Goal: Task Accomplishment & Management: Manage account settings

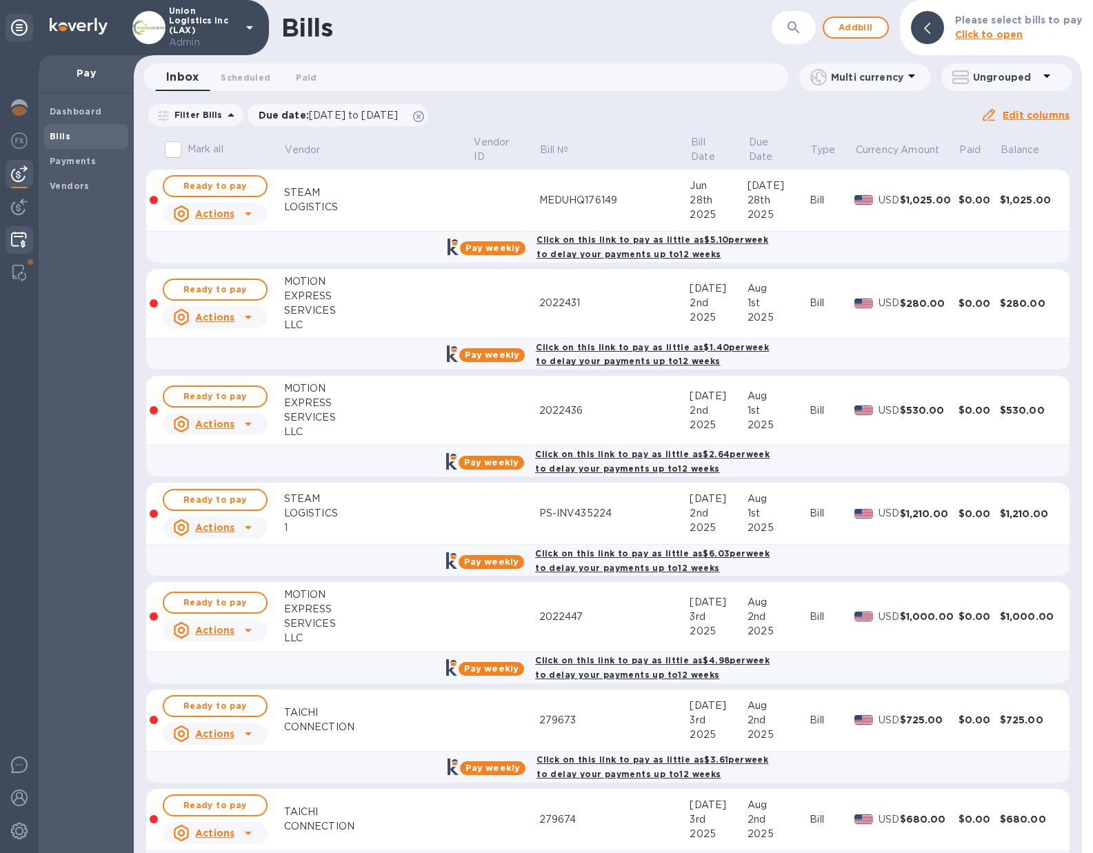
click at [22, 248] on img at bounding box center [19, 240] width 16 height 17
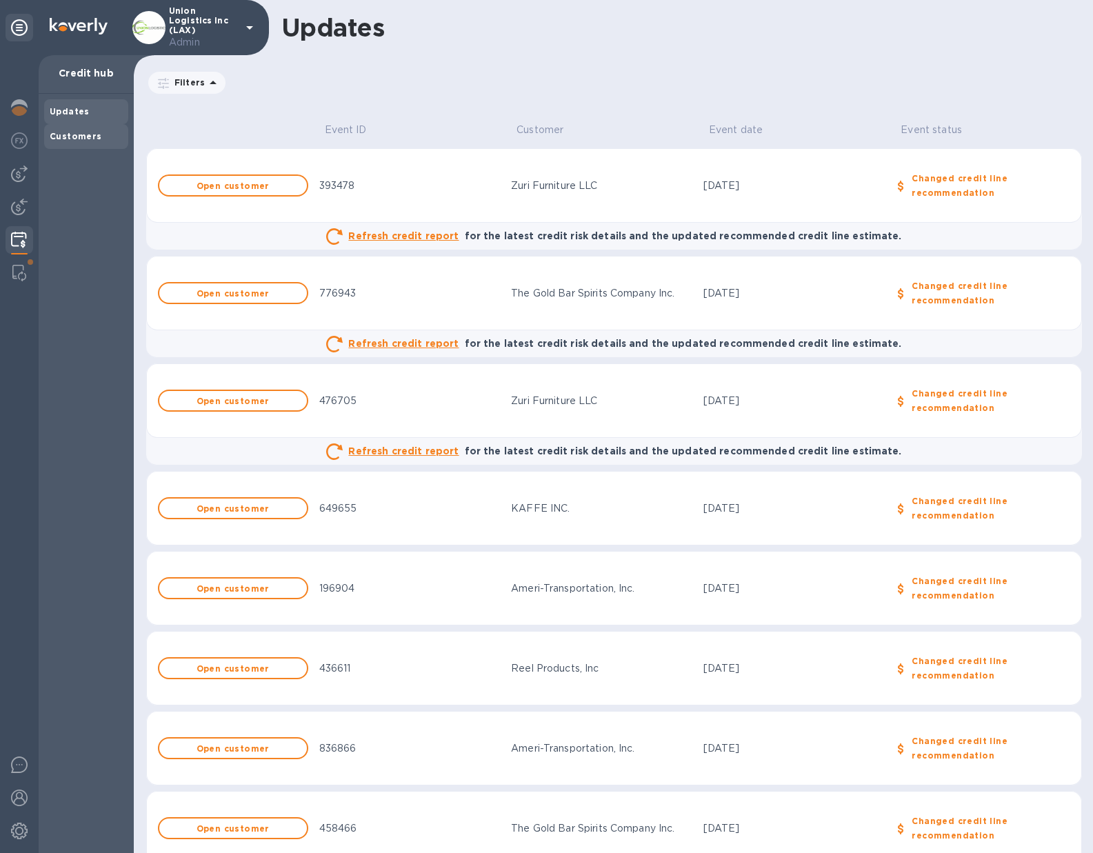
click at [81, 137] on b "Customers" at bounding box center [76, 136] width 52 height 10
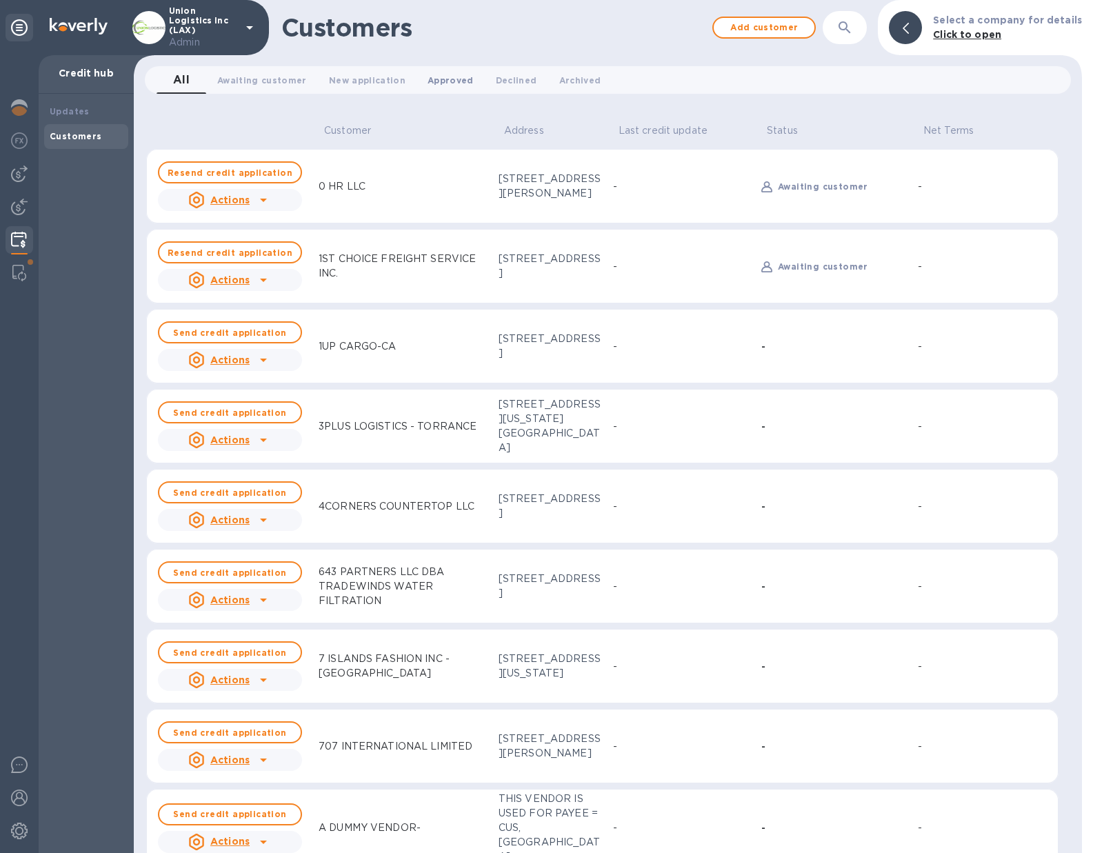
click at [445, 74] on span "Approved 0" at bounding box center [450, 80] width 46 height 14
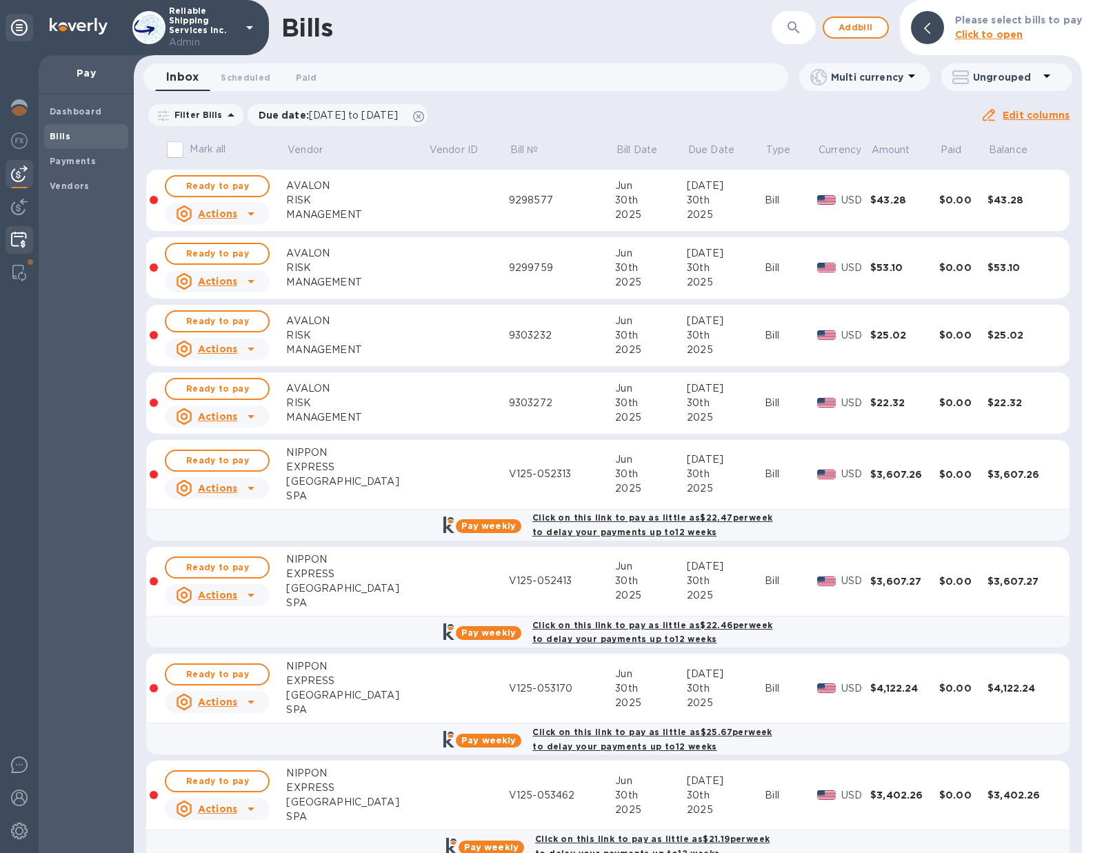
click at [20, 241] on img at bounding box center [19, 240] width 16 height 17
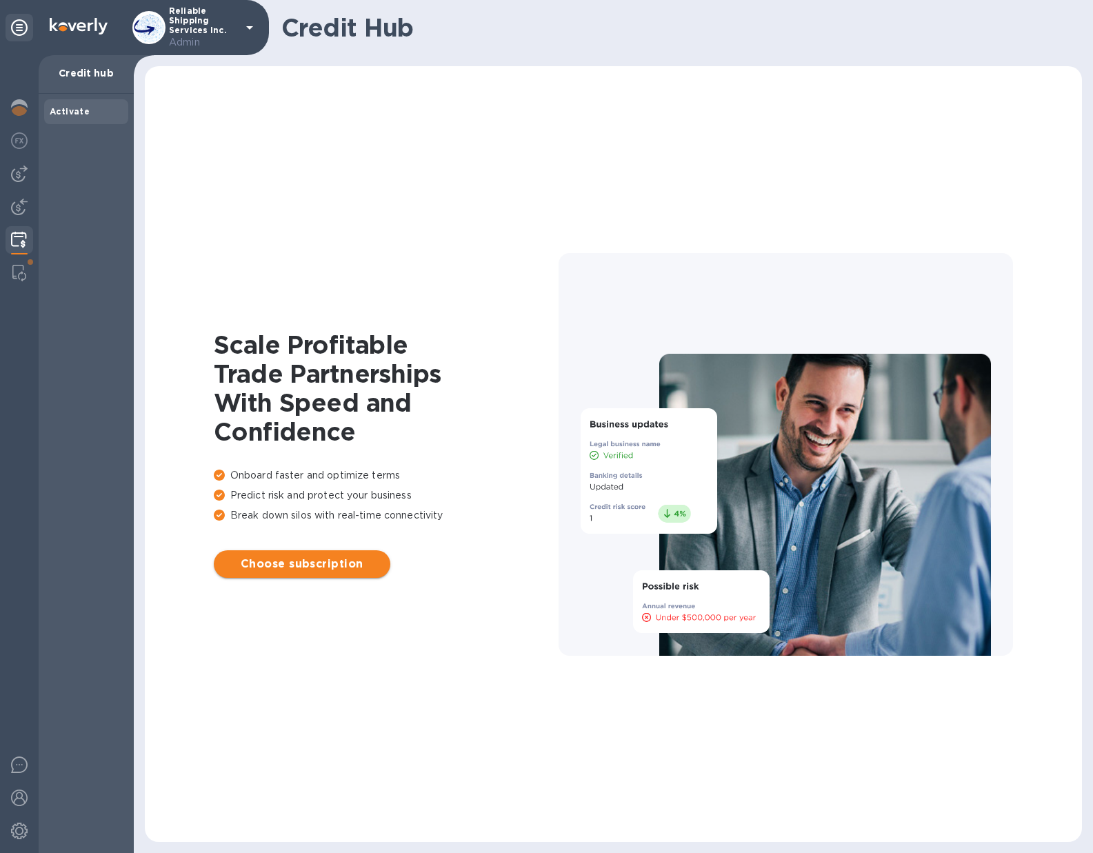
click at [300, 563] on span "Choose subscription" at bounding box center [302, 564] width 154 height 17
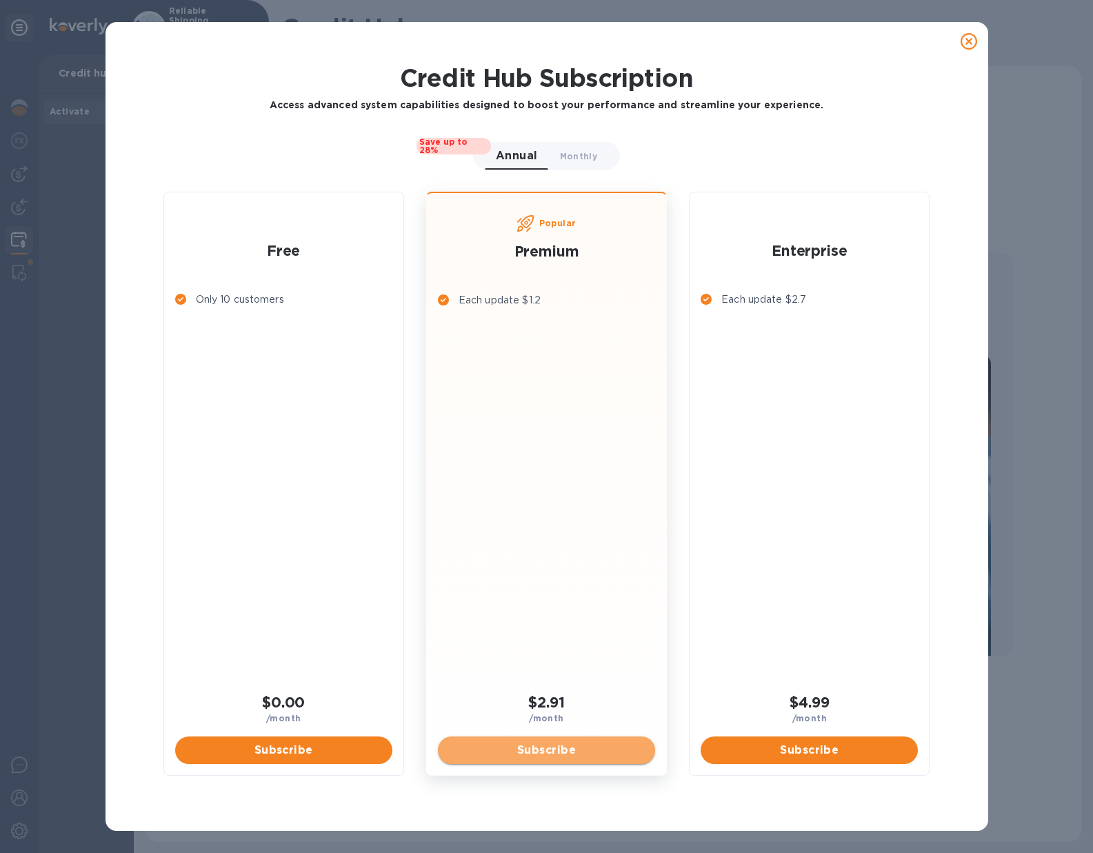
click at [532, 746] on span "Subscribe" at bounding box center [546, 750] width 195 height 17
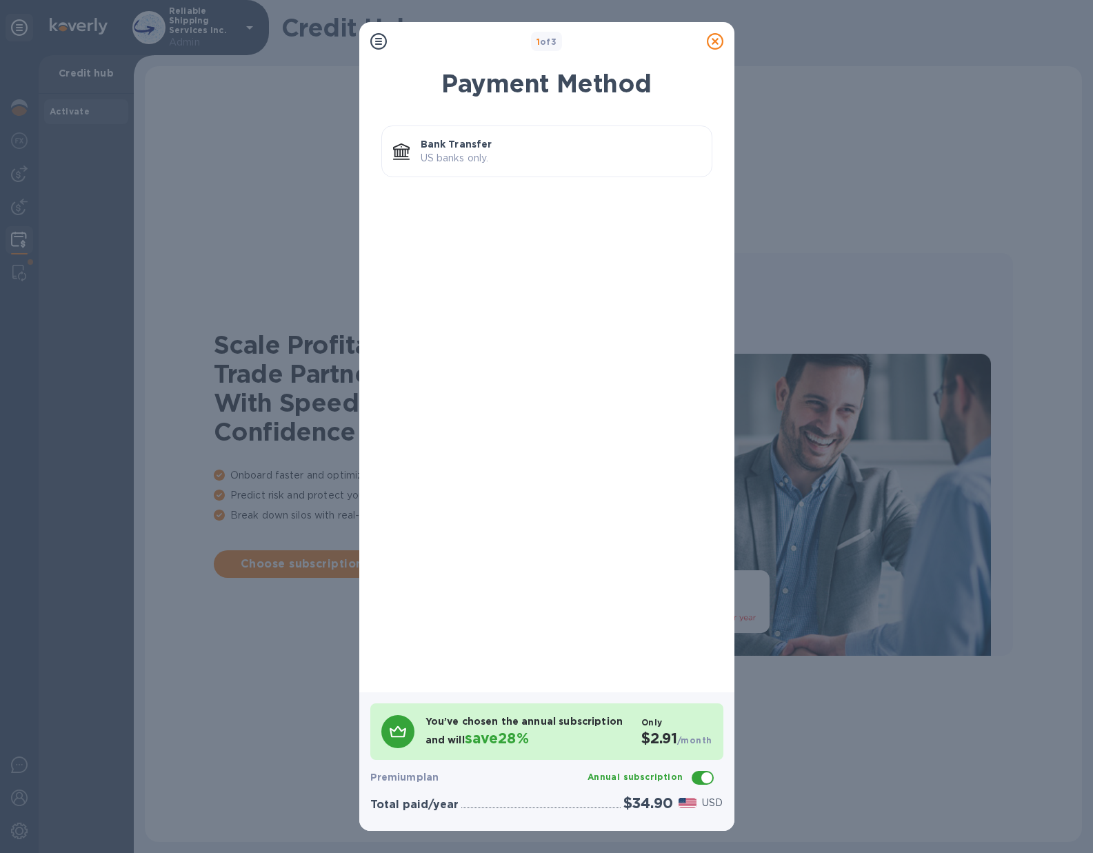
click at [512, 149] on p "Bank Transfer" at bounding box center [561, 144] width 280 height 14
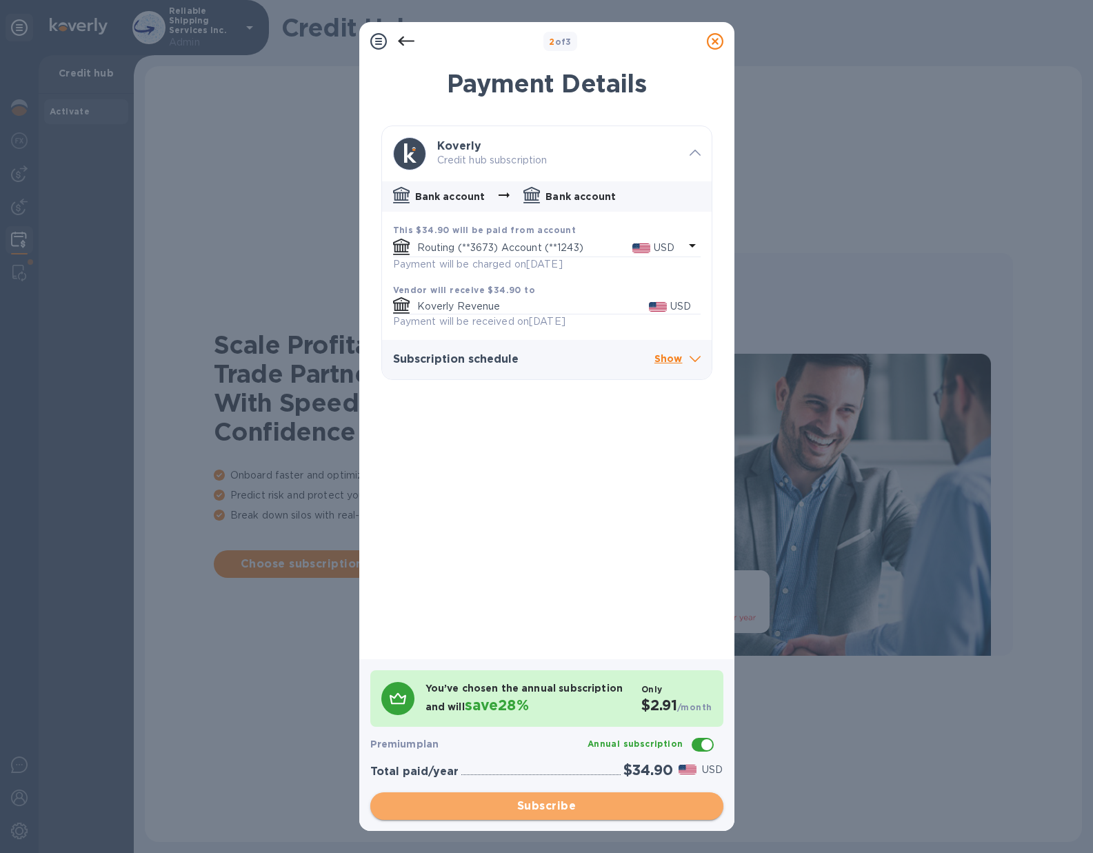
click at [546, 808] on span "Subscribe" at bounding box center [546, 806] width 331 height 17
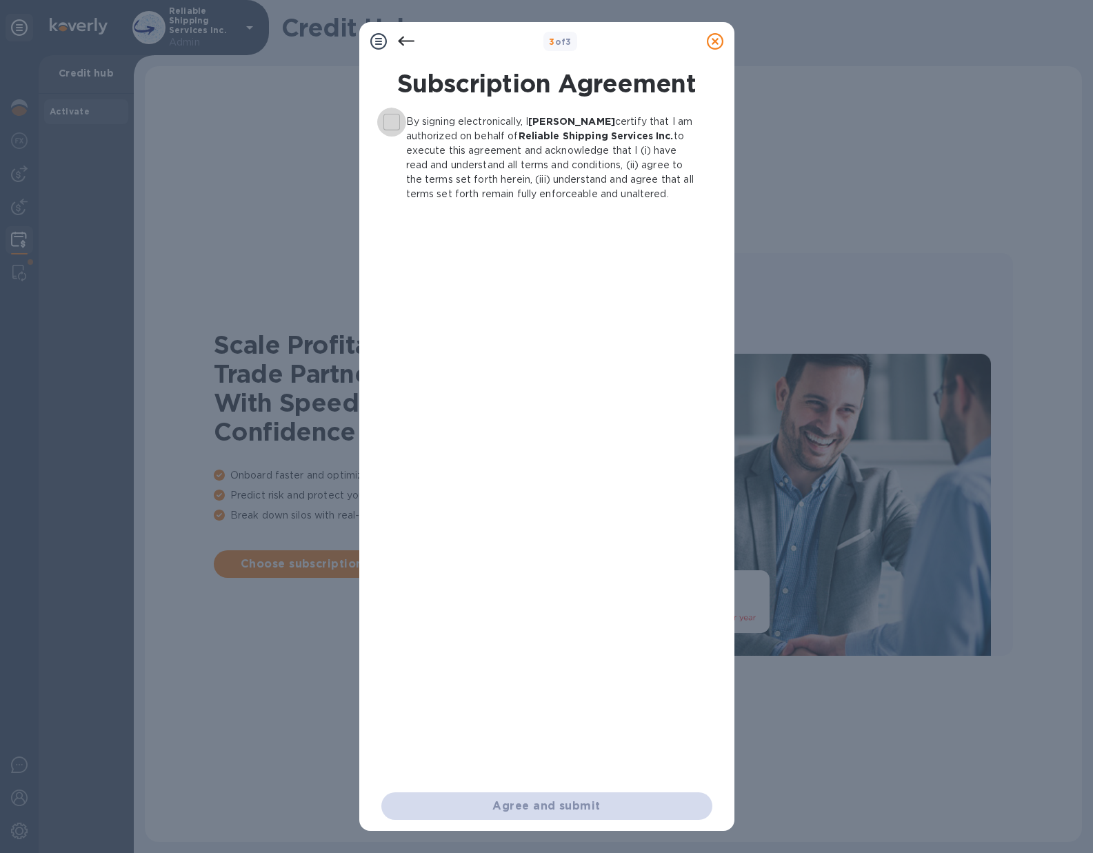
click at [387, 121] on input "By signing electronically, I Sid Grover certify that I am authorized on behalf …" at bounding box center [391, 122] width 29 height 29
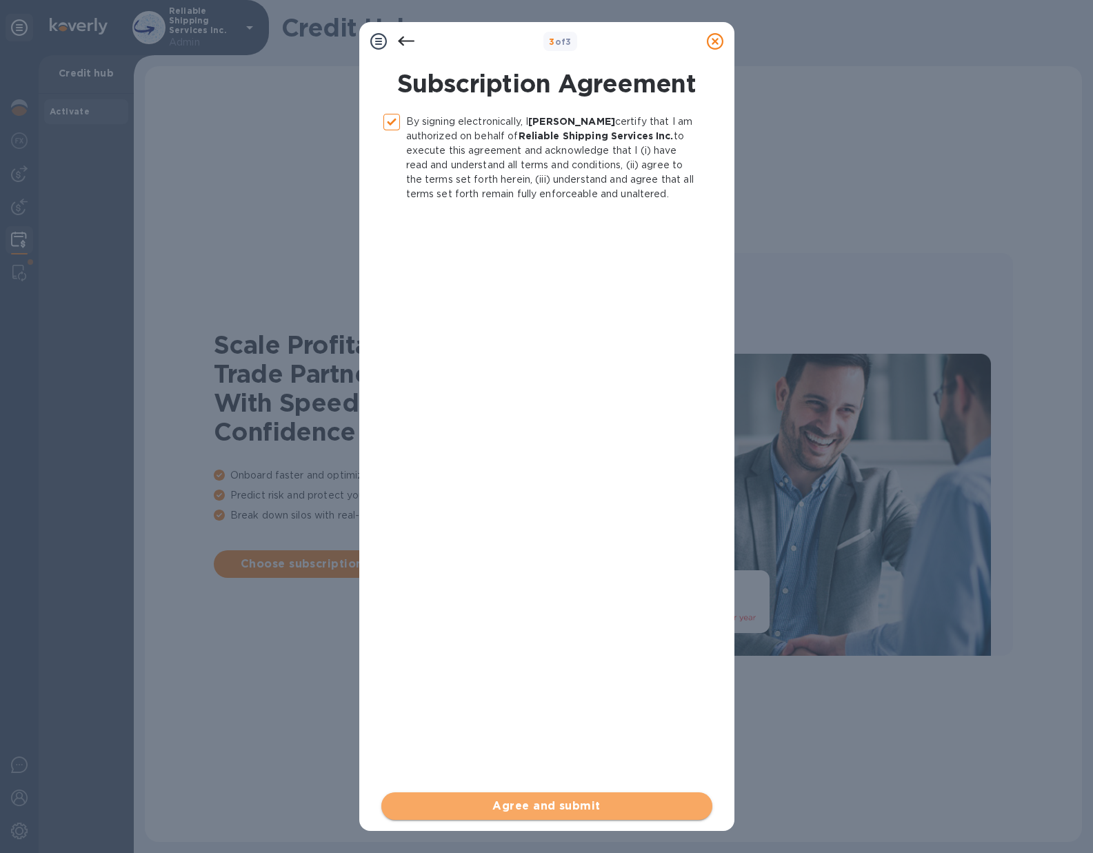
click at [547, 802] on span "Agree and submit" at bounding box center [546, 806] width 309 height 17
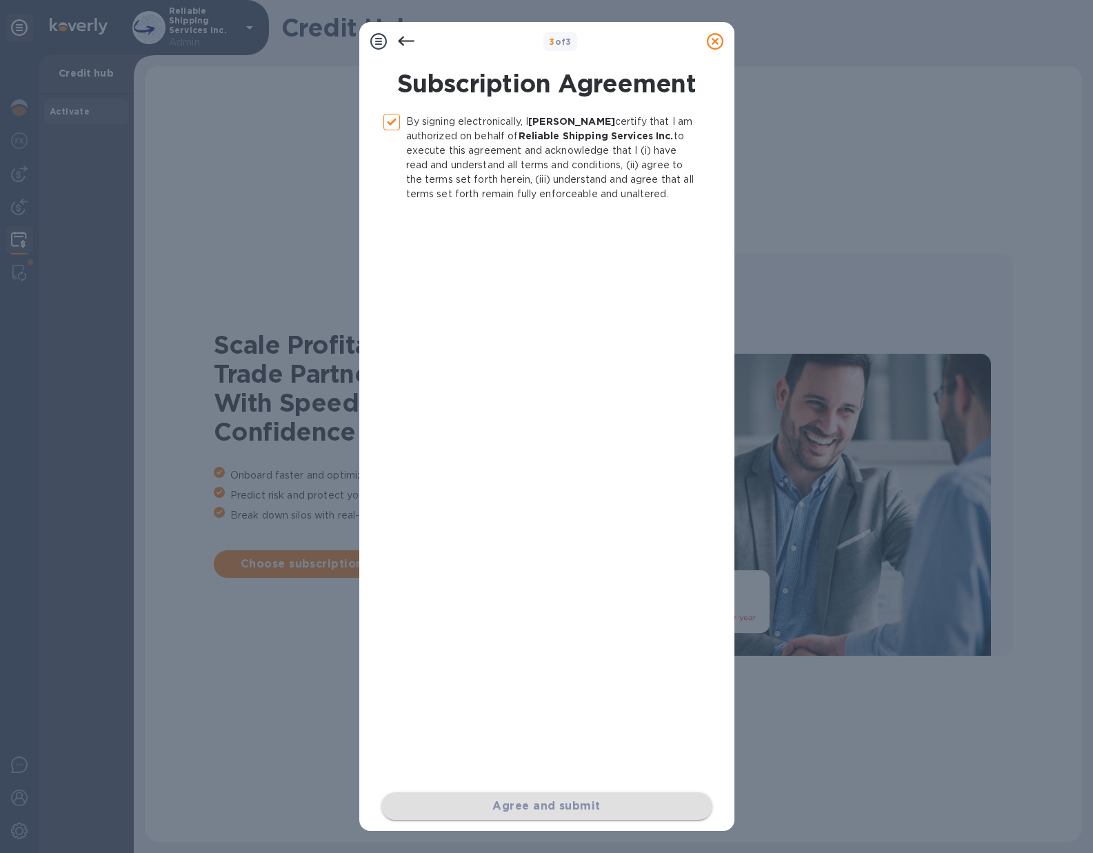
checkbox input "false"
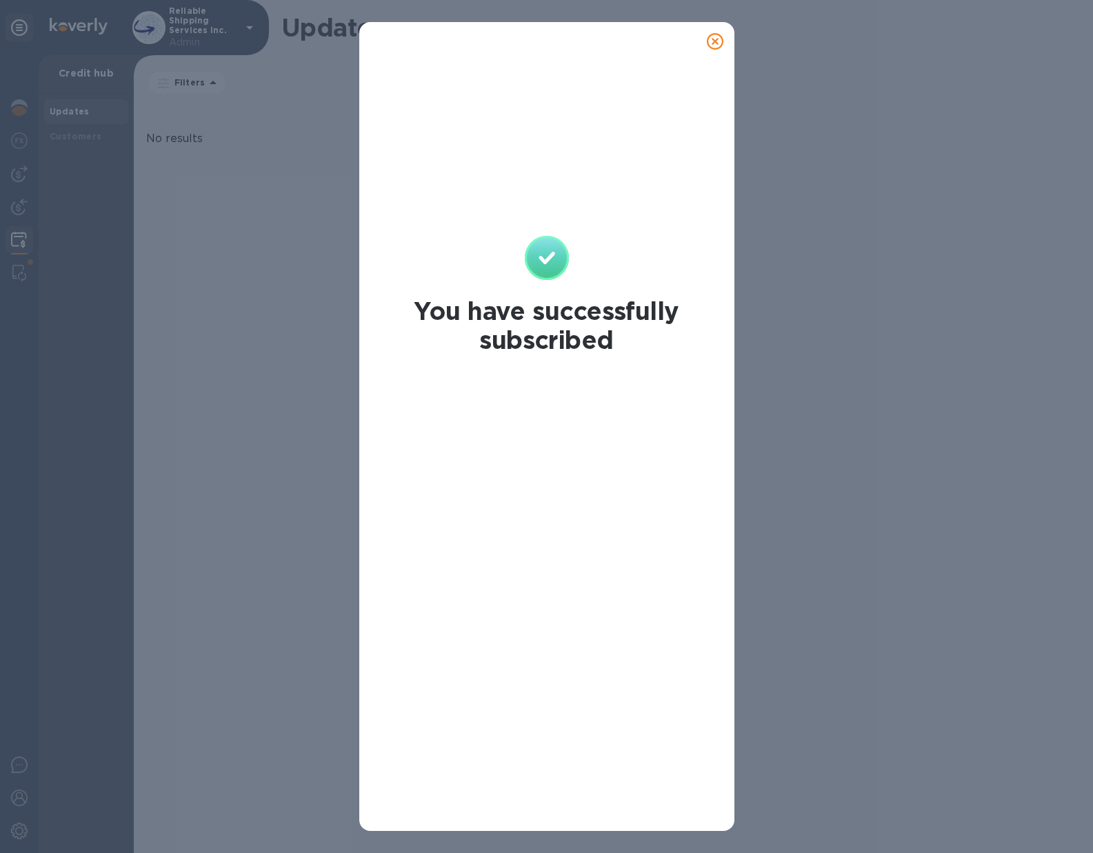
click at [719, 43] on icon at bounding box center [715, 41] width 17 height 17
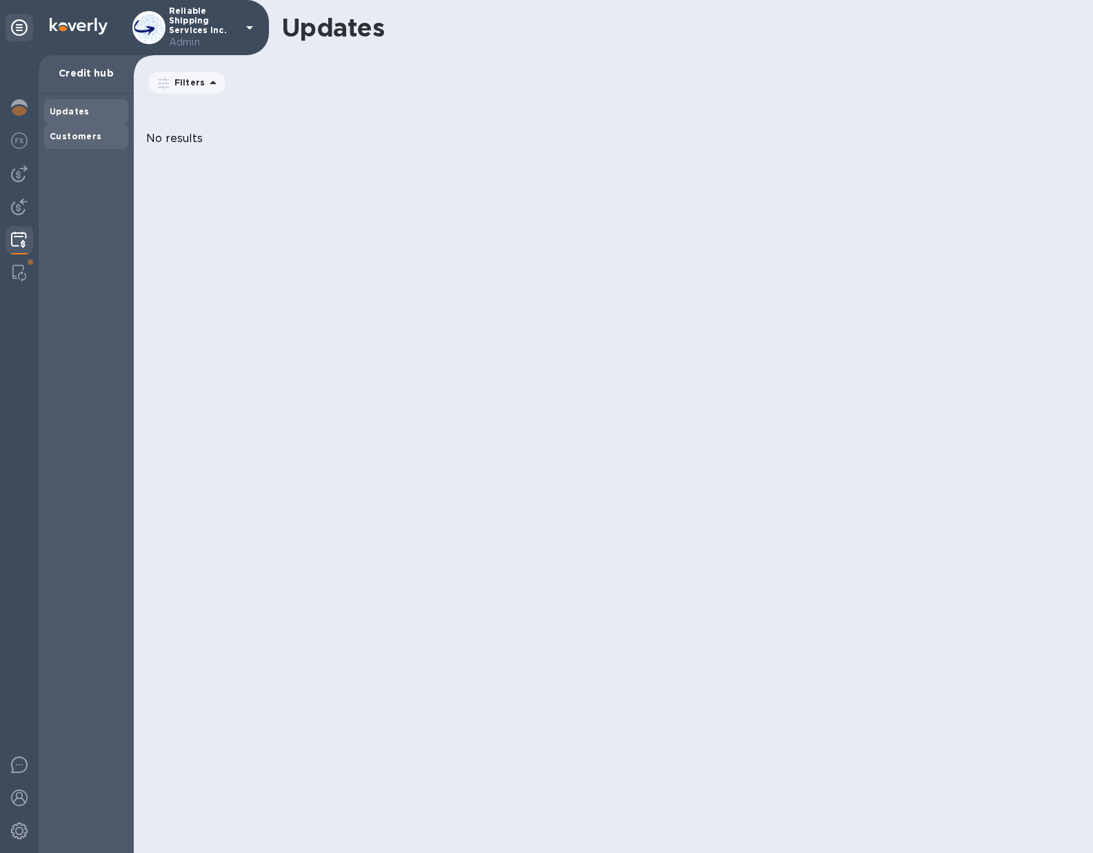
click at [68, 138] on b "Customers" at bounding box center [76, 136] width 52 height 10
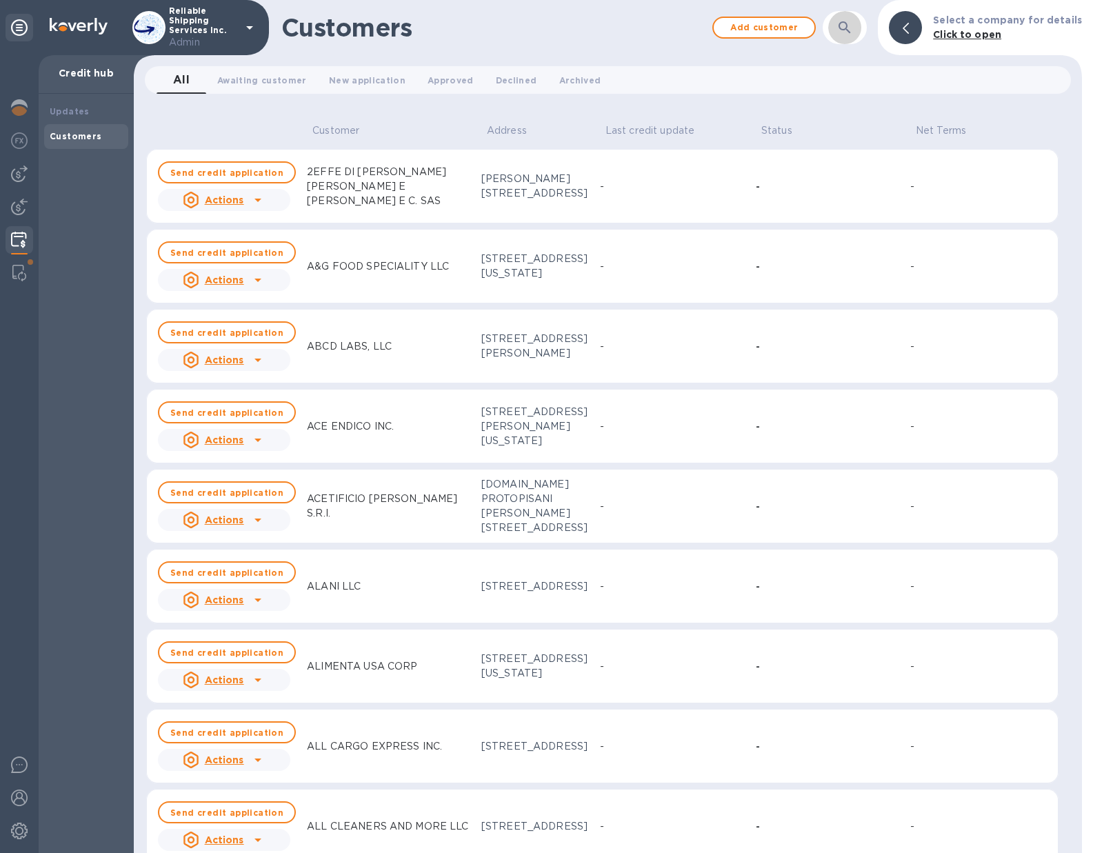
click at [853, 28] on icon "button" at bounding box center [844, 27] width 17 height 17
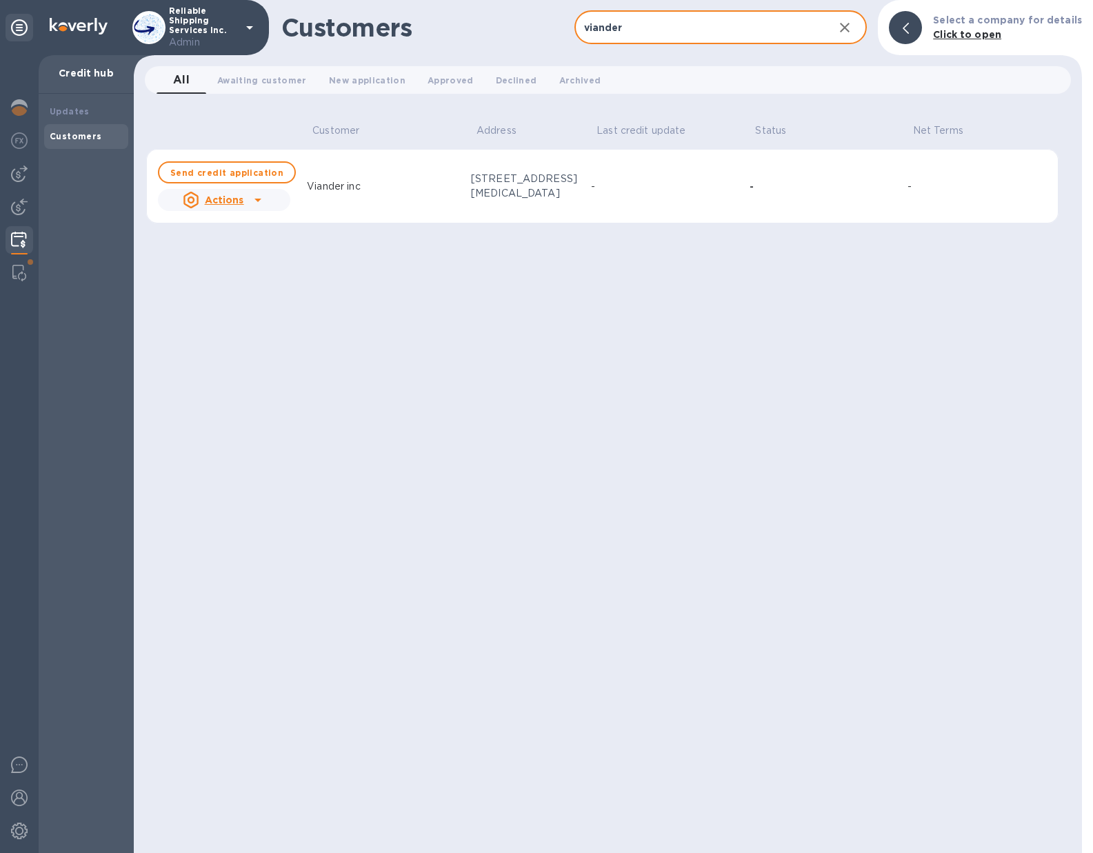
type input "viander"
click at [261, 203] on icon at bounding box center [258, 200] width 17 height 17
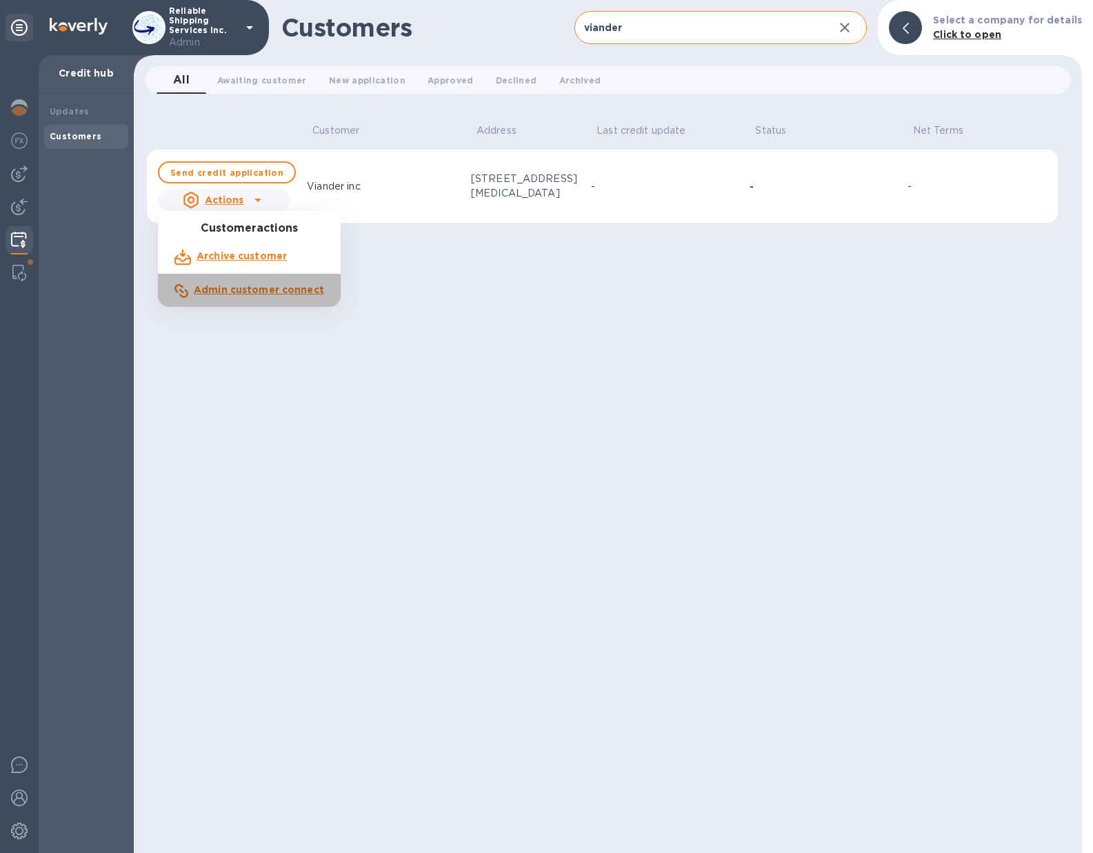
click at [250, 289] on b "Admin customer connect" at bounding box center [259, 289] width 130 height 11
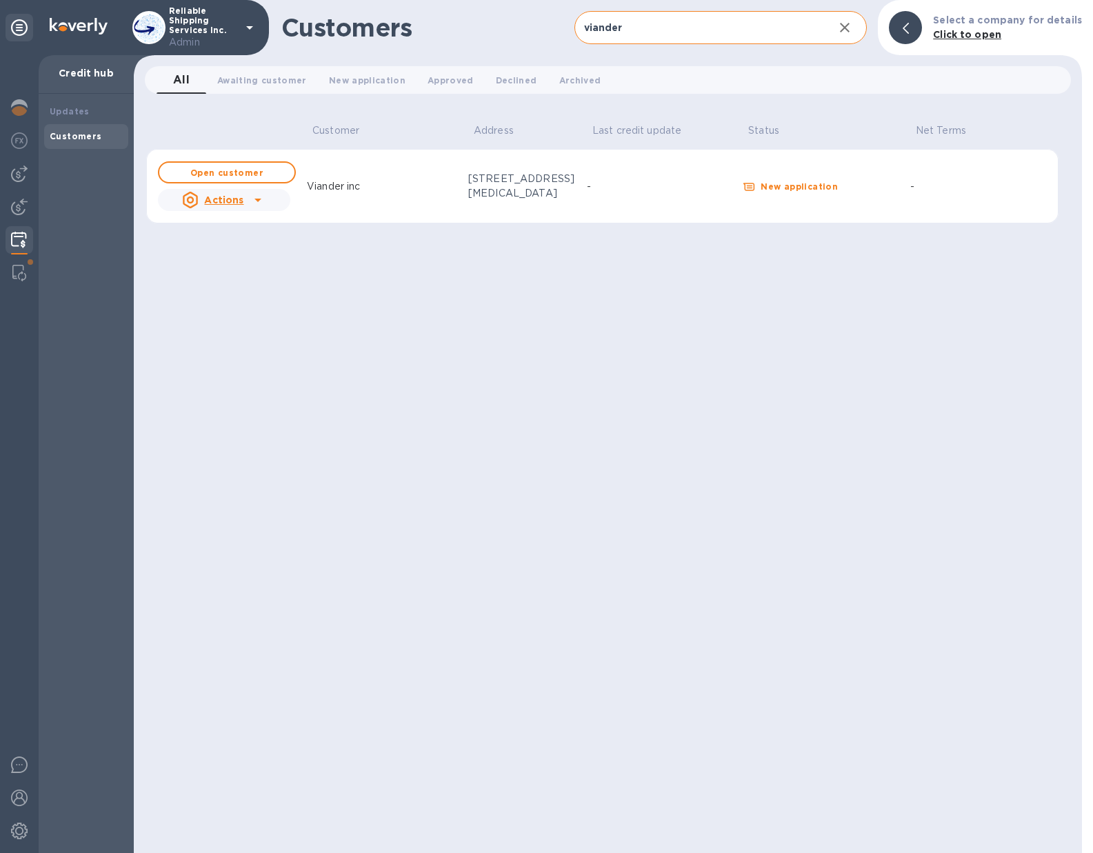
click at [256, 197] on icon at bounding box center [258, 200] width 17 height 17
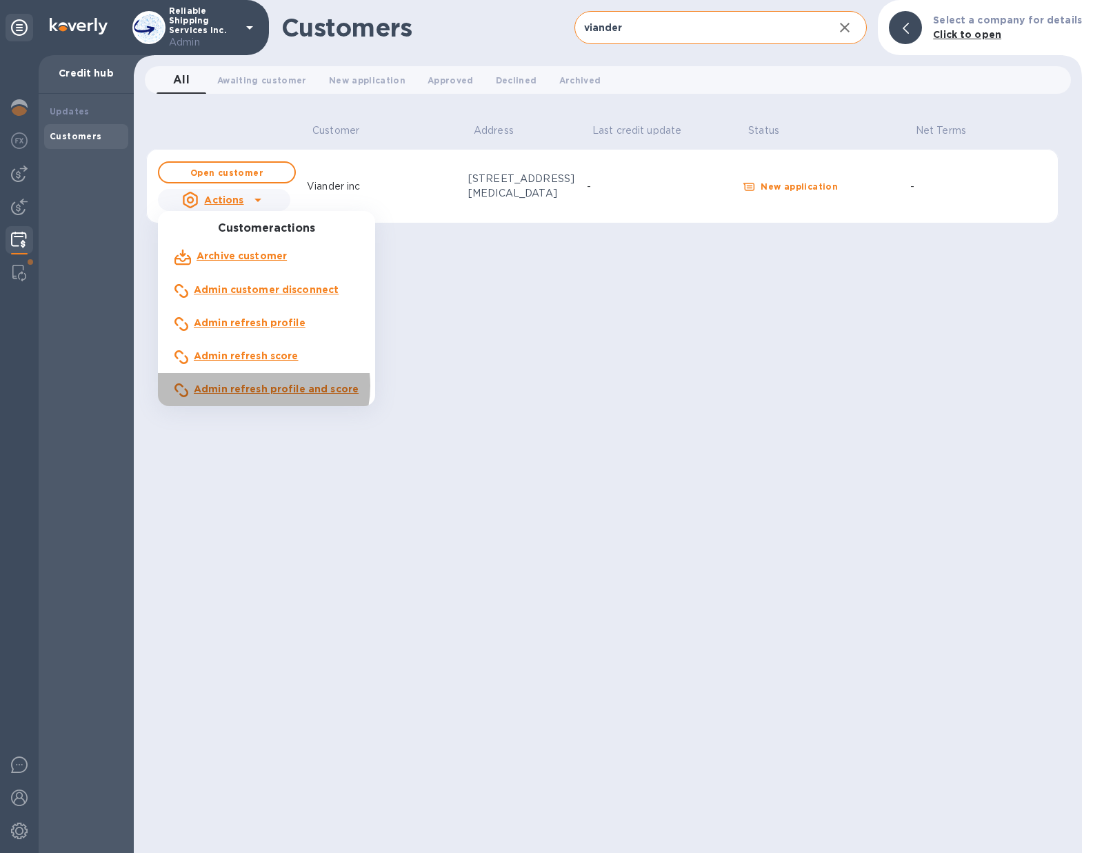
click at [255, 386] on b "Admin refresh profile and score" at bounding box center [276, 388] width 165 height 11
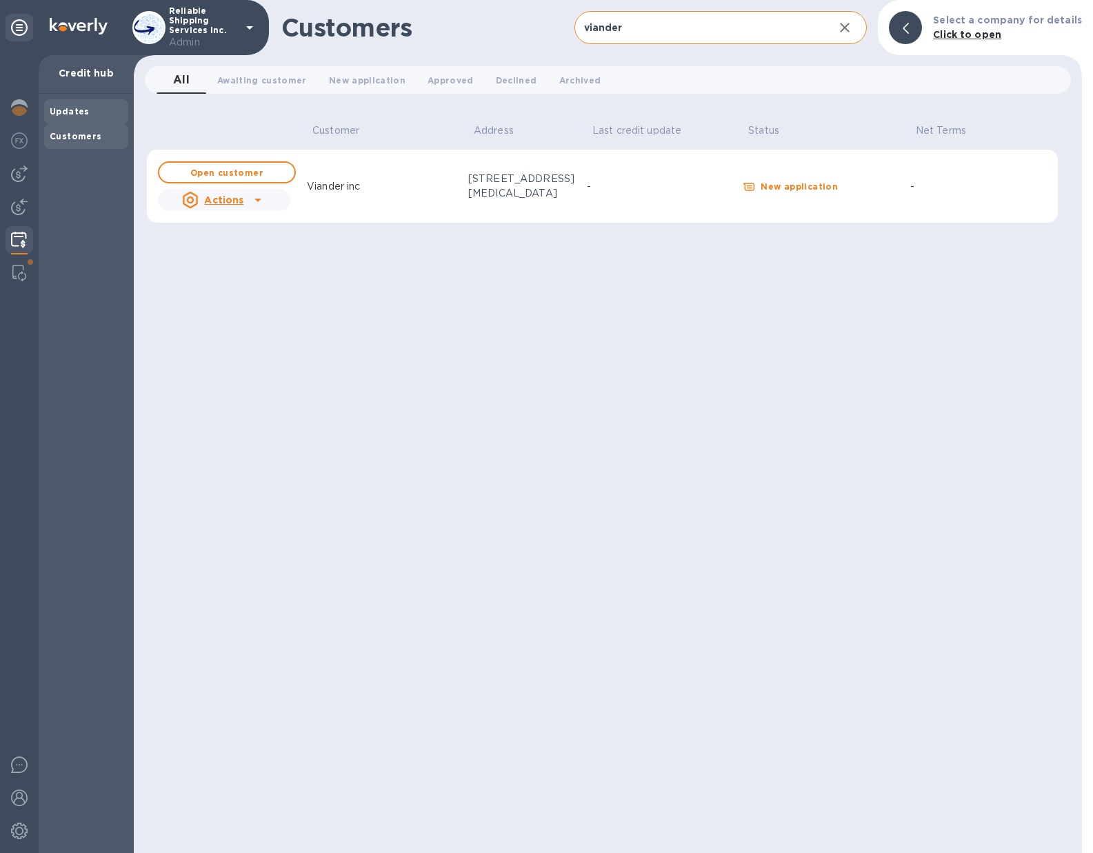
click at [95, 117] on div "Updates" at bounding box center [86, 112] width 73 height 14
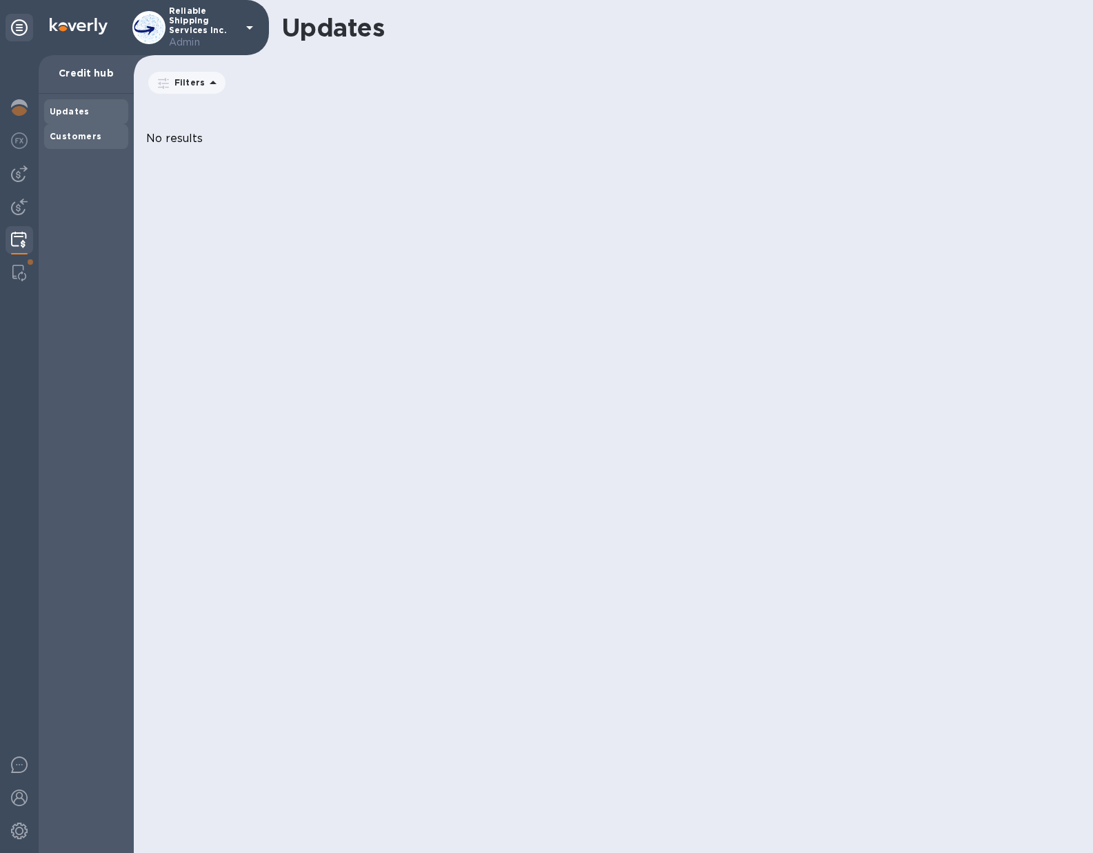
click at [83, 137] on b "Customers" at bounding box center [76, 136] width 52 height 10
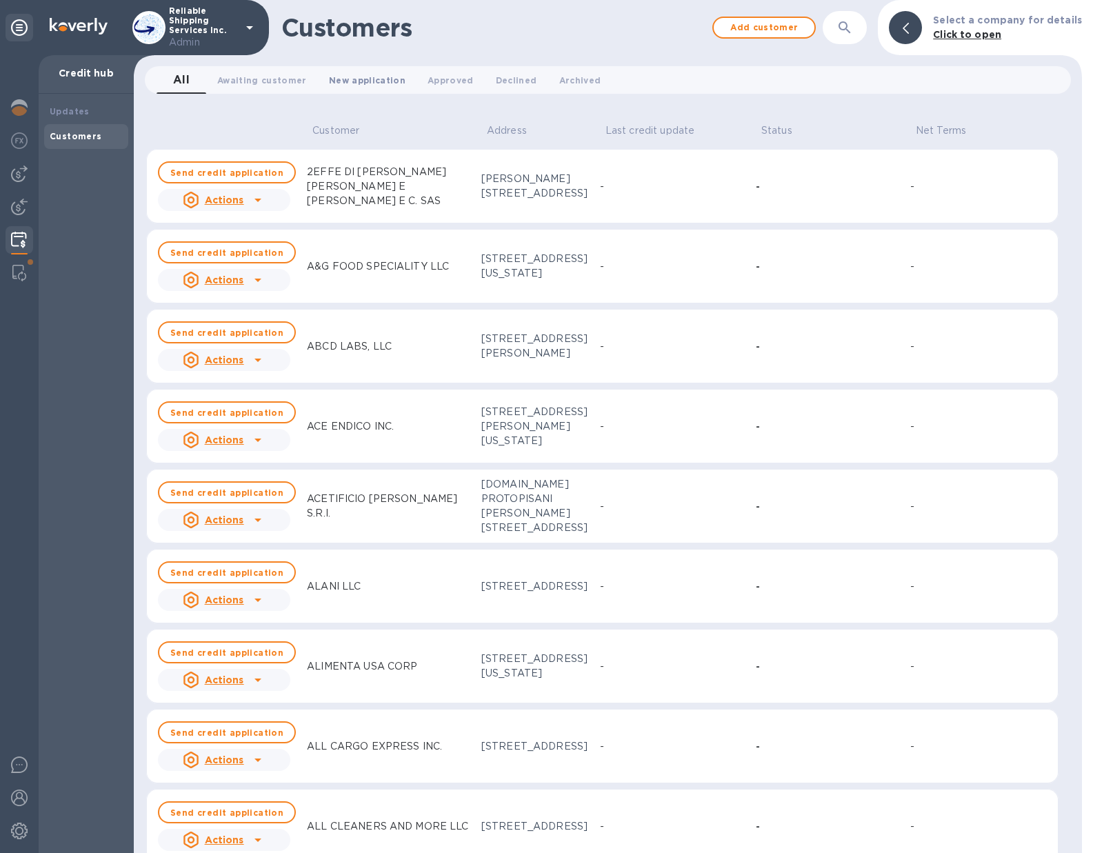
click at [367, 77] on span "New application 0" at bounding box center [367, 80] width 77 height 14
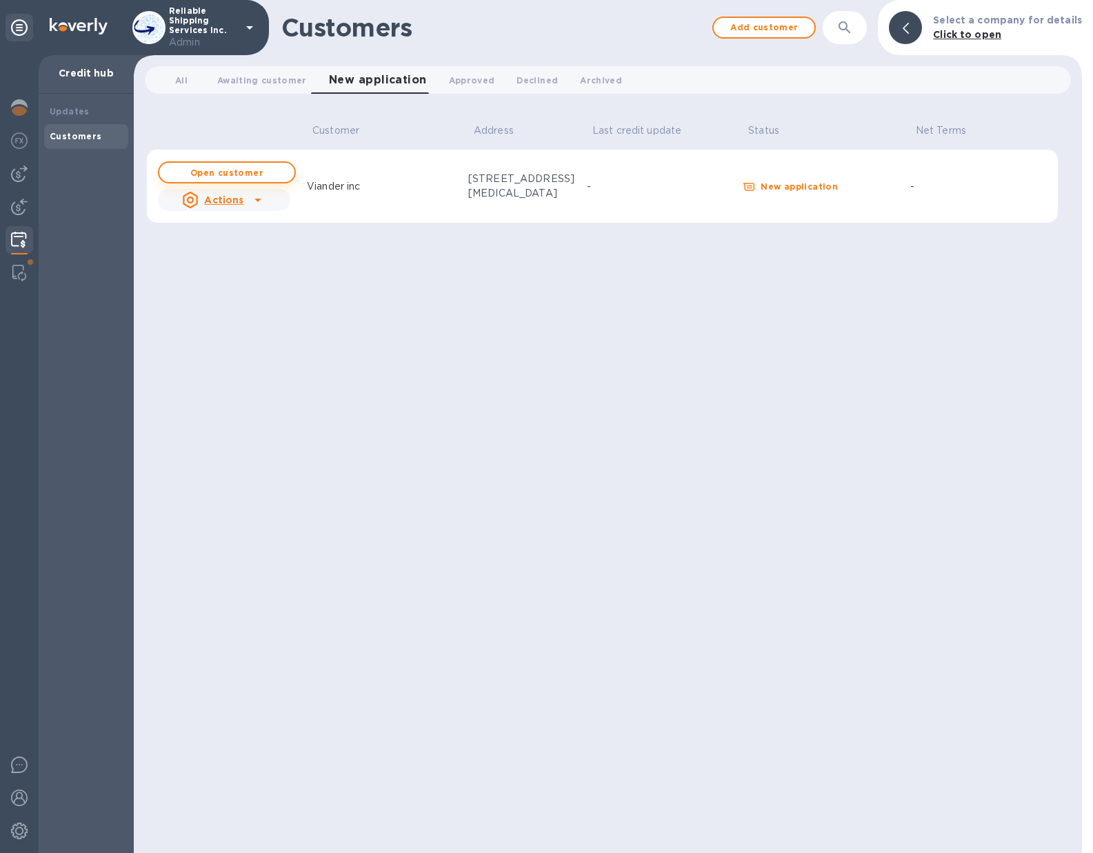
click at [243, 172] on b "Open customer" at bounding box center [226, 173] width 73 height 10
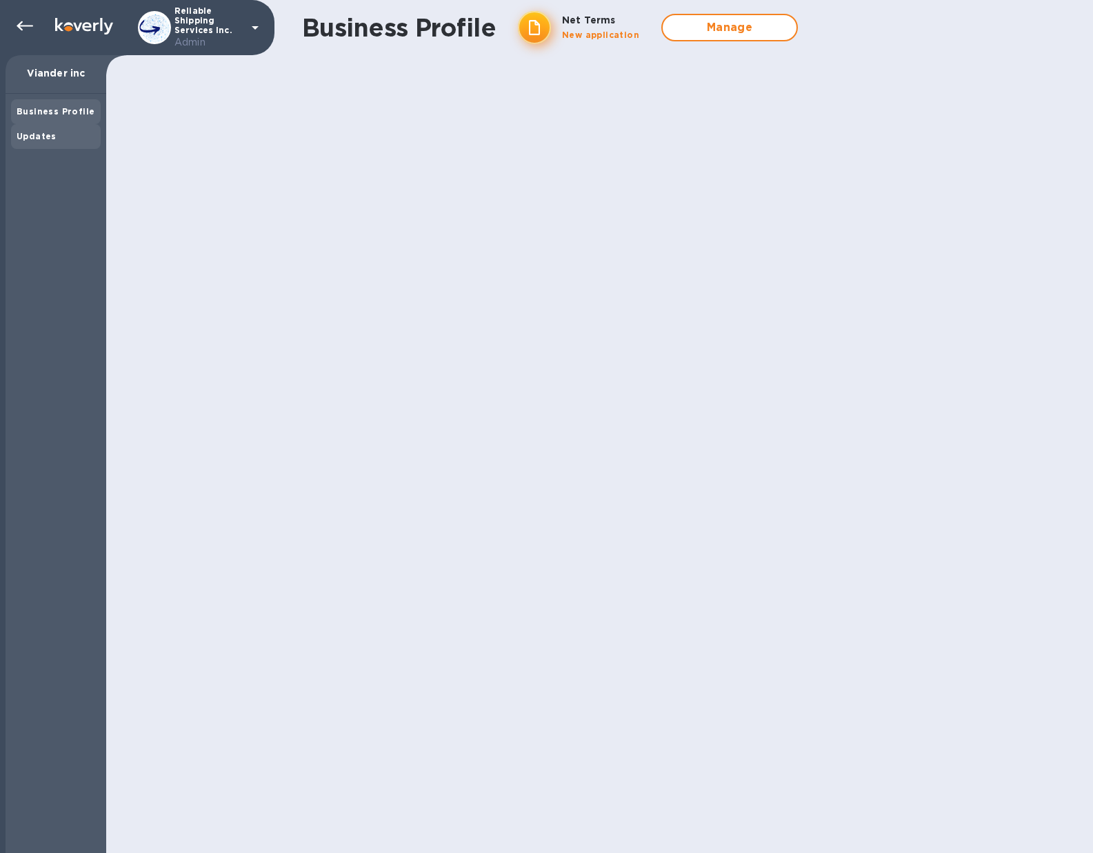
click at [32, 132] on b "Updates" at bounding box center [37, 136] width 40 height 10
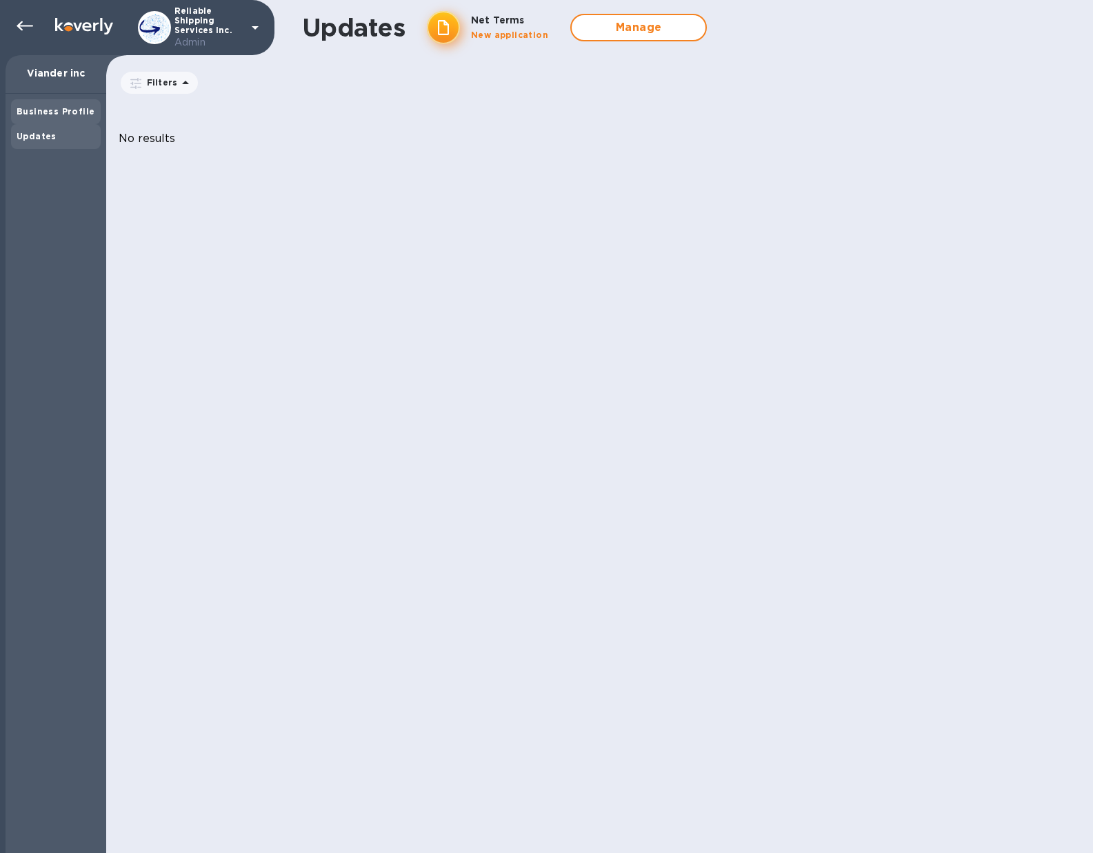
click at [63, 111] on b "Business Profile" at bounding box center [56, 111] width 78 height 10
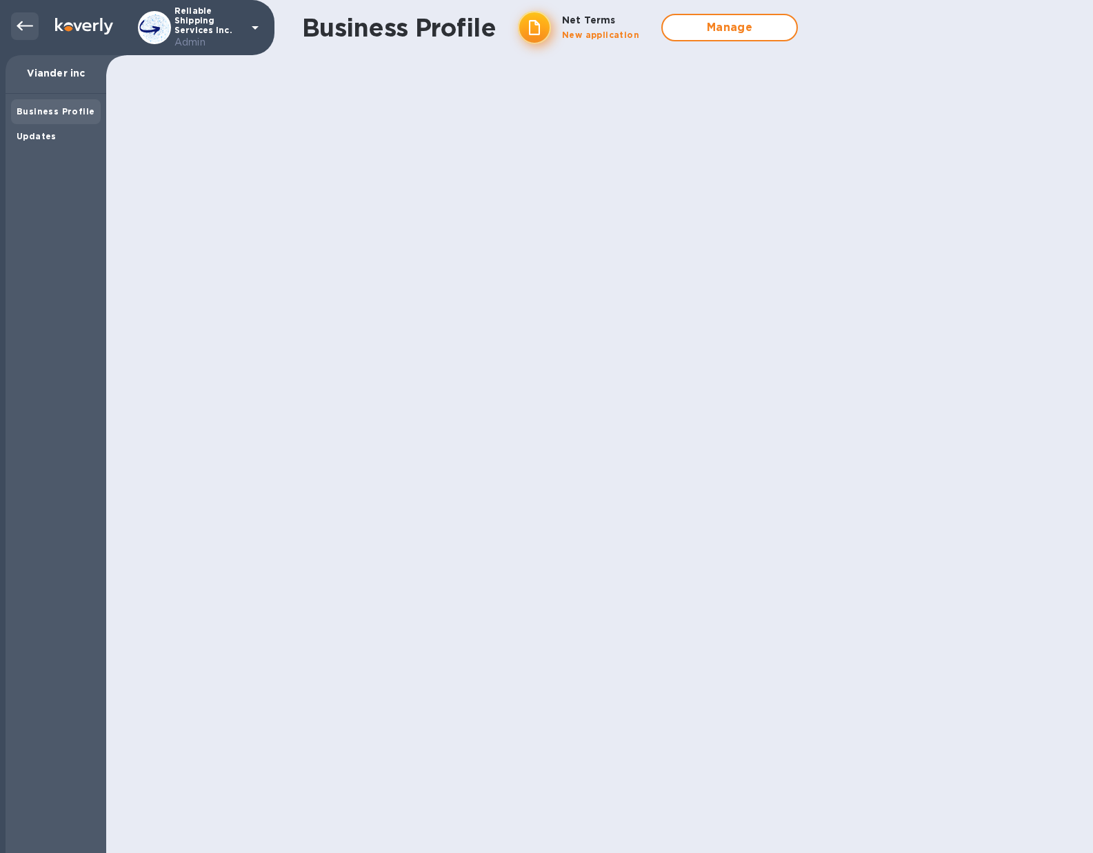
click at [27, 27] on icon at bounding box center [25, 26] width 17 height 17
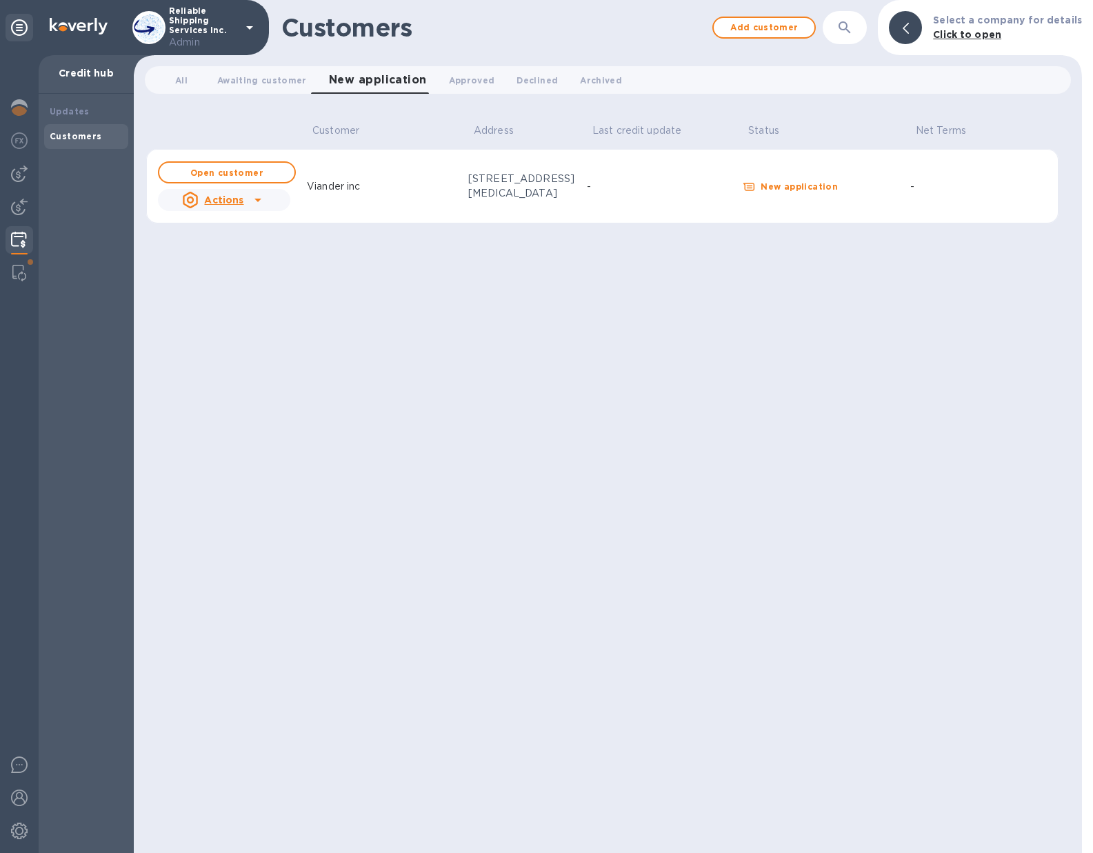
click at [625, 188] on div "-" at bounding box center [659, 187] width 150 height 20
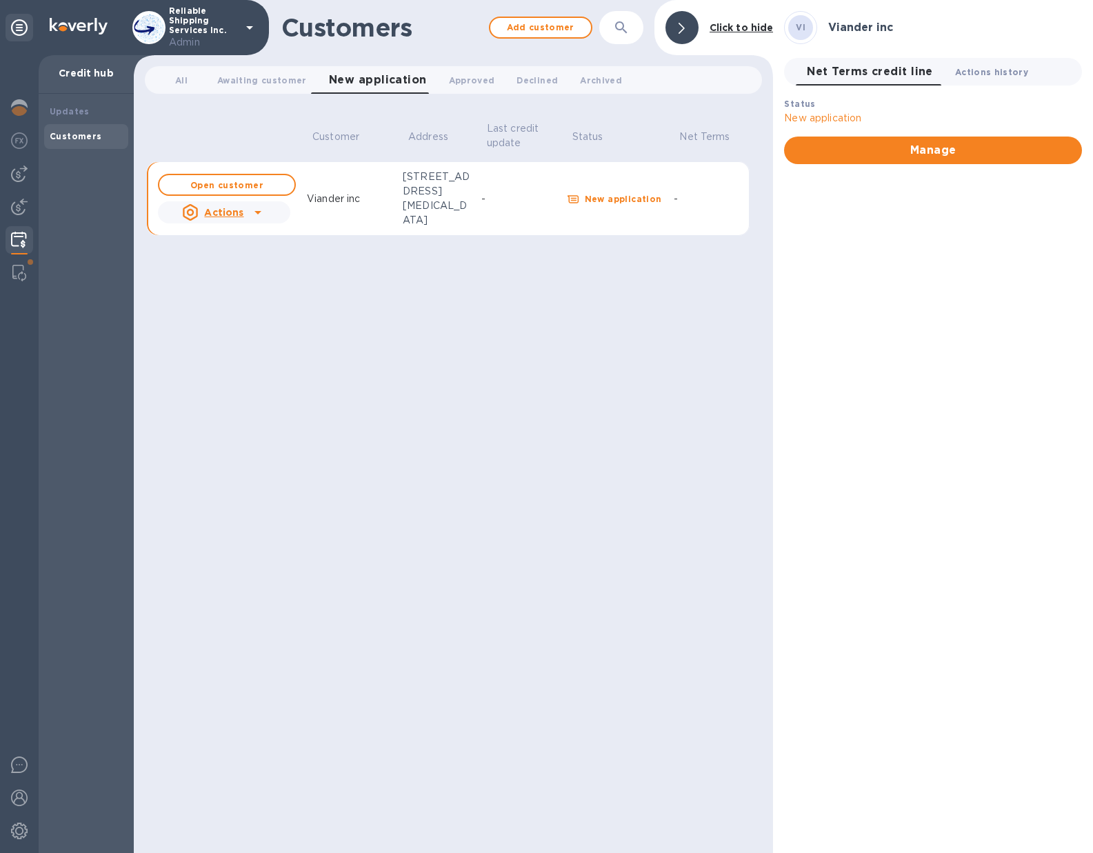
click at [967, 74] on span "Actions history 0" at bounding box center [991, 72] width 73 height 14
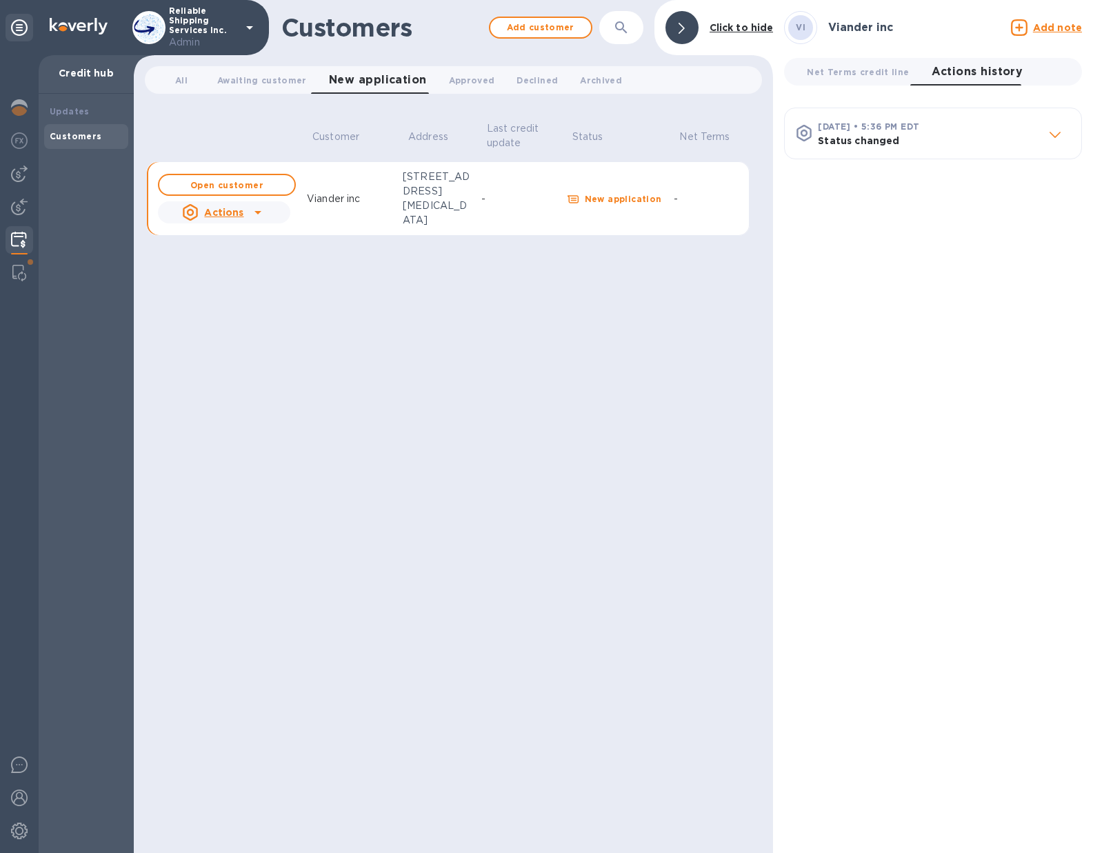
click at [919, 130] on b "Sep 25, 2025 • 5:36 PM EDT" at bounding box center [868, 126] width 101 height 10
click at [845, 65] on span "Net Terms credit line 0" at bounding box center [858, 72] width 102 height 14
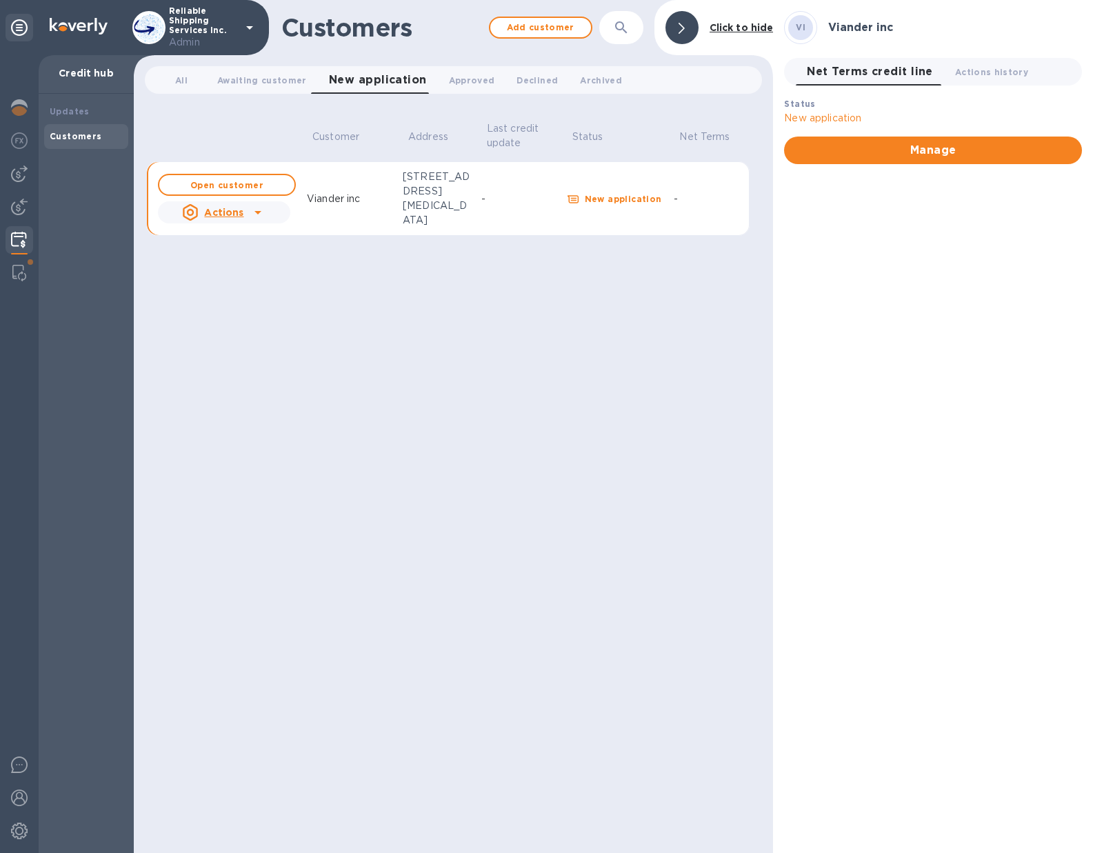
click at [254, 215] on icon at bounding box center [258, 212] width 17 height 17
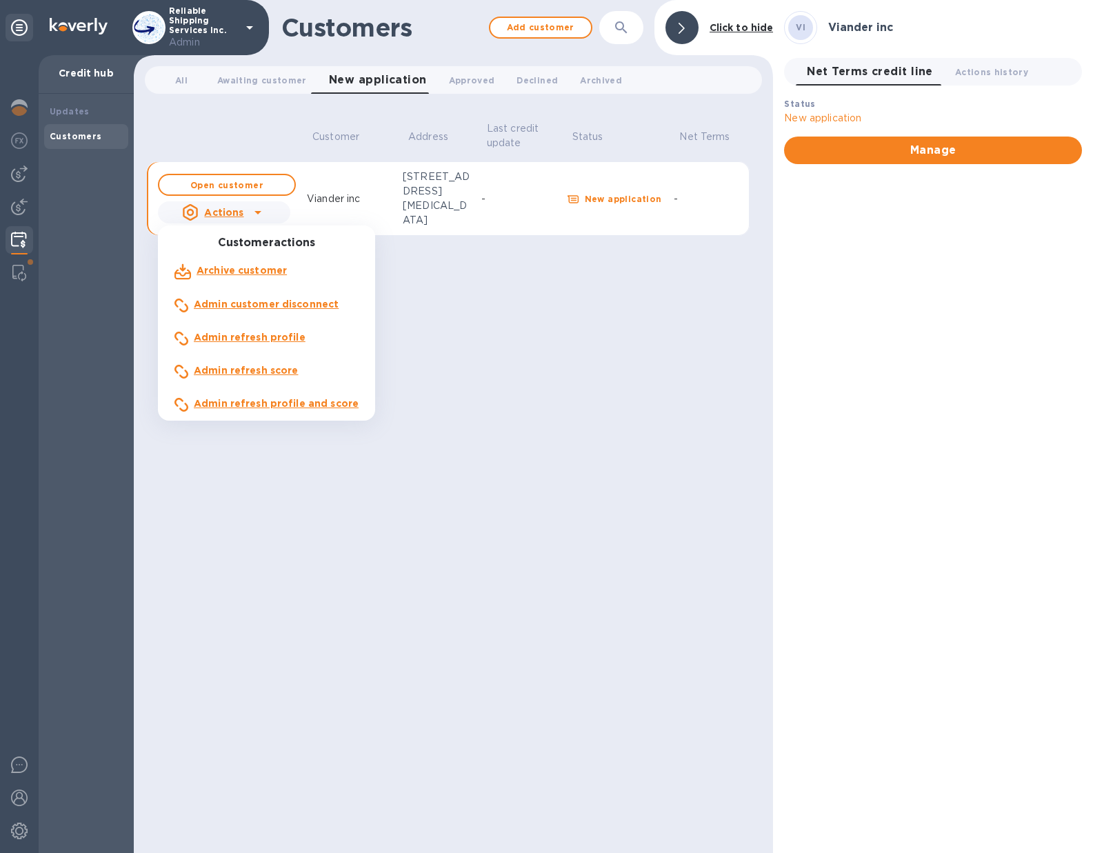
click at [254, 370] on b "Admin refresh score" at bounding box center [246, 370] width 105 height 11
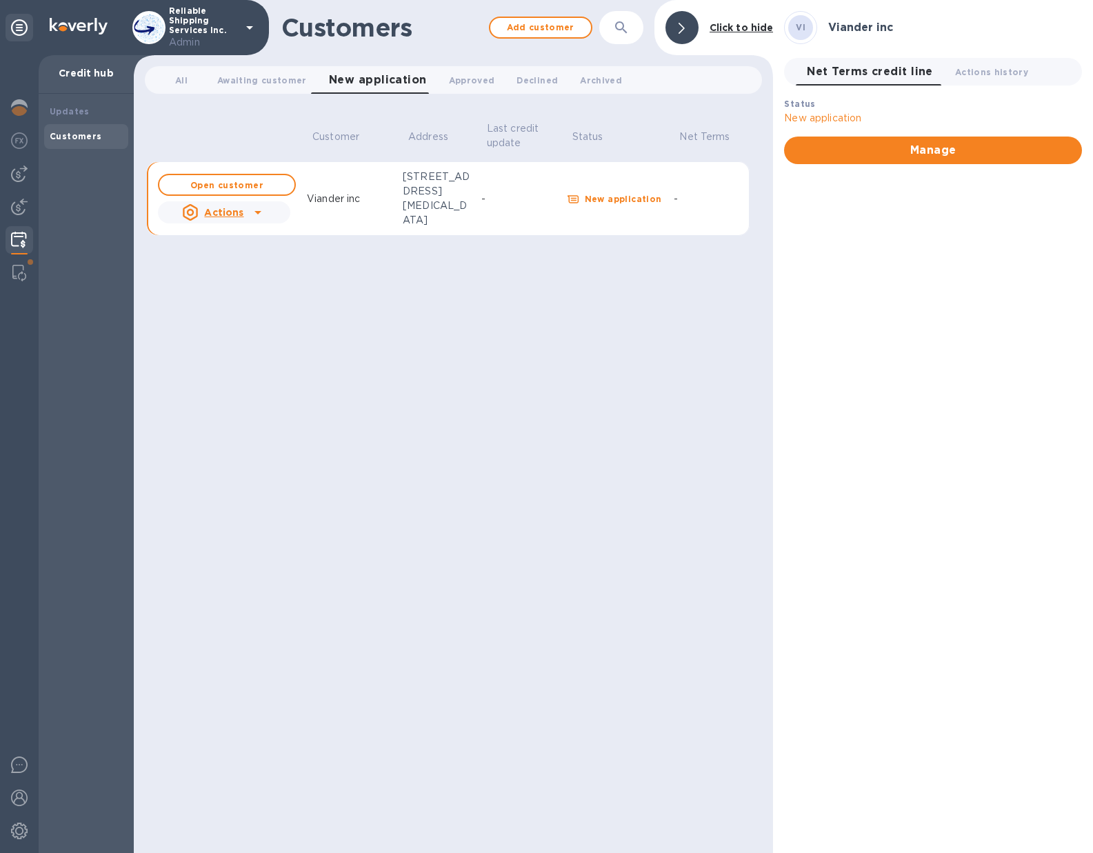
click at [256, 219] on icon at bounding box center [258, 212] width 17 height 17
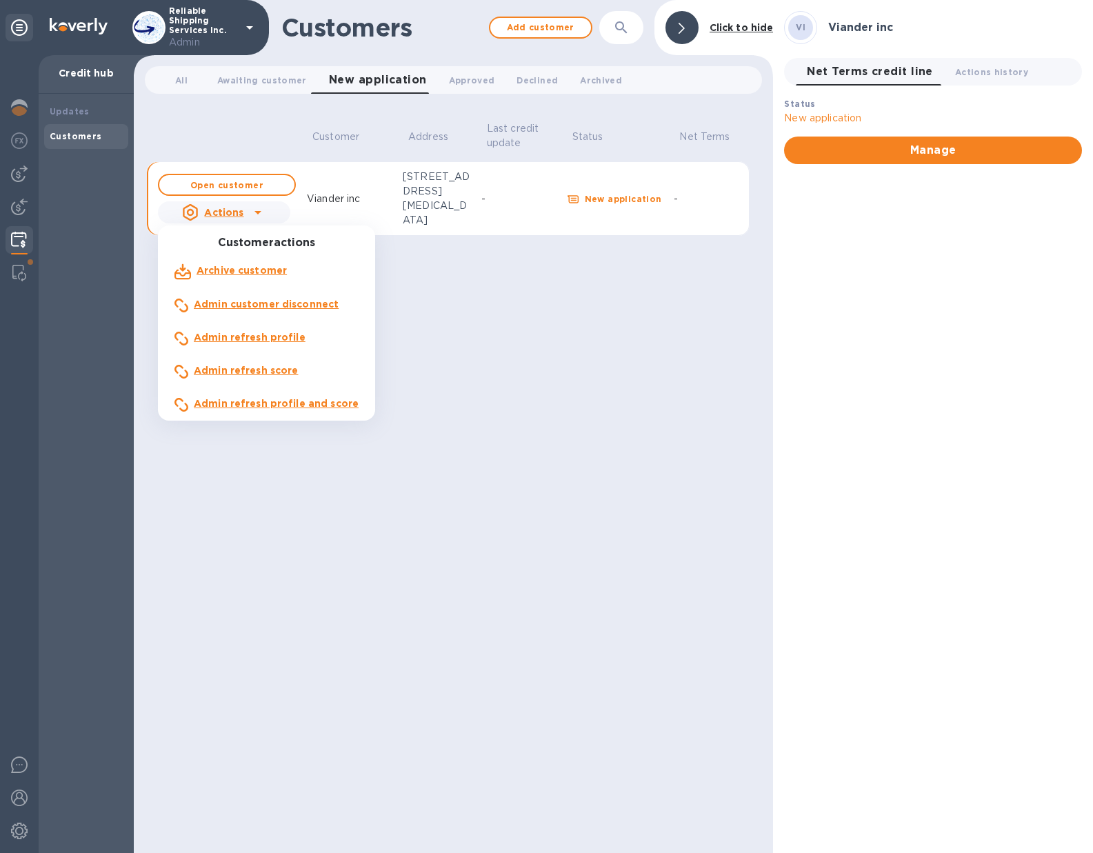
click at [248, 336] on b "Admin refresh profile" at bounding box center [250, 337] width 112 height 11
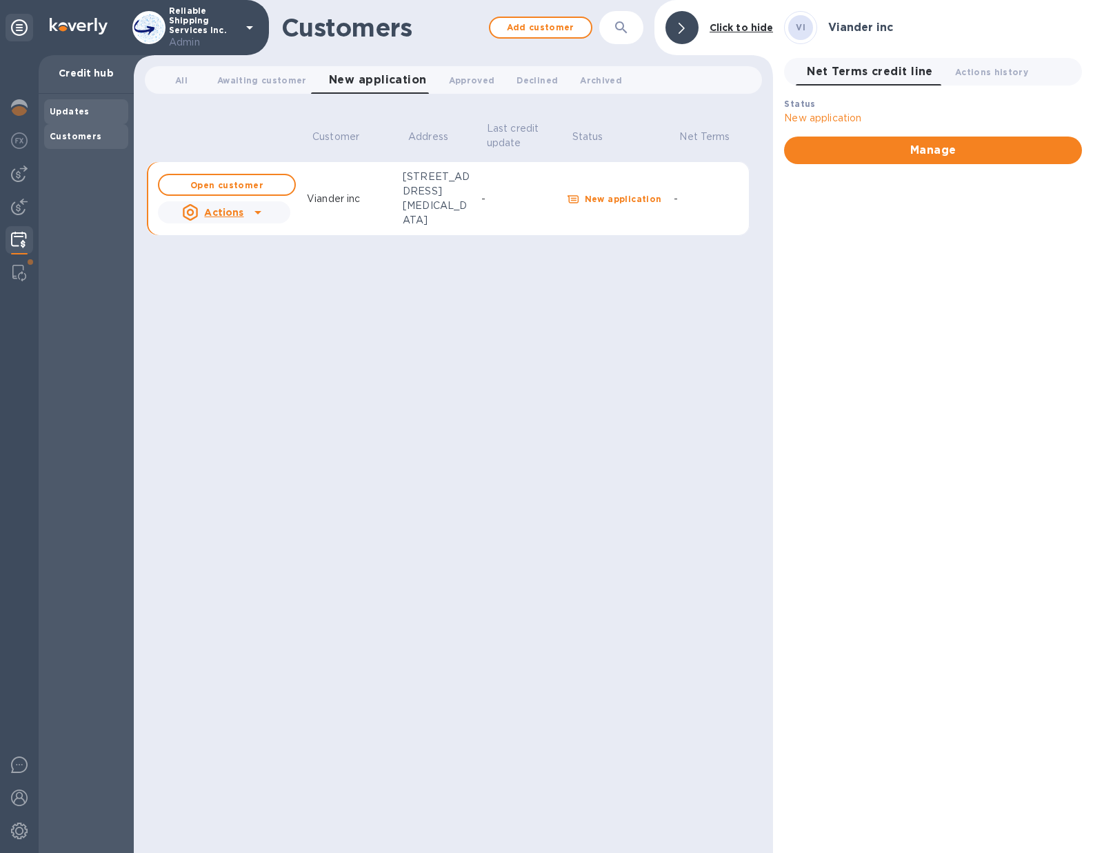
click at [77, 115] on b "Updates" at bounding box center [70, 111] width 40 height 10
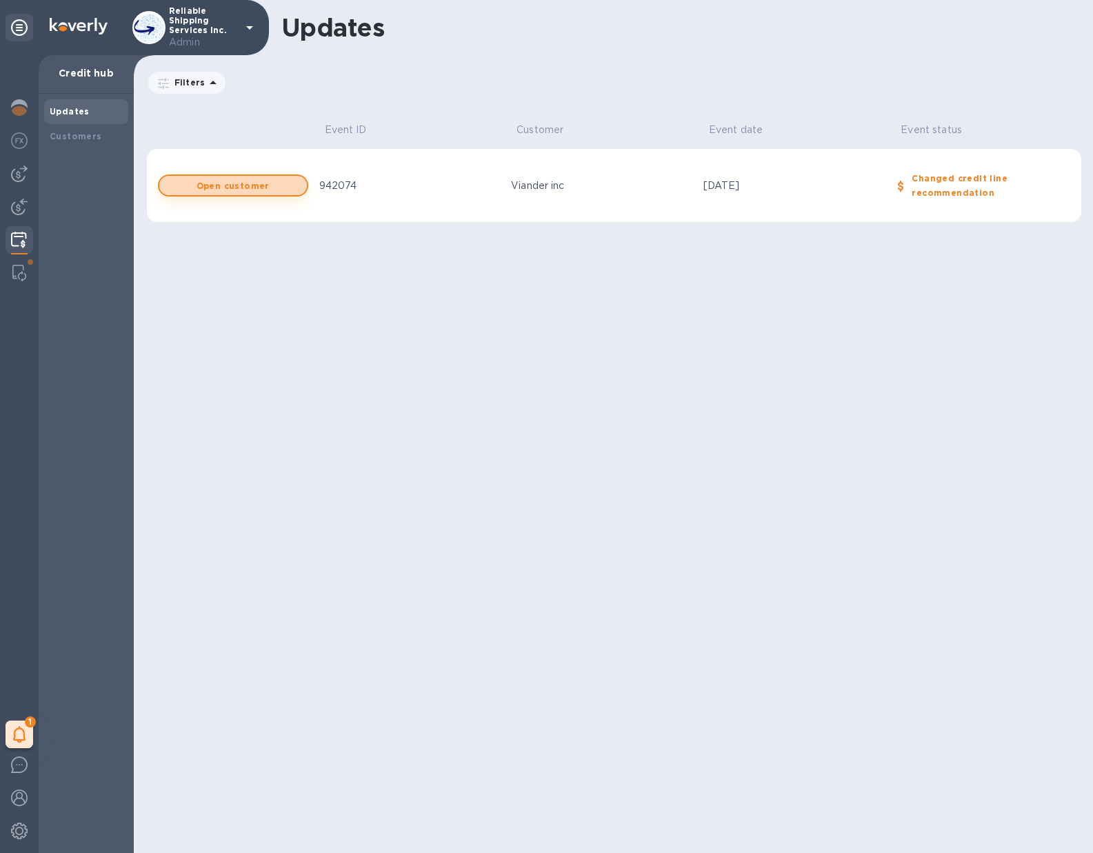
click at [261, 181] on b "Open customer" at bounding box center [233, 186] width 73 height 10
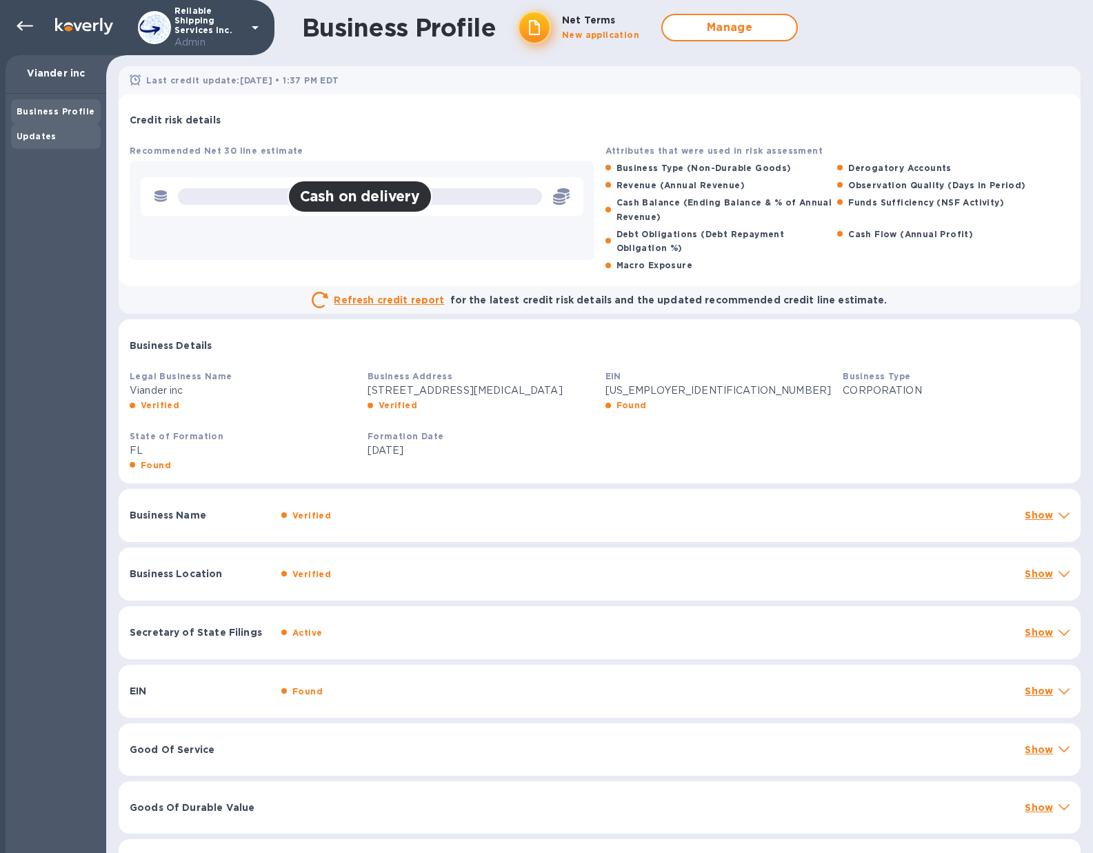
click at [27, 132] on b "Updates" at bounding box center [37, 136] width 40 height 10
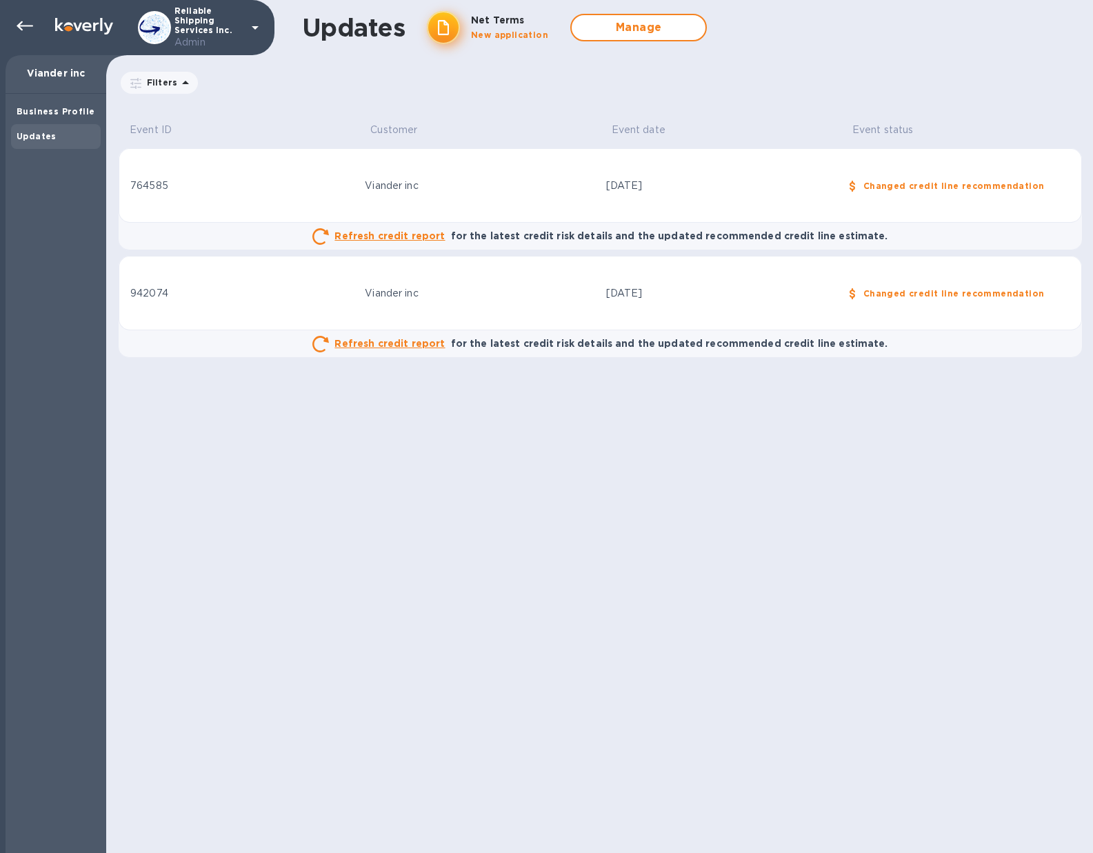
click at [292, 181] on div "764585" at bounding box center [241, 186] width 223 height 14
click at [61, 117] on div "Business Profile" at bounding box center [56, 112] width 79 height 14
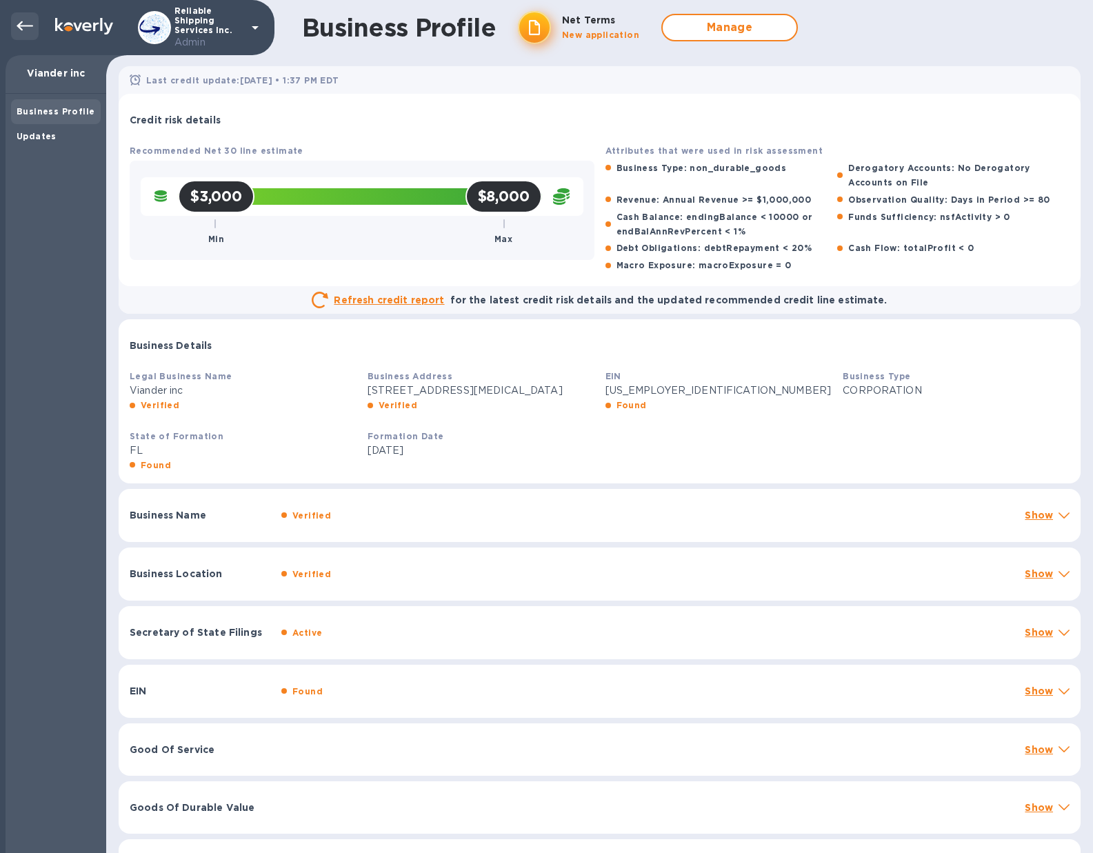
click at [28, 30] on icon at bounding box center [25, 26] width 17 height 17
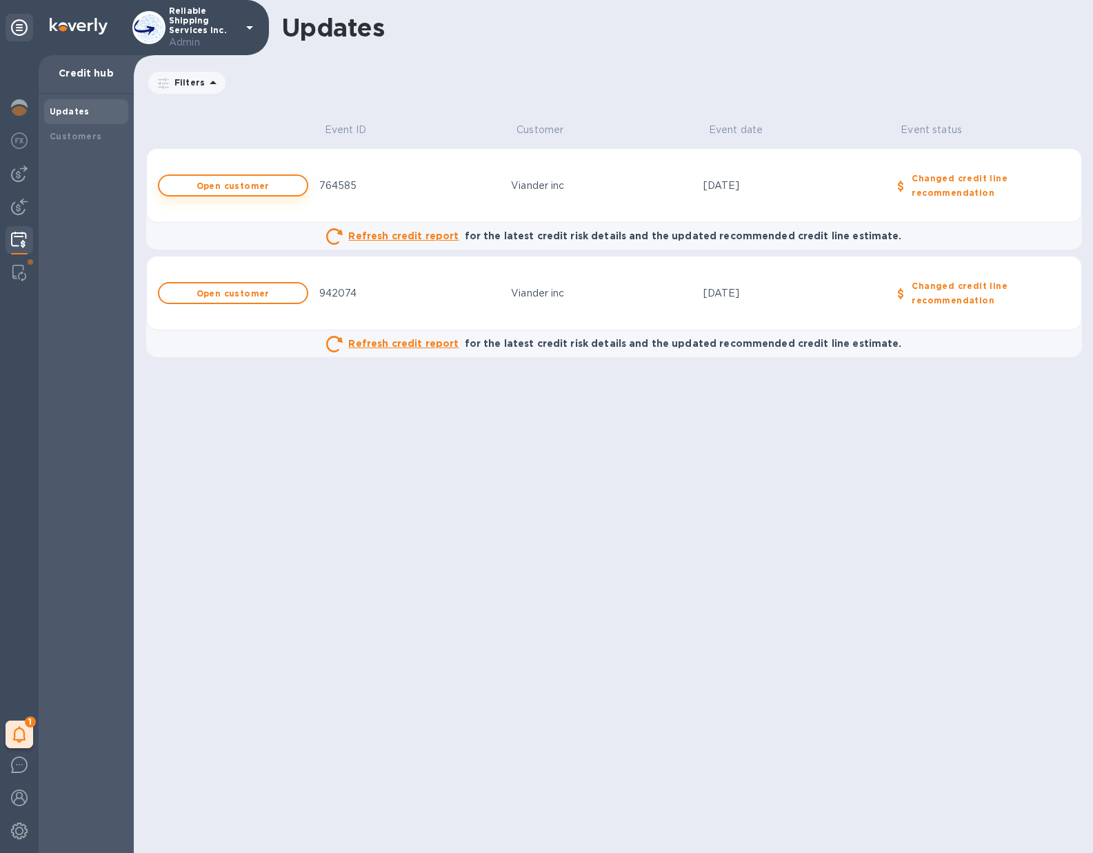
click at [199, 186] on b "Open customer" at bounding box center [233, 186] width 73 height 10
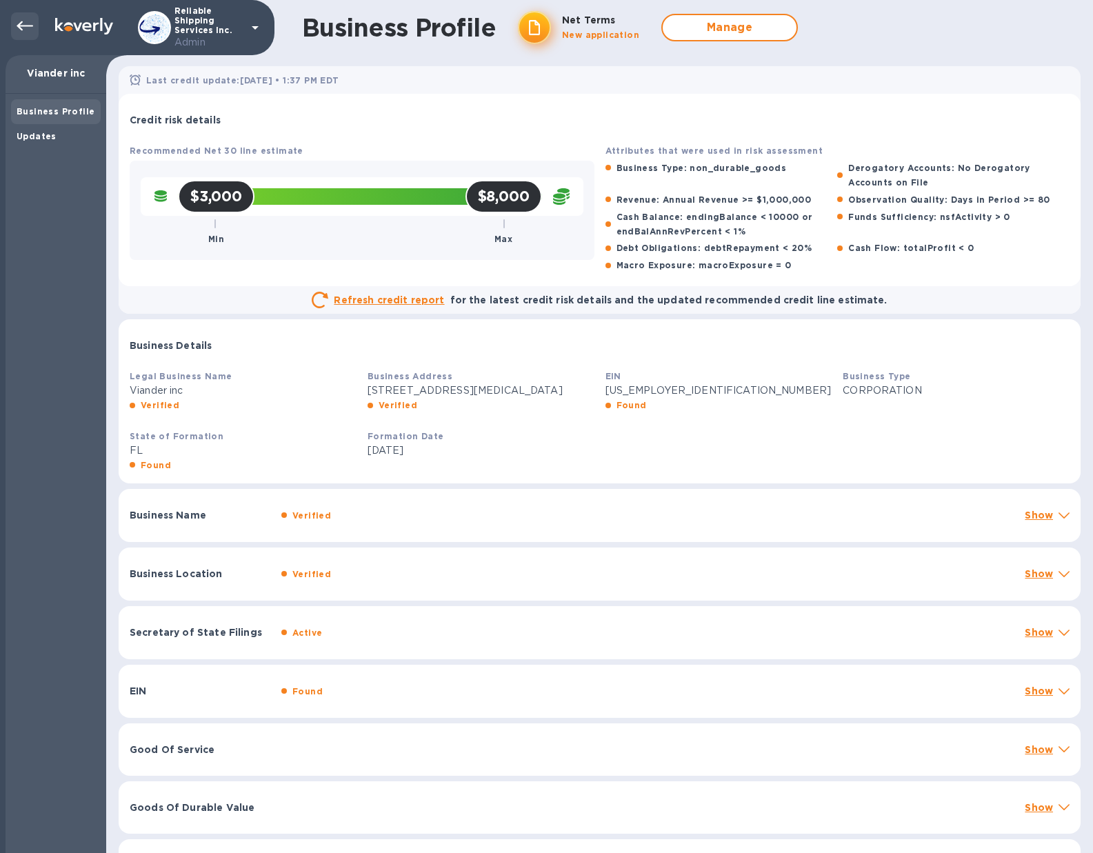
click at [18, 24] on icon at bounding box center [25, 26] width 17 height 17
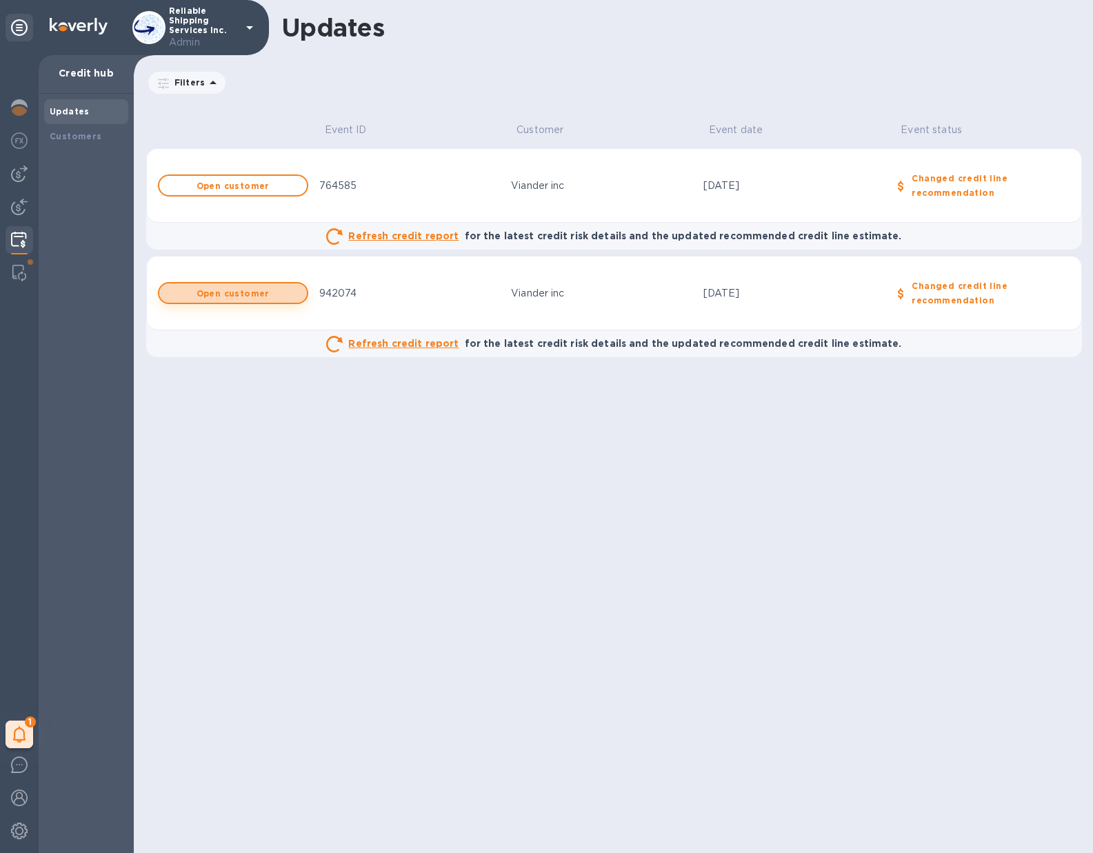
click at [263, 290] on b "Open customer" at bounding box center [233, 293] width 73 height 10
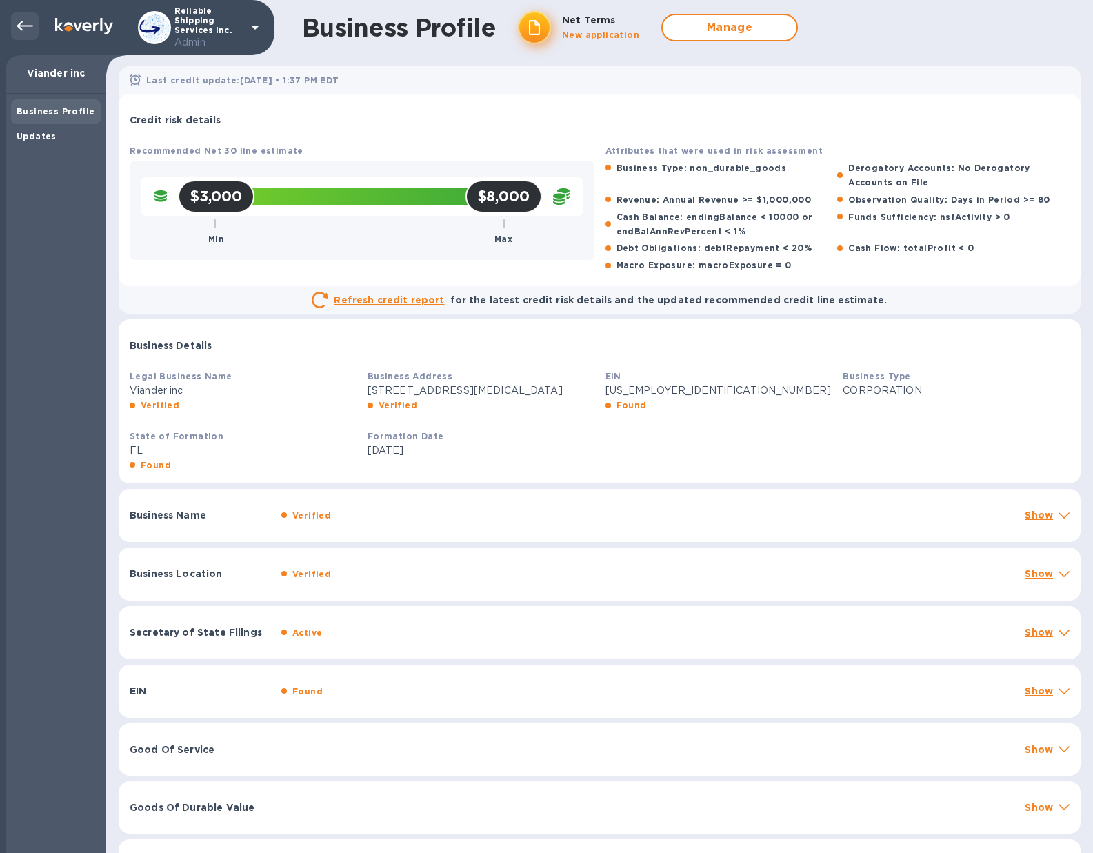
click at [22, 23] on icon at bounding box center [25, 26] width 17 height 17
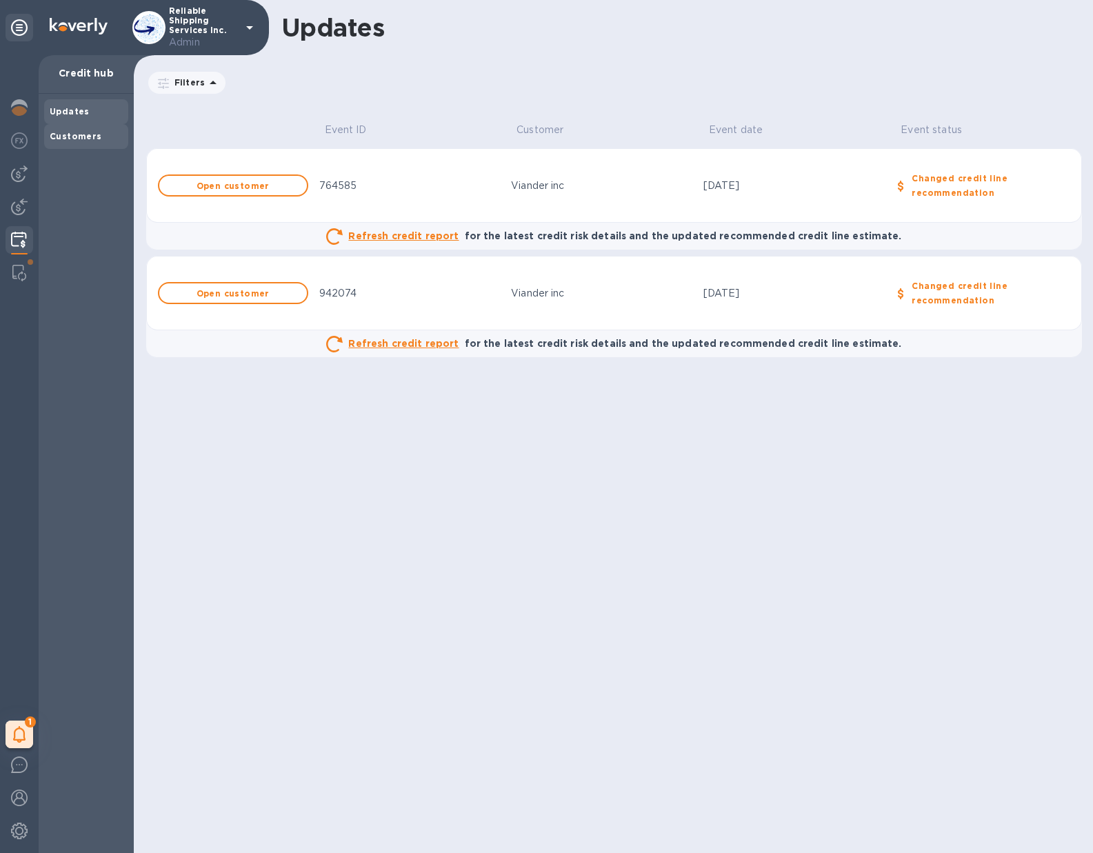
click at [83, 134] on b "Customers" at bounding box center [76, 136] width 52 height 10
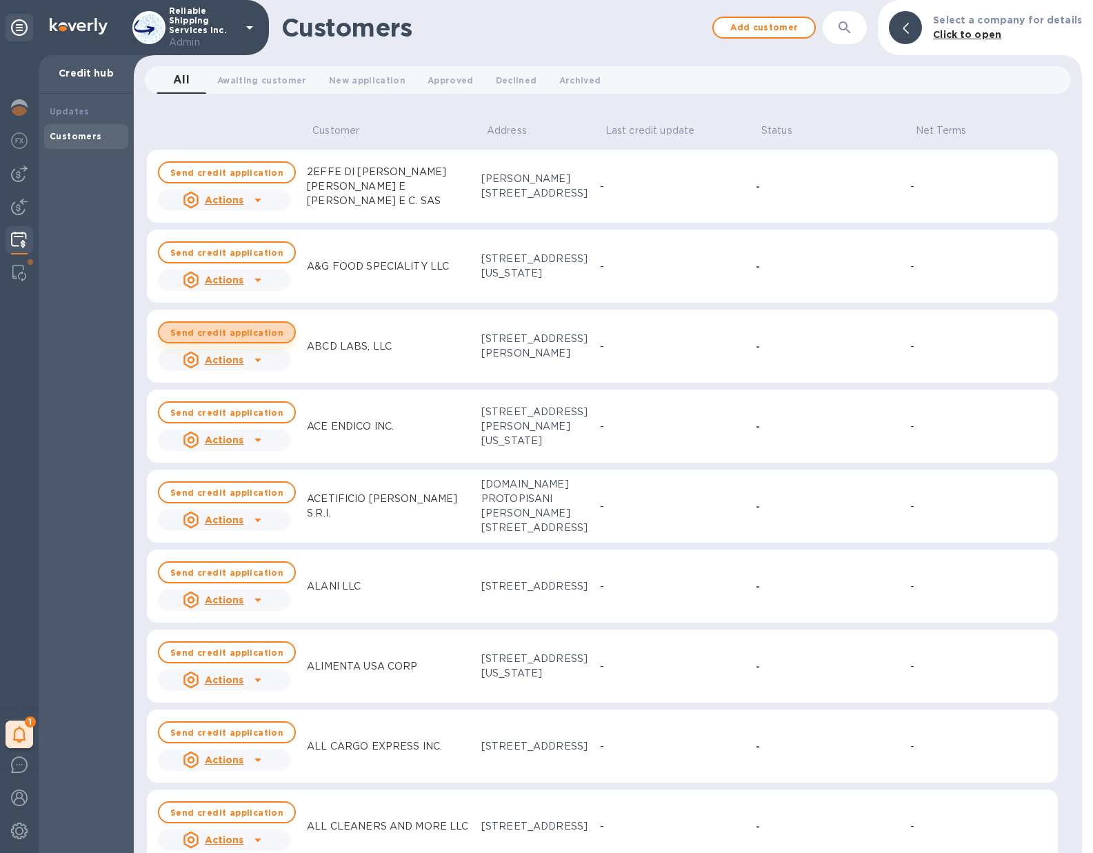
click at [212, 330] on b "Send credit application" at bounding box center [226, 333] width 113 height 10
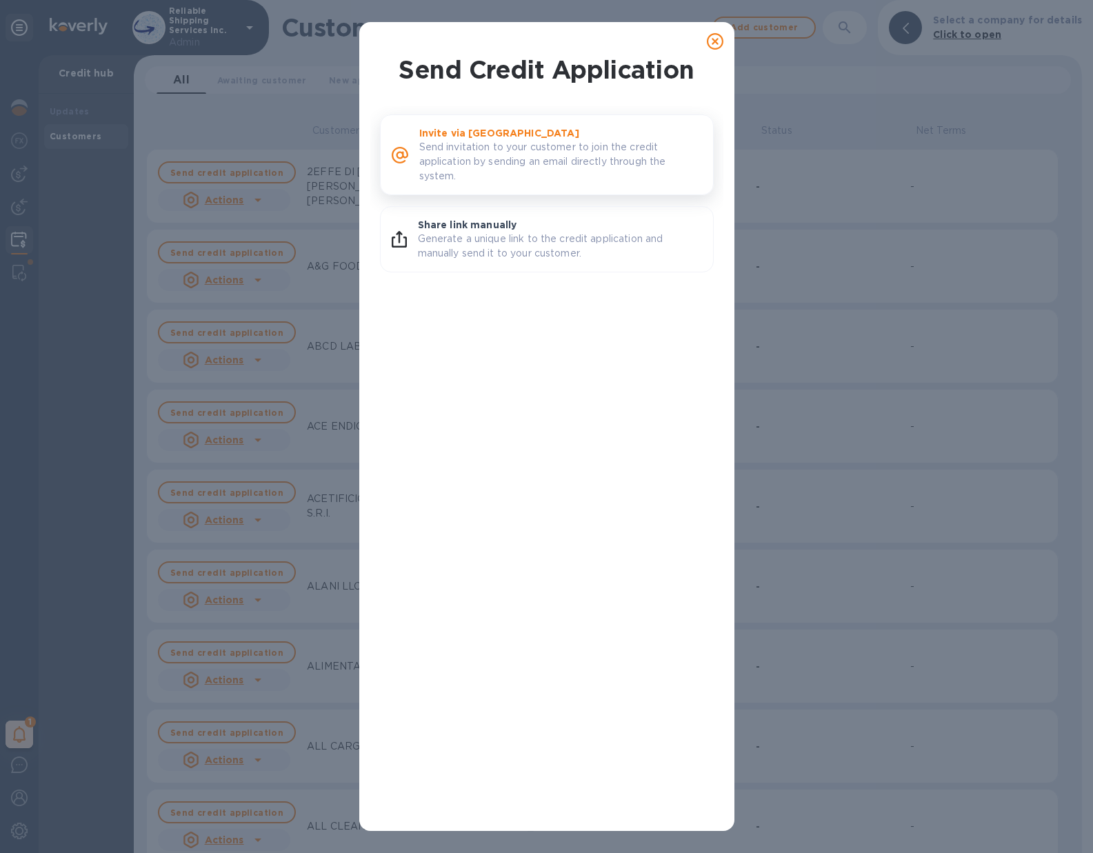
click at [478, 170] on p "Send invitation to your customer to join the credit application by sending an e…" at bounding box center [560, 161] width 283 height 43
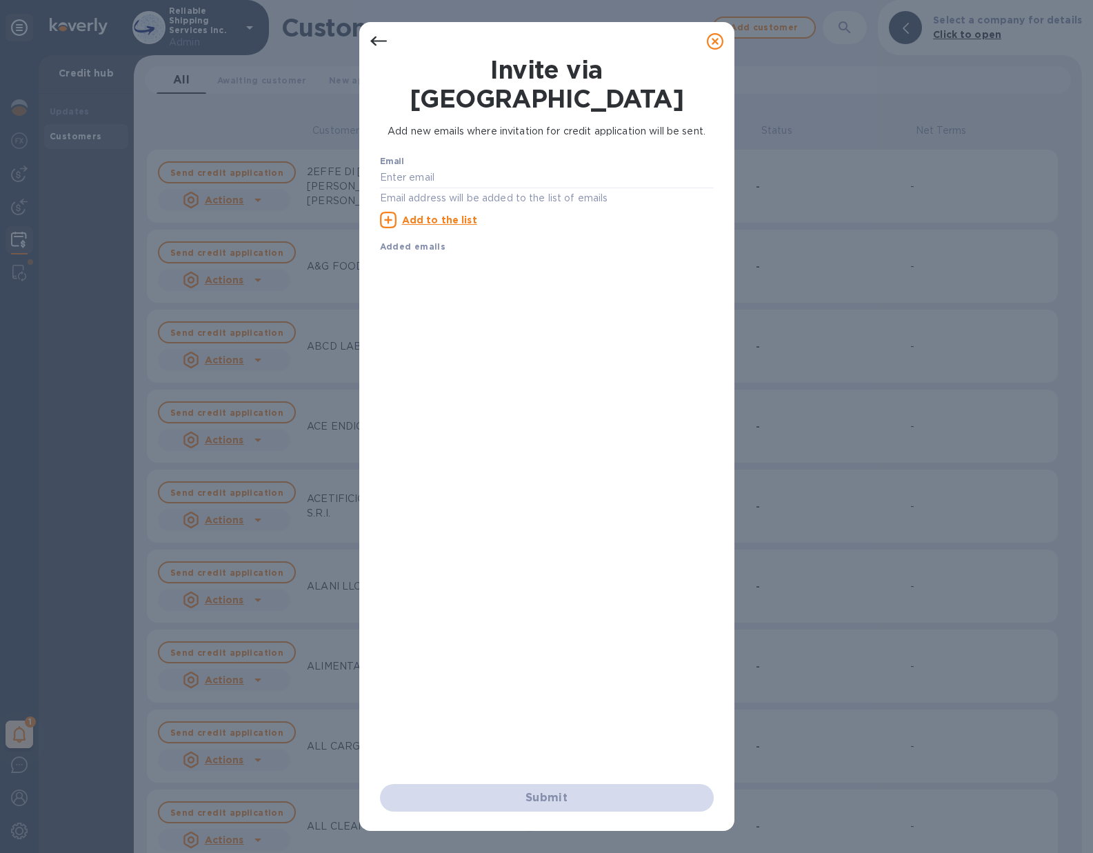
click at [377, 46] on icon at bounding box center [378, 41] width 17 height 17
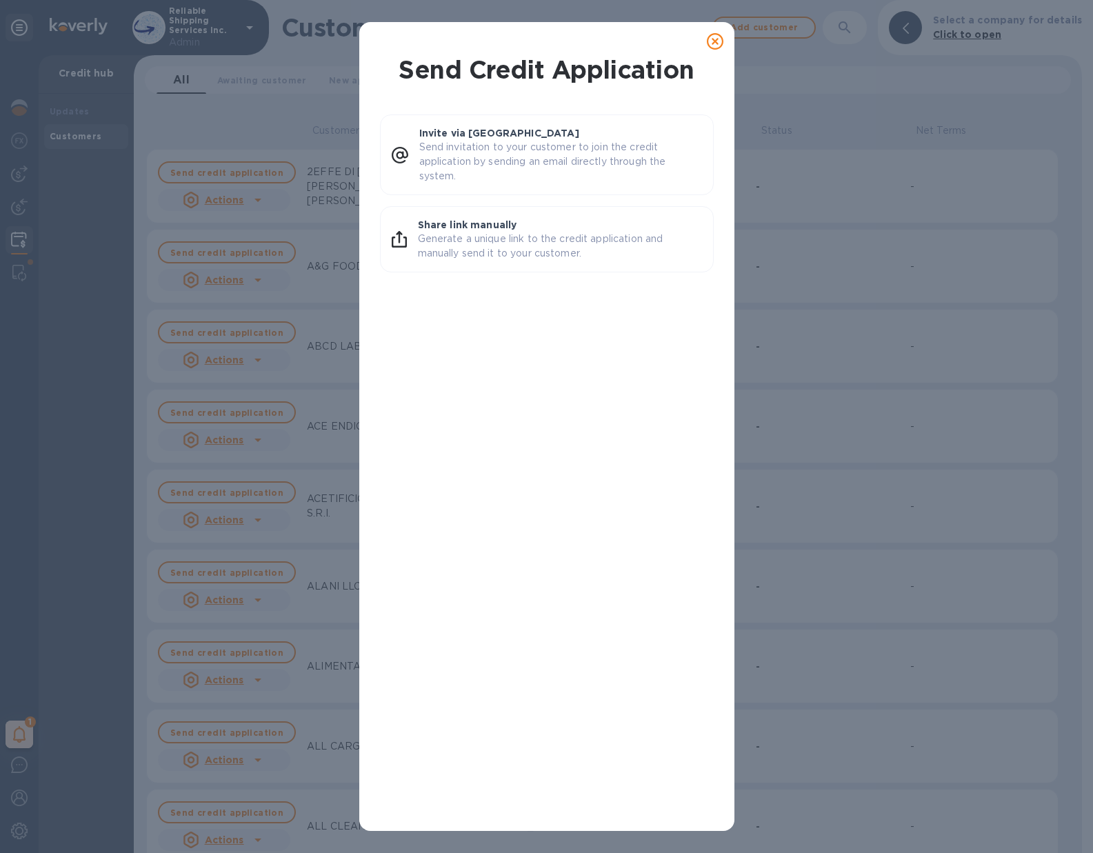
click at [717, 42] on icon at bounding box center [715, 41] width 17 height 17
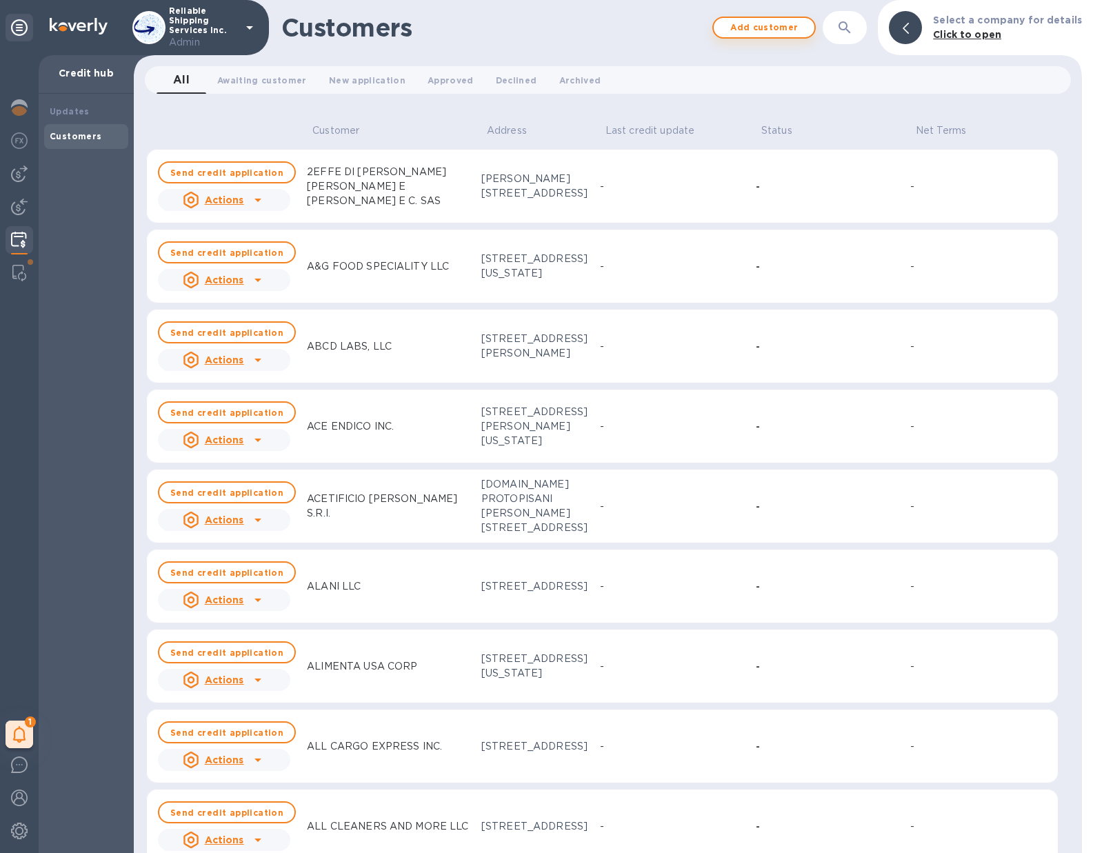
click at [778, 28] on span "Add customer" at bounding box center [764, 27] width 79 height 17
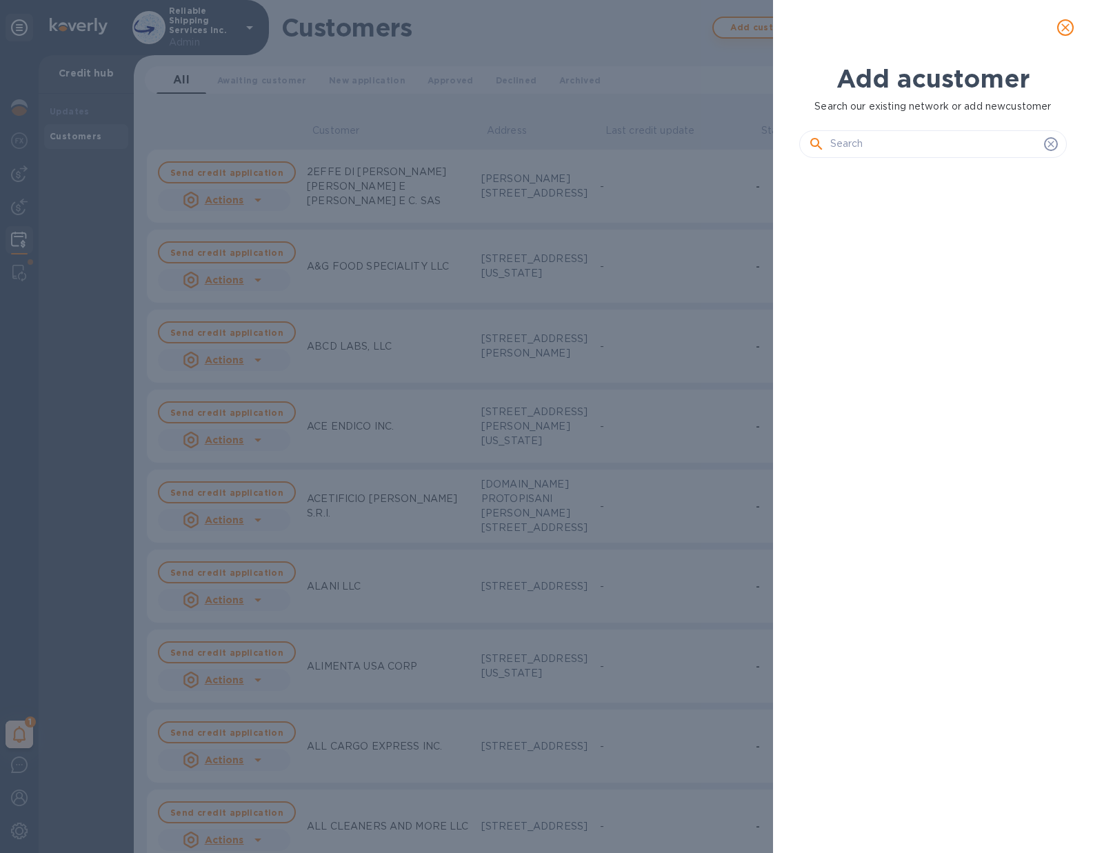
scroll to position [636, 274]
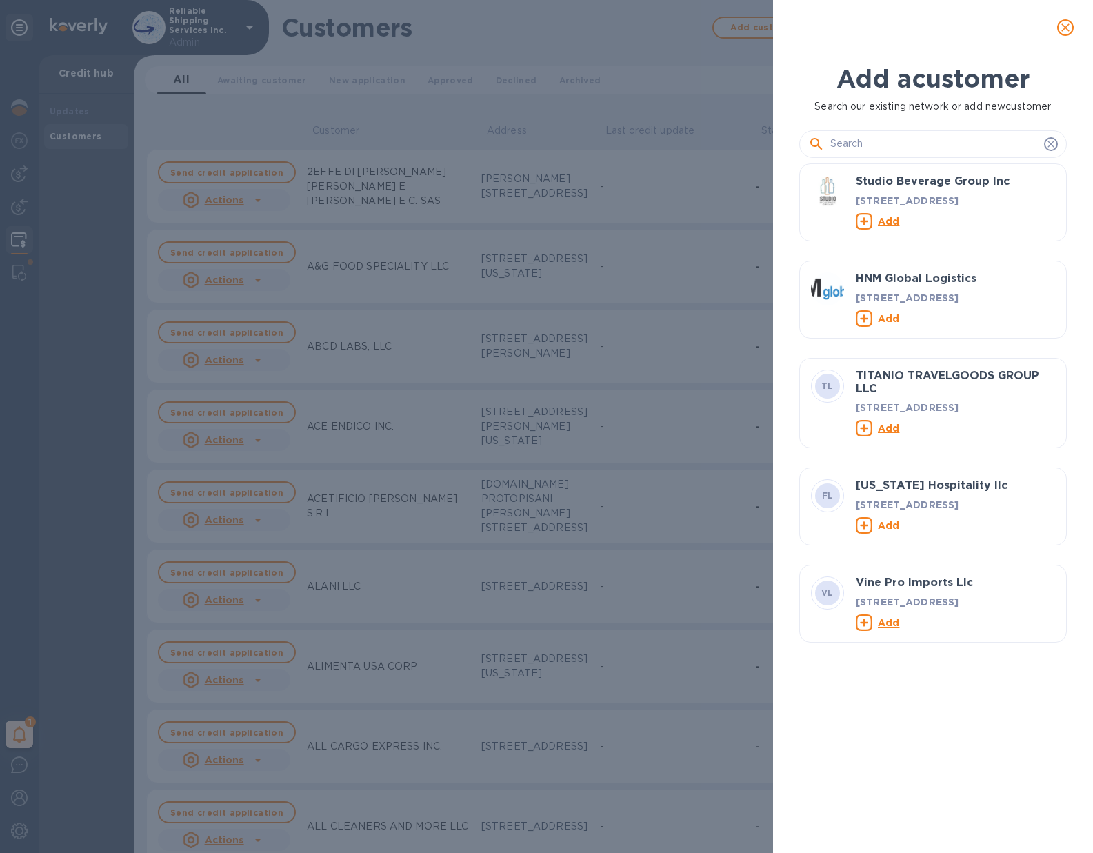
click at [854, 161] on div at bounding box center [933, 139] width 268 height 50
click at [852, 150] on input "text" at bounding box center [934, 144] width 208 height 21
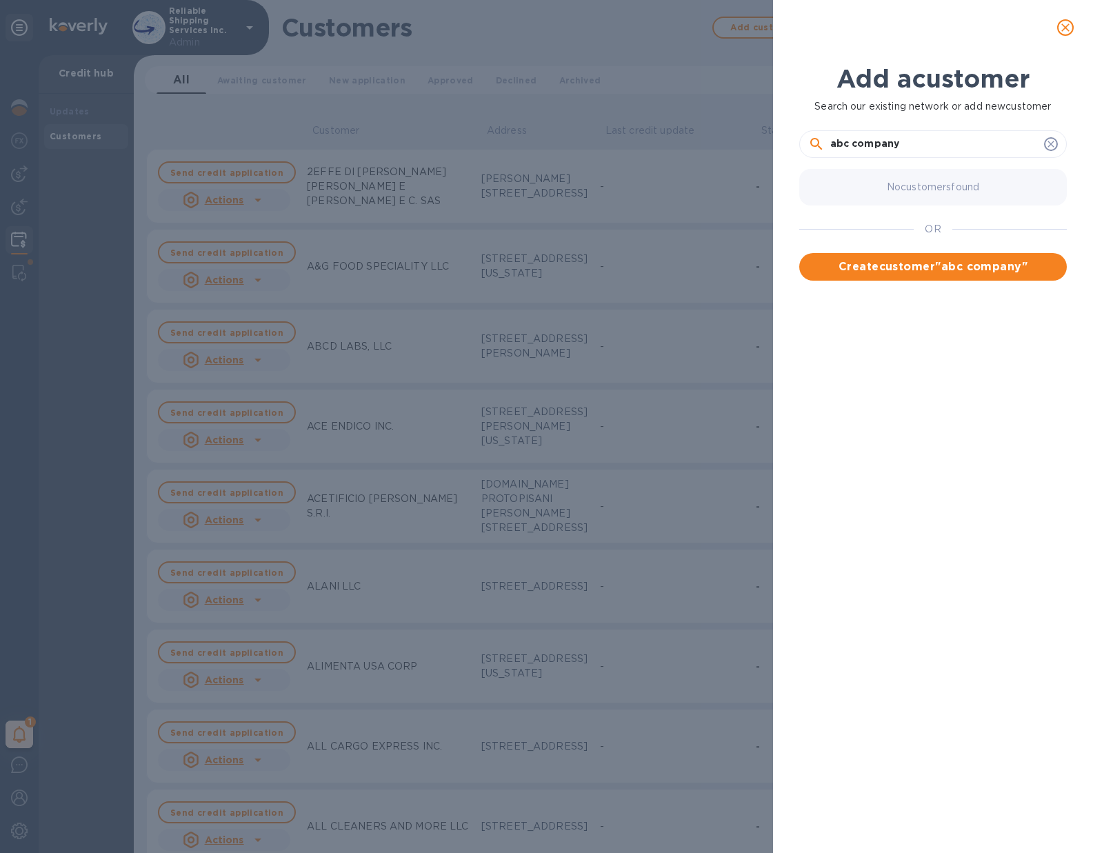
type input "abc company"
click at [1069, 30] on icon "close" at bounding box center [1065, 28] width 14 height 14
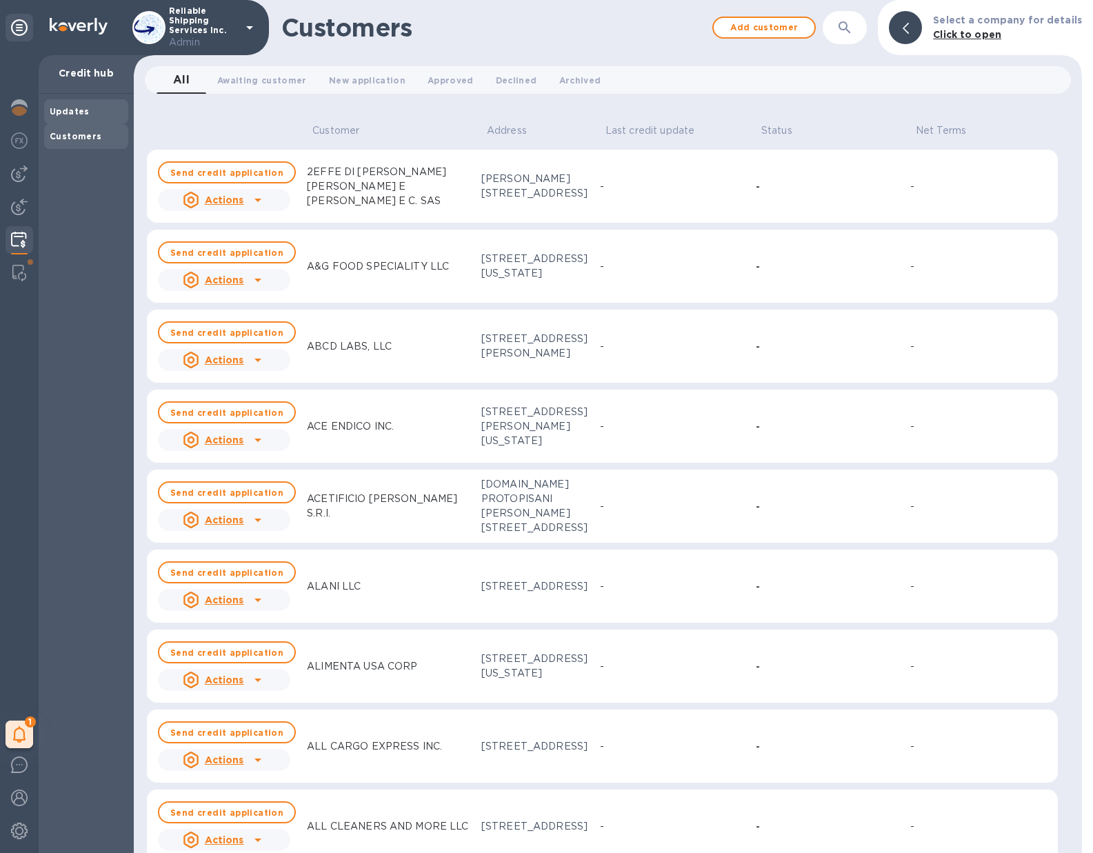
click at [83, 108] on b "Updates" at bounding box center [70, 111] width 40 height 10
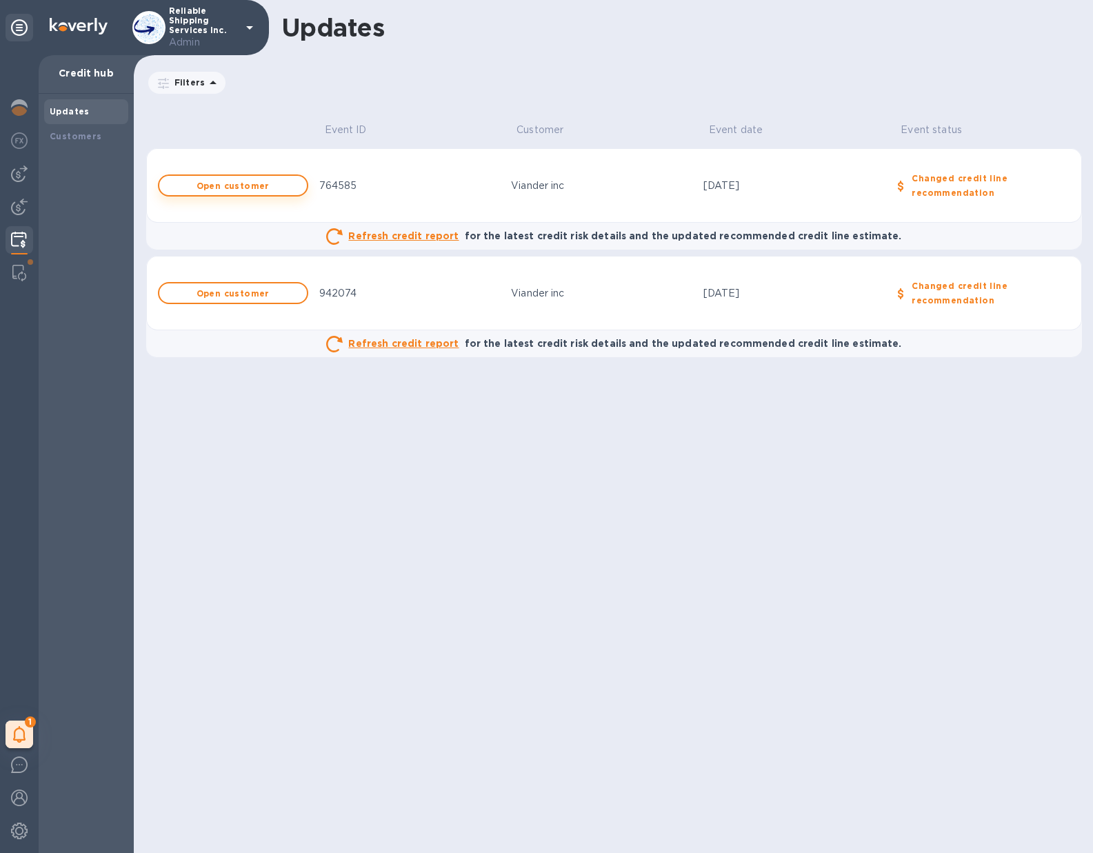
click at [255, 190] on b "Open customer" at bounding box center [233, 186] width 73 height 10
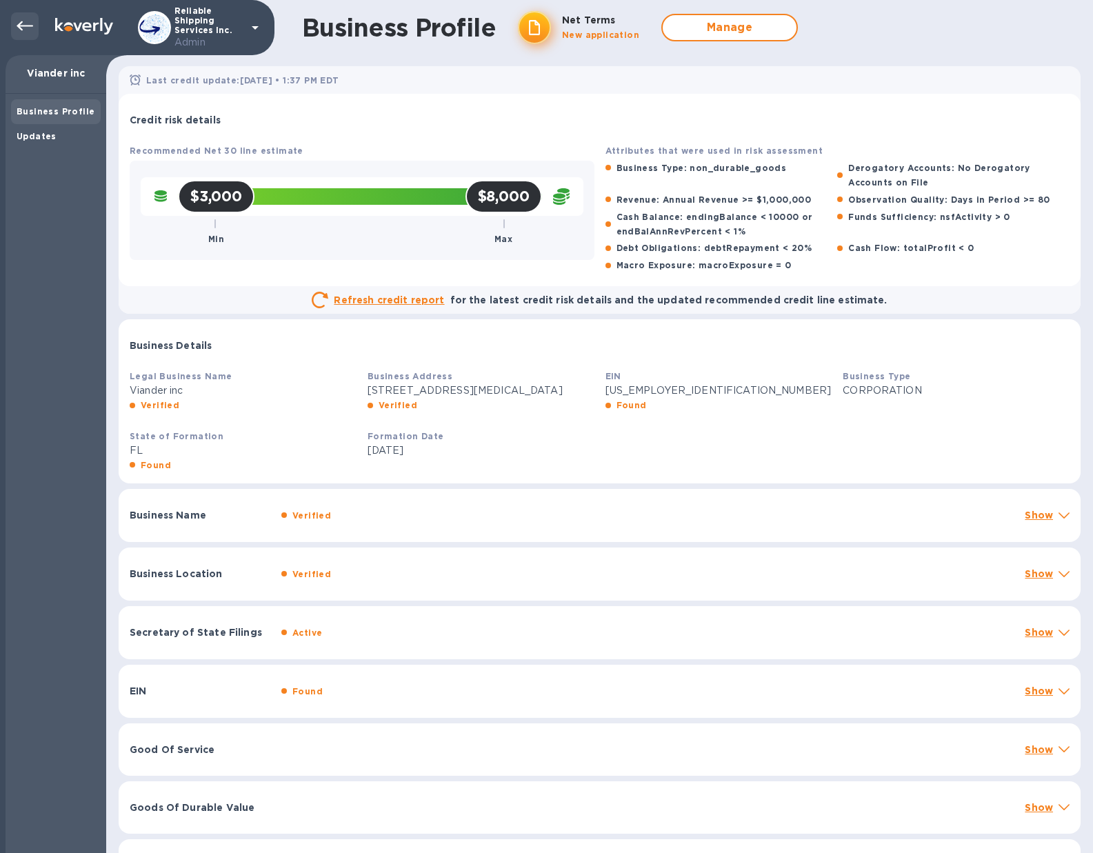
click at [28, 24] on icon at bounding box center [25, 26] width 17 height 17
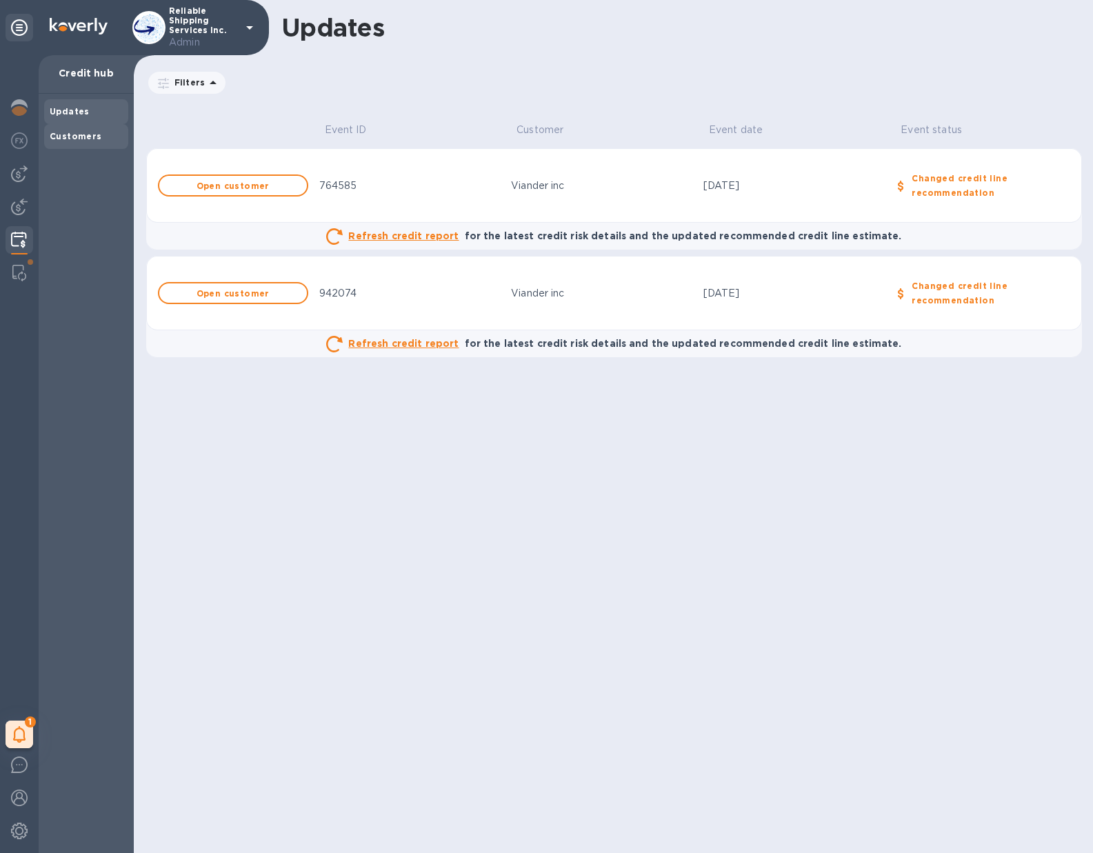
click at [83, 134] on b "Customers" at bounding box center [76, 136] width 52 height 10
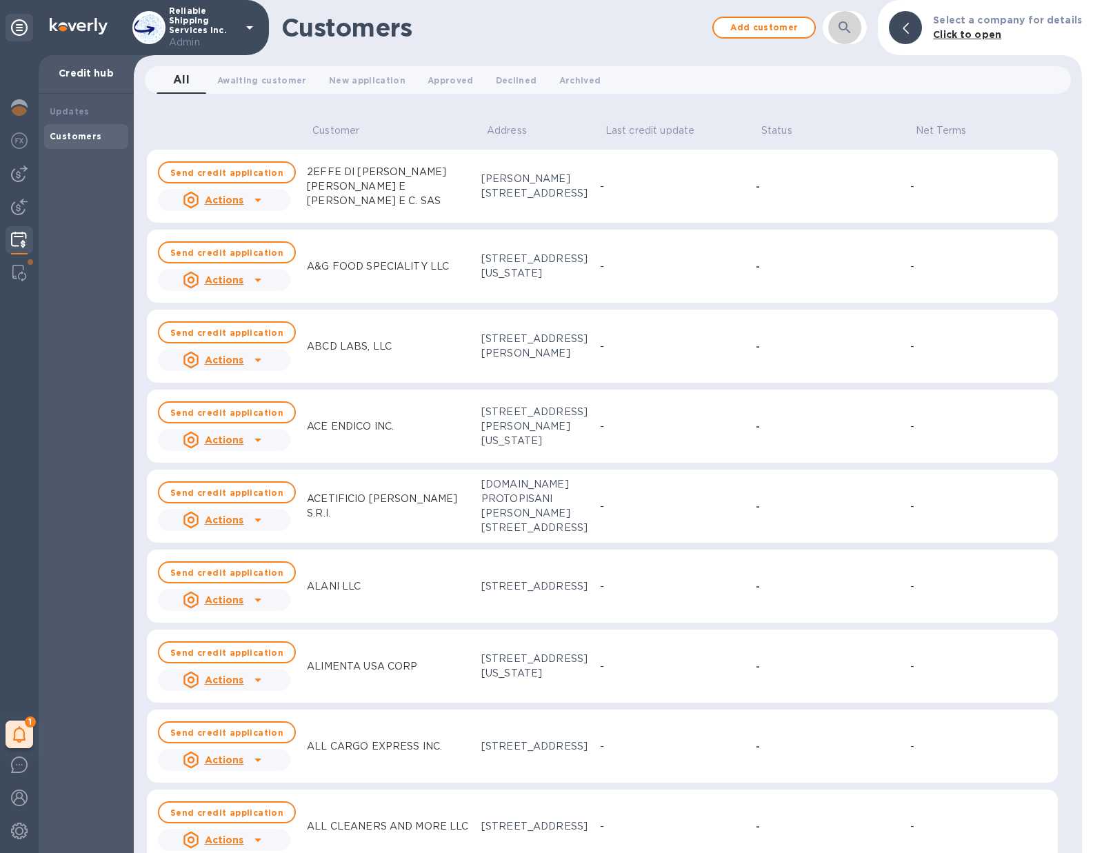
click at [853, 31] on icon "button" at bounding box center [844, 27] width 17 height 17
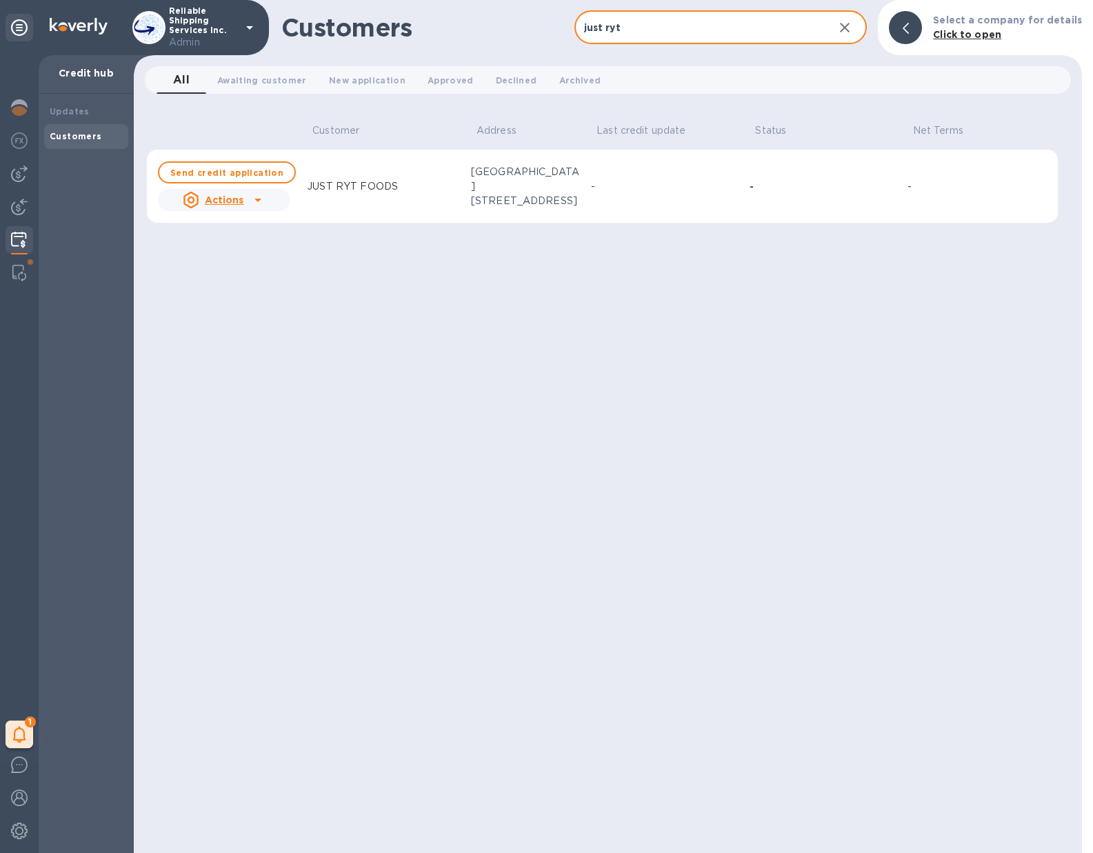
type input "just ryt"
click at [247, 197] on div at bounding box center [258, 200] width 22 height 22
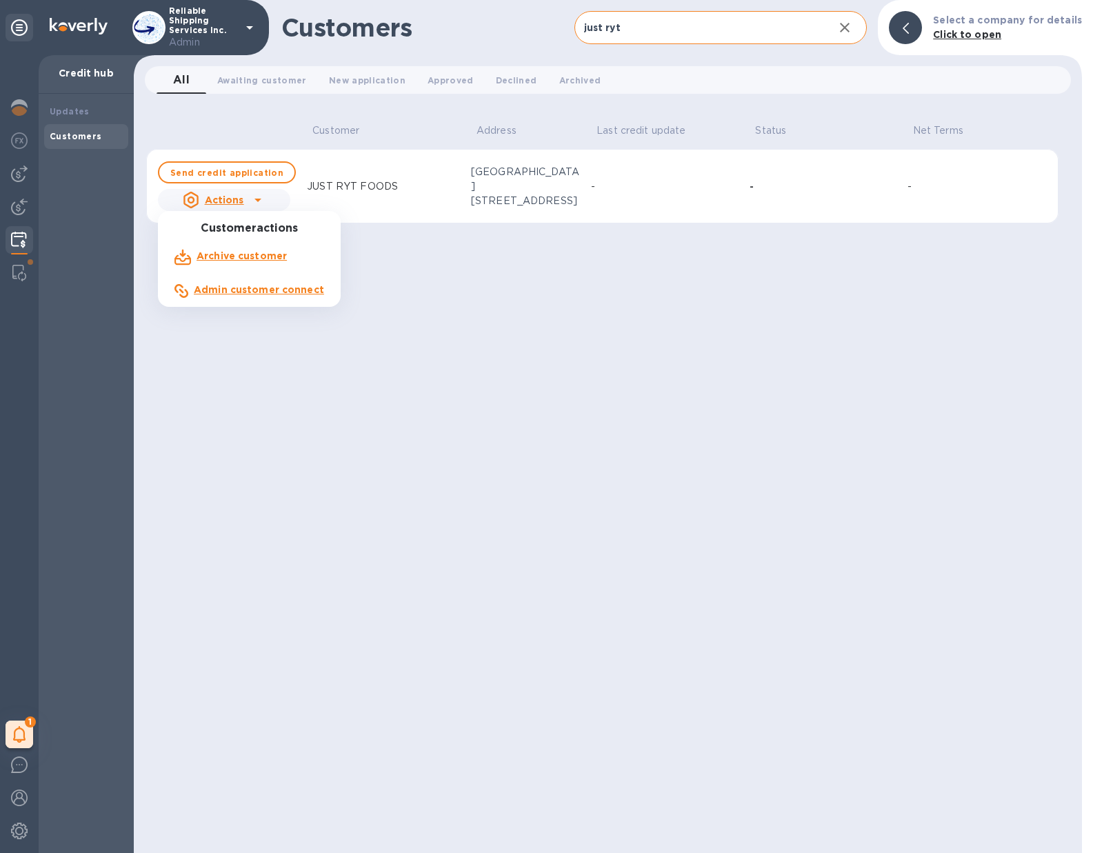
click at [236, 290] on b "Admin customer connect" at bounding box center [259, 289] width 130 height 11
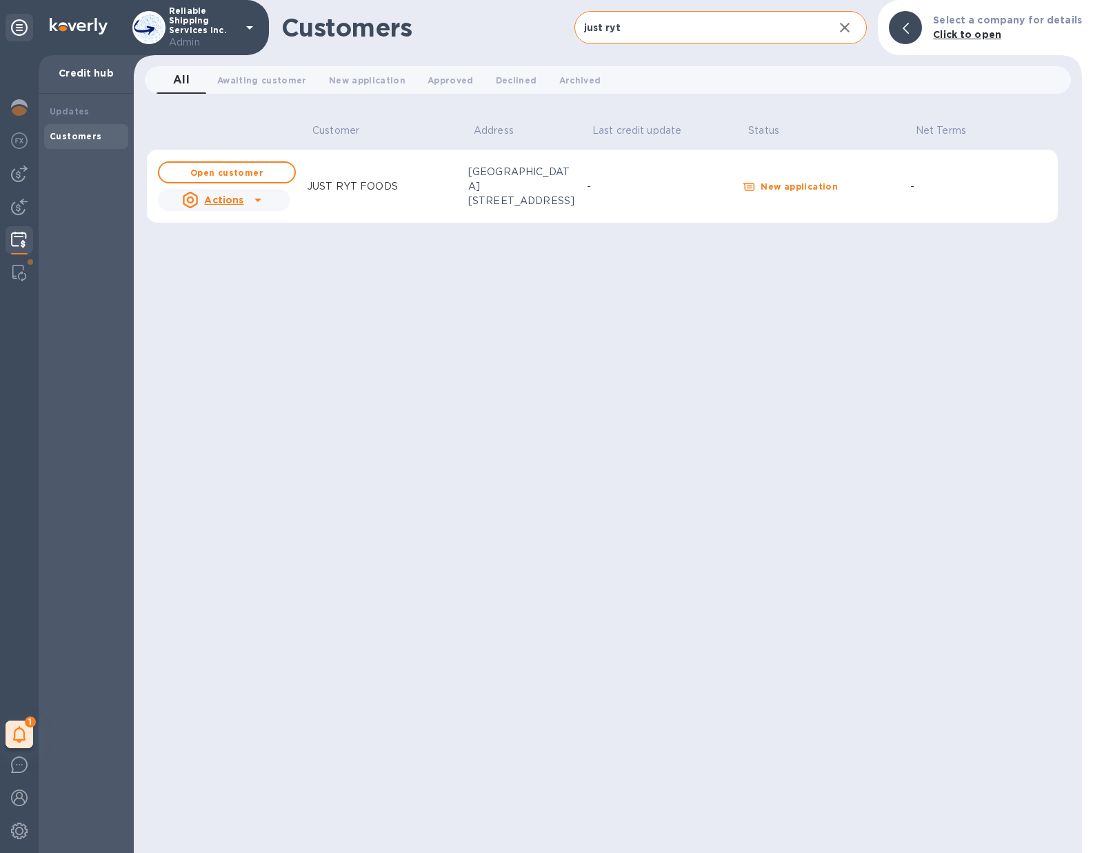
click at [257, 203] on icon at bounding box center [258, 200] width 17 height 17
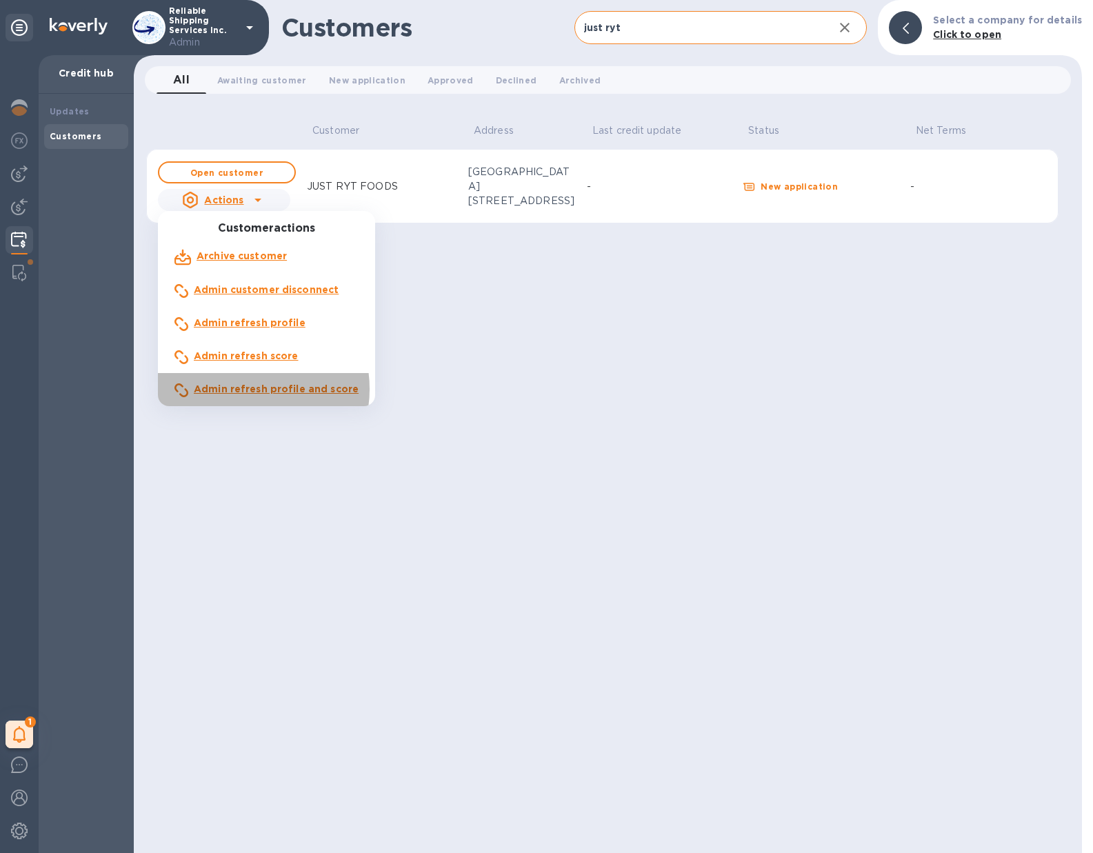
click at [241, 389] on b "Admin refresh profile and score" at bounding box center [276, 388] width 165 height 11
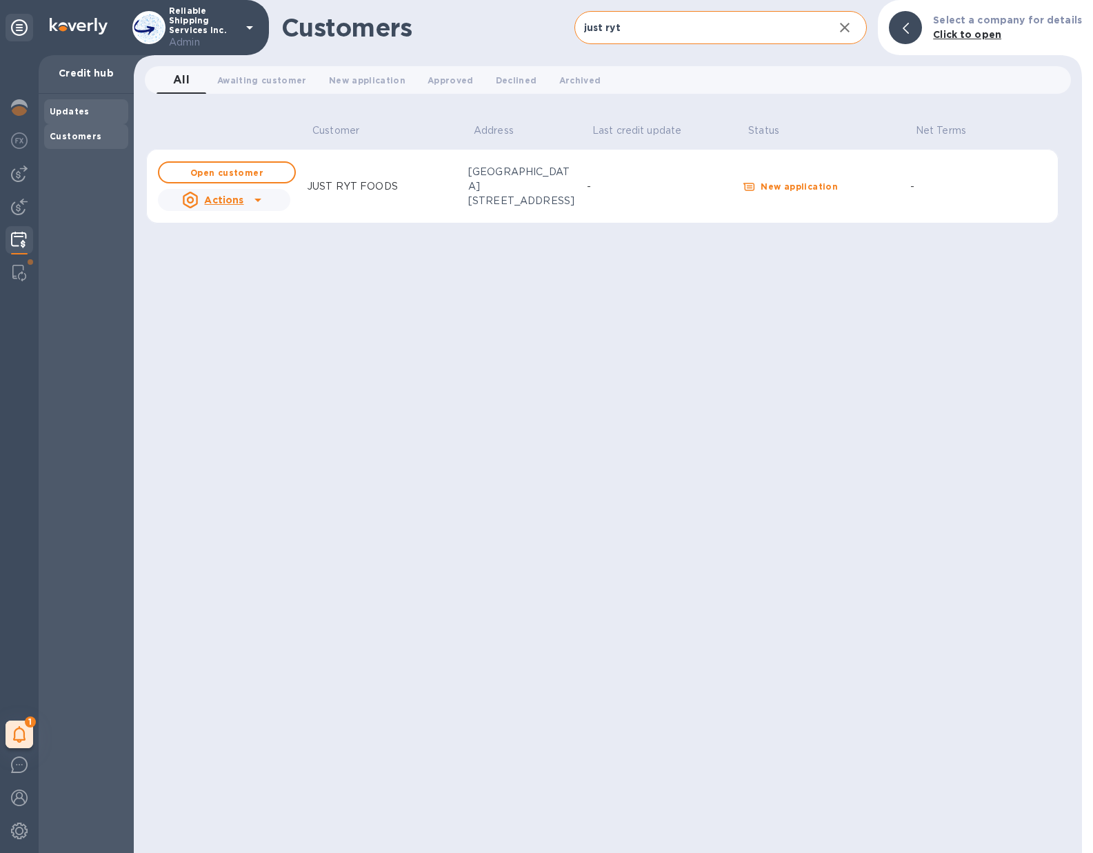
click at [90, 117] on div "Updates" at bounding box center [86, 112] width 73 height 14
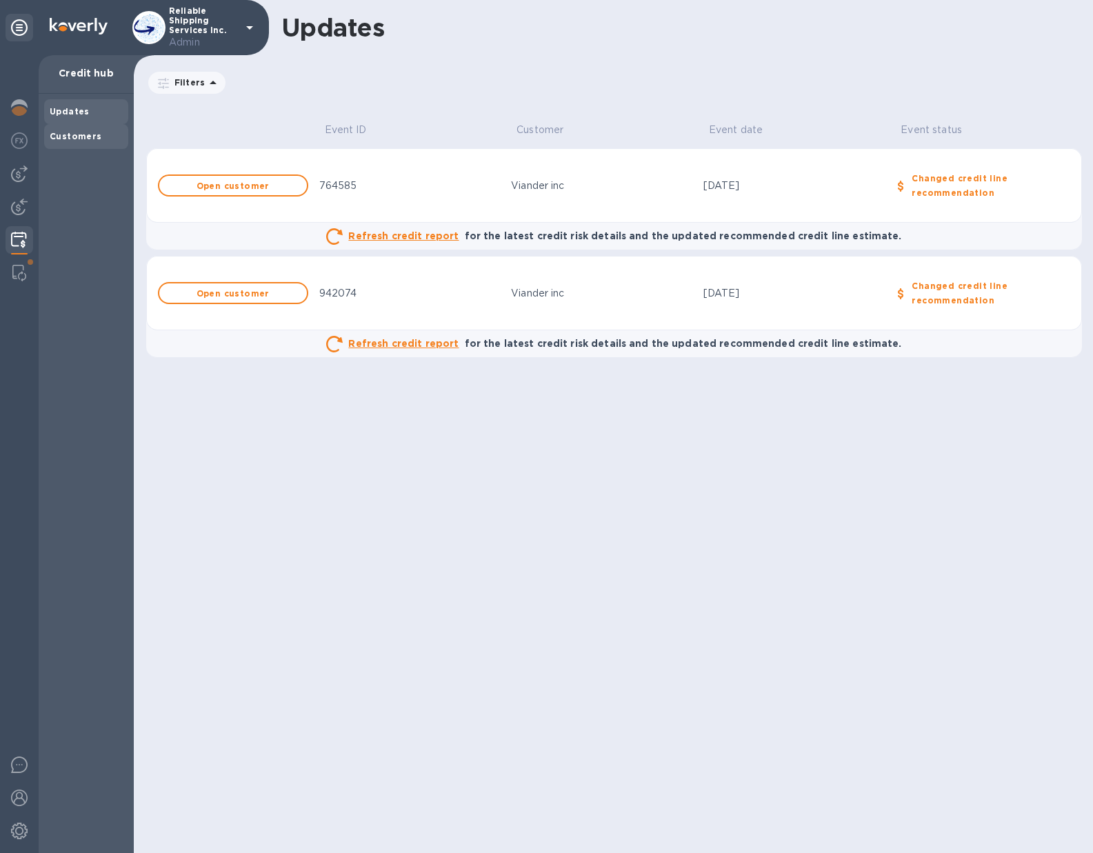
click at [85, 137] on b "Customers" at bounding box center [76, 136] width 52 height 10
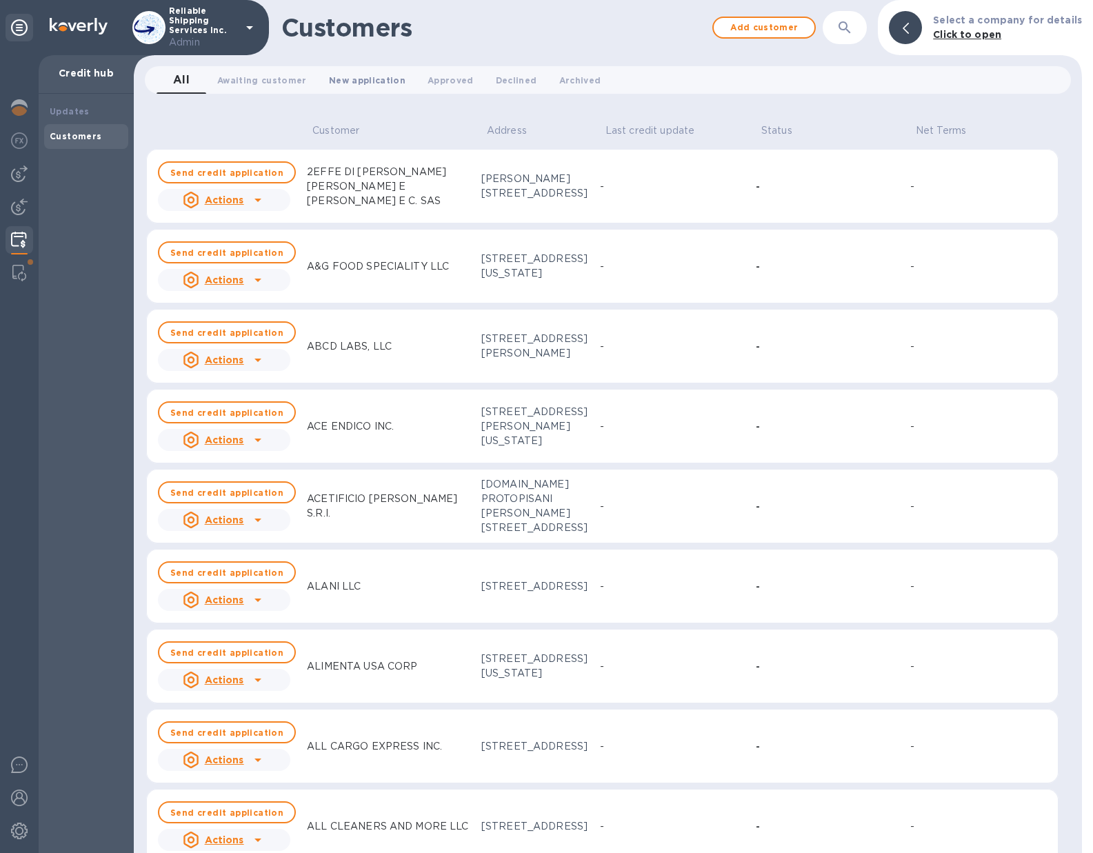
click at [372, 82] on span "New application 0" at bounding box center [367, 80] width 77 height 14
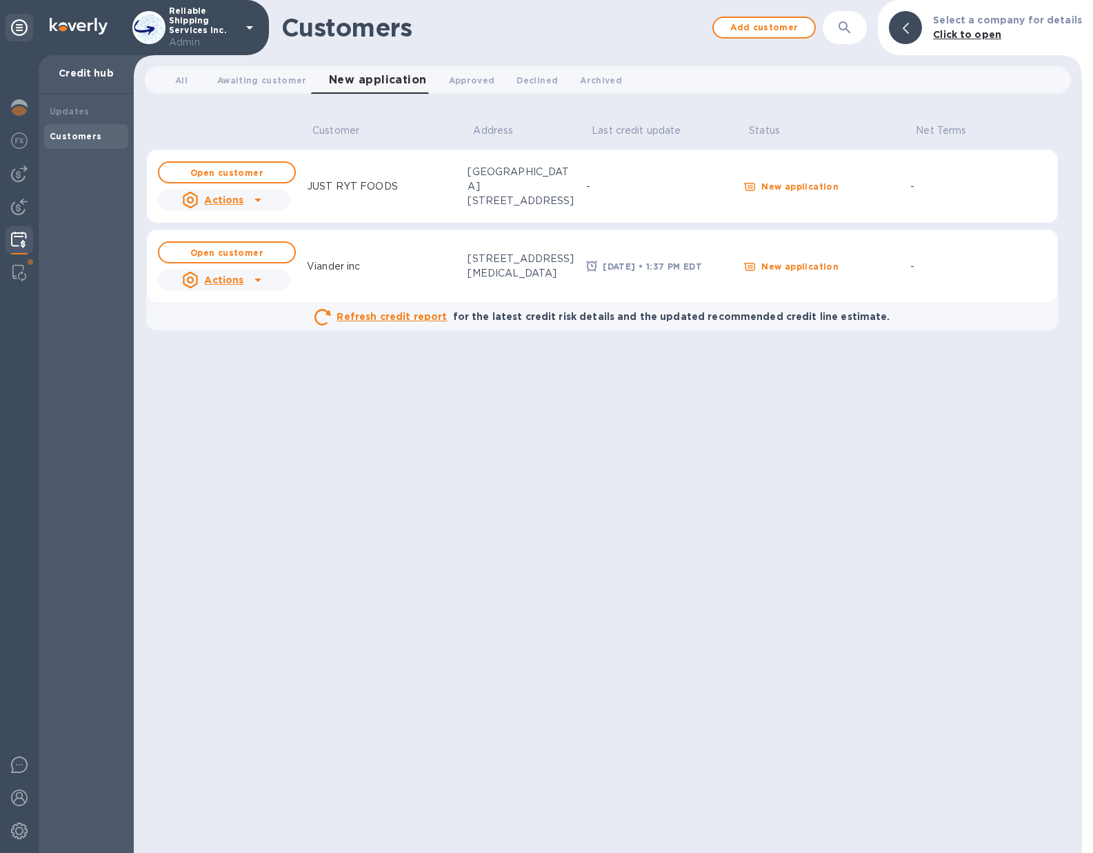
click at [254, 201] on icon at bounding box center [258, 200] width 17 height 17
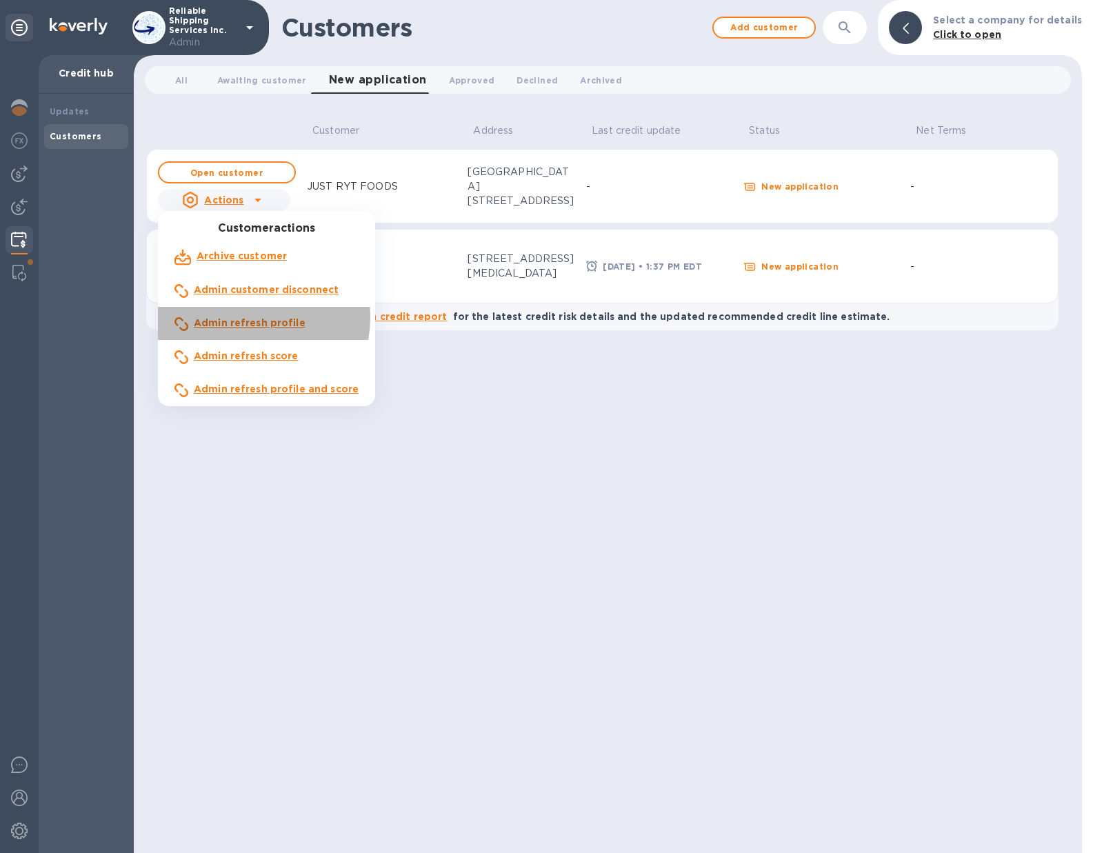
click at [242, 317] on b "Admin refresh profile" at bounding box center [250, 322] width 112 height 11
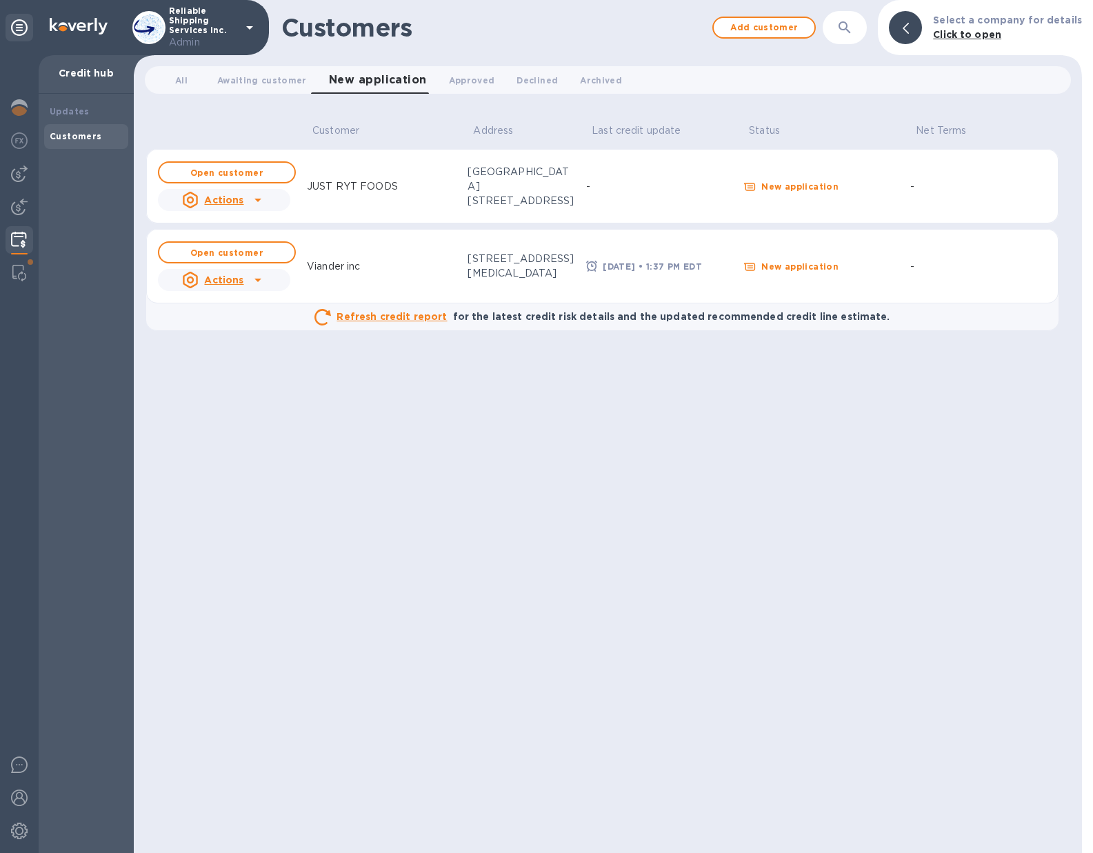
click at [256, 199] on icon at bounding box center [257, 200] width 7 height 3
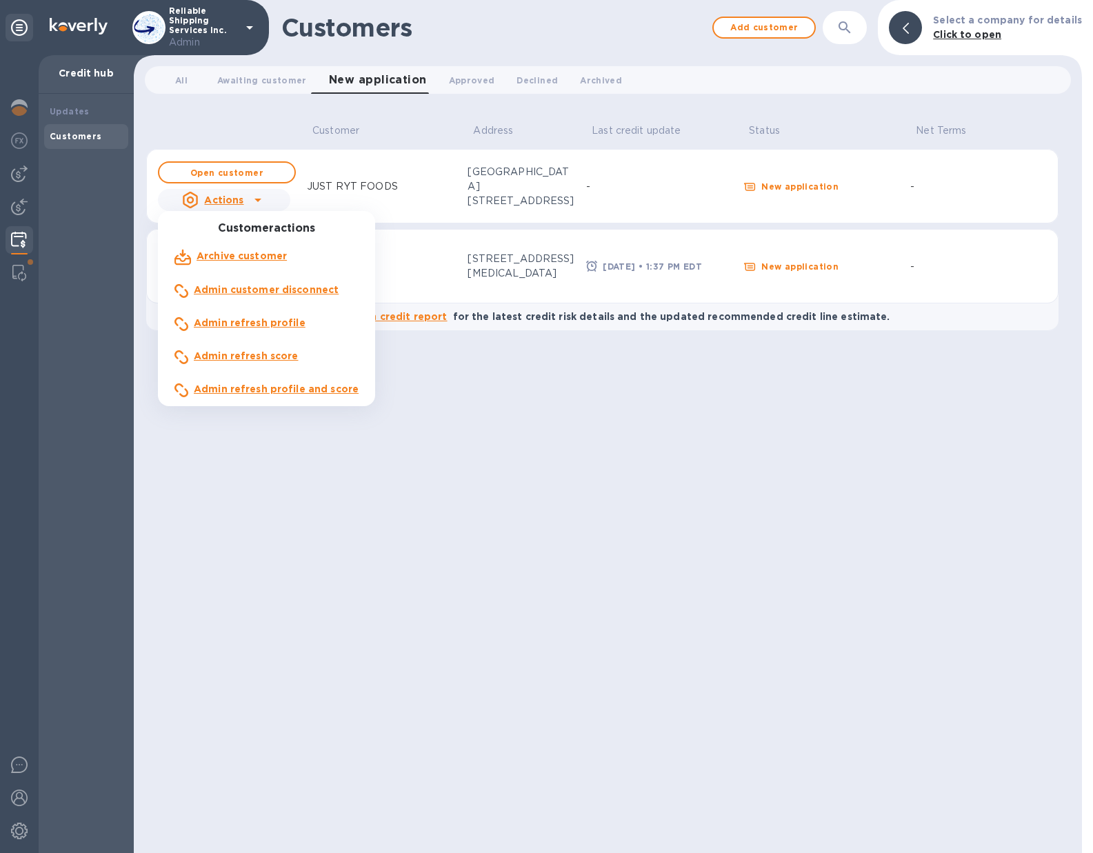
click at [235, 350] on b "Admin refresh score" at bounding box center [246, 355] width 105 height 11
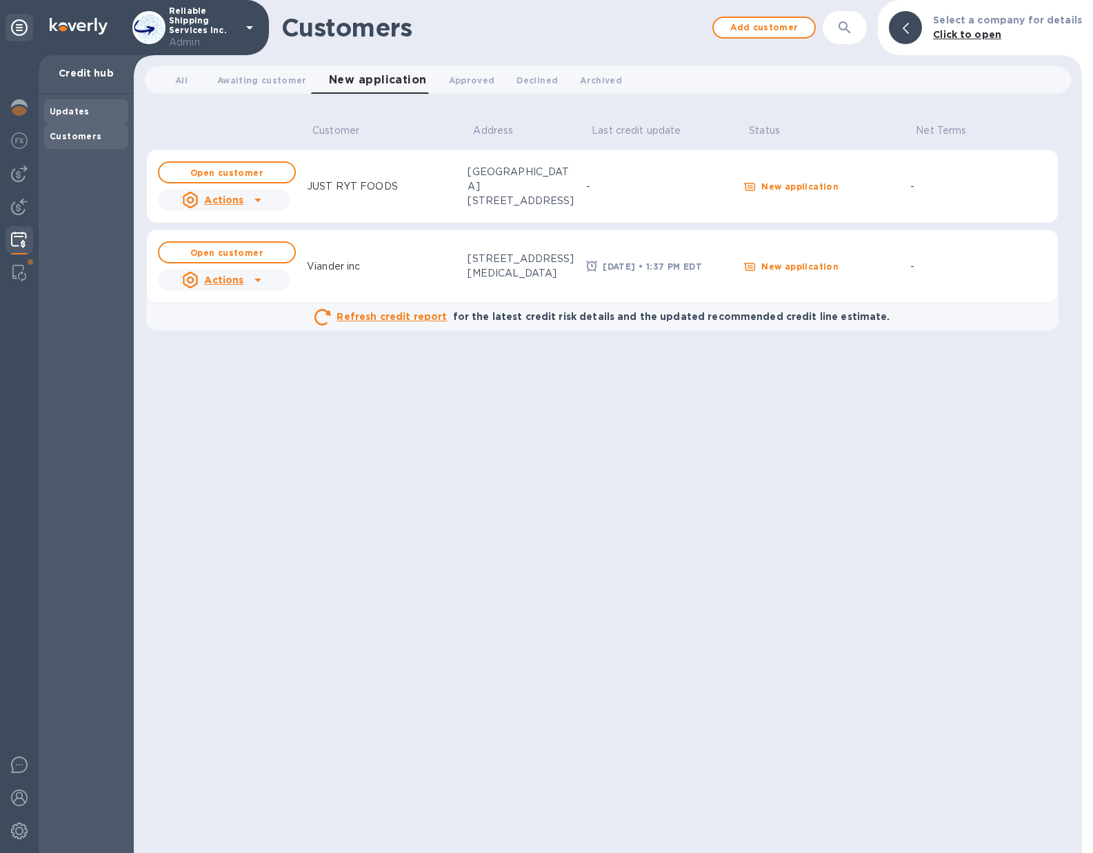
click at [76, 108] on b "Updates" at bounding box center [70, 111] width 40 height 10
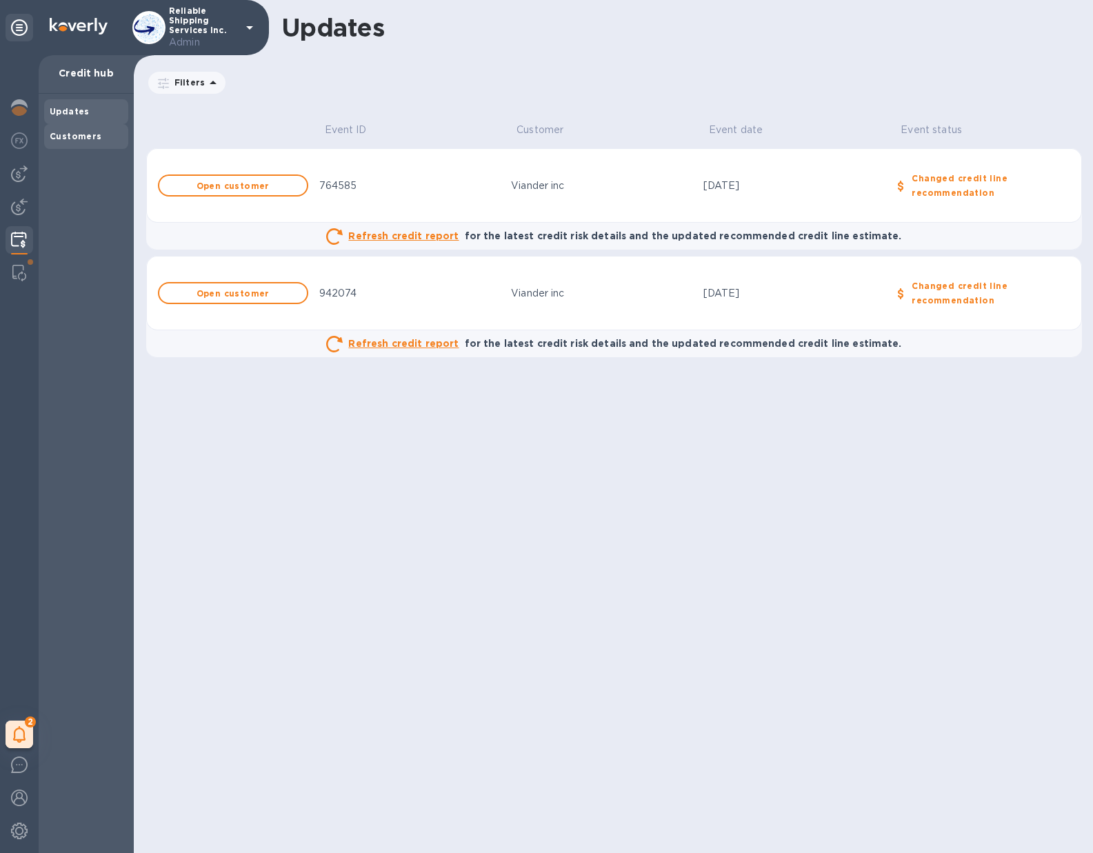
click at [82, 137] on b "Customers" at bounding box center [76, 136] width 52 height 10
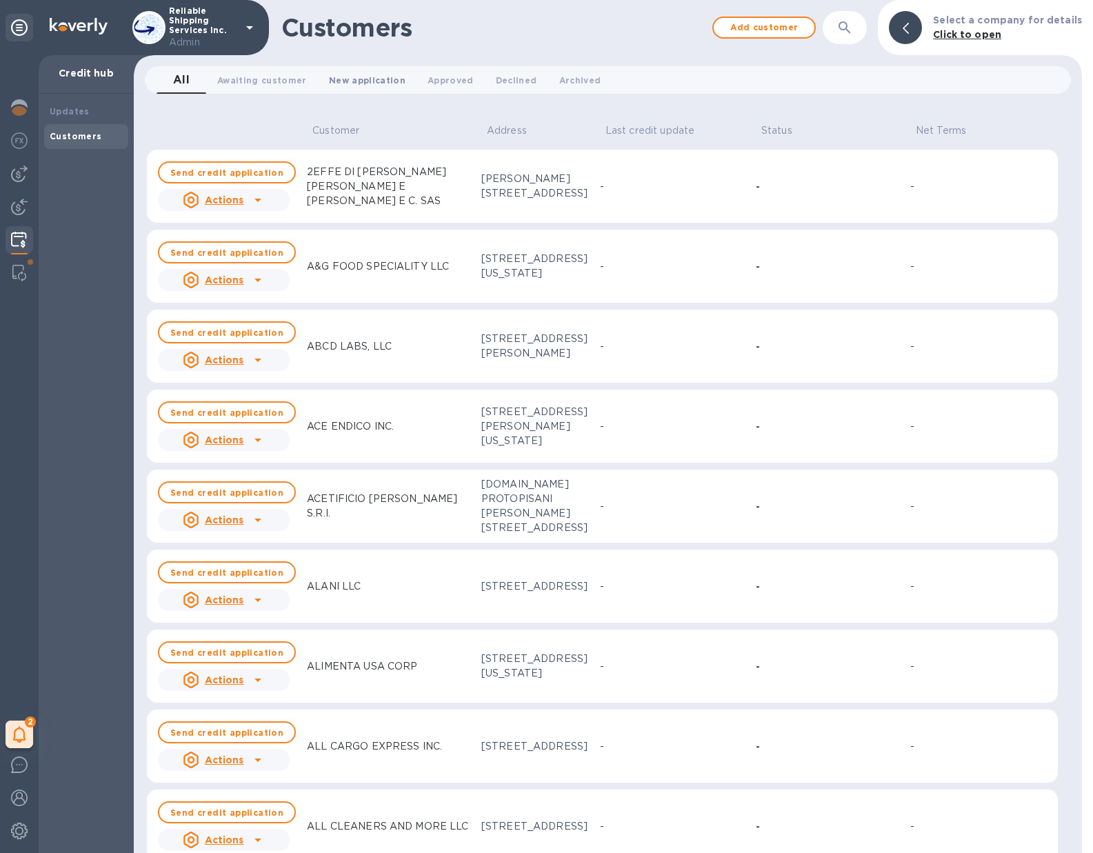
click at [363, 81] on span "New application 0" at bounding box center [367, 80] width 77 height 14
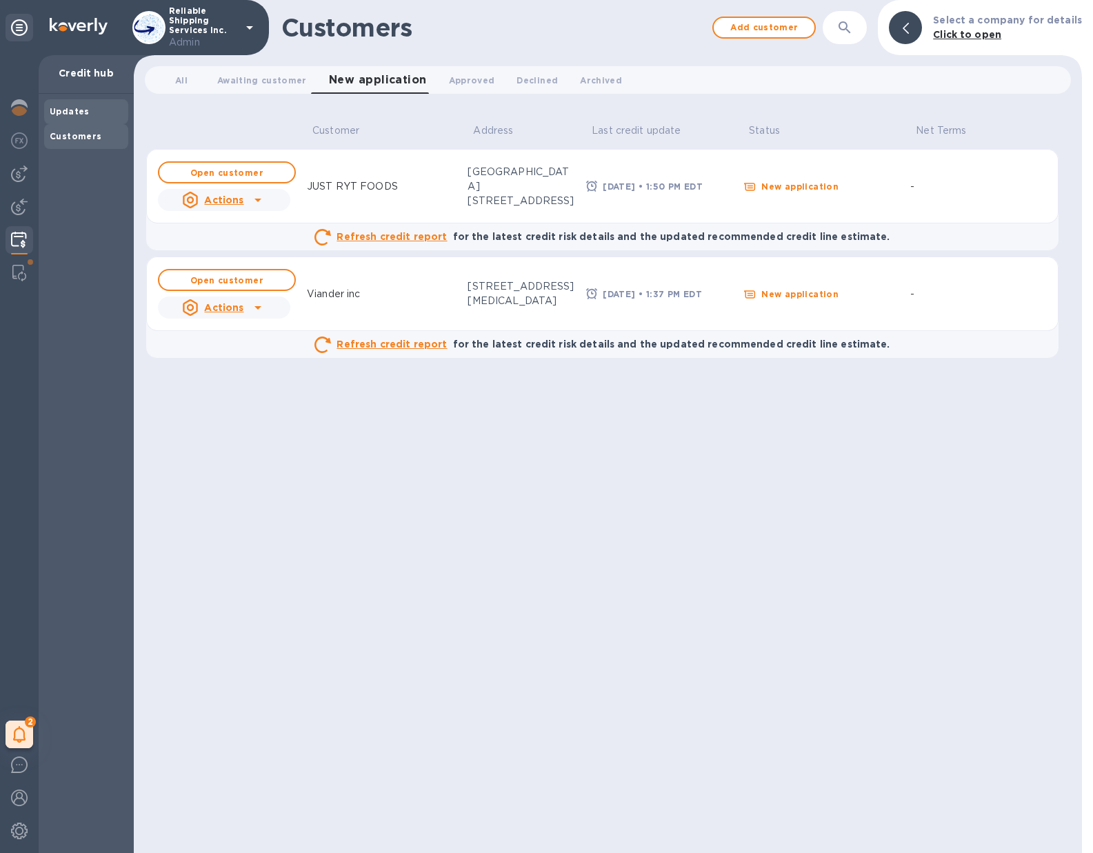
click at [77, 109] on b "Updates" at bounding box center [70, 111] width 40 height 10
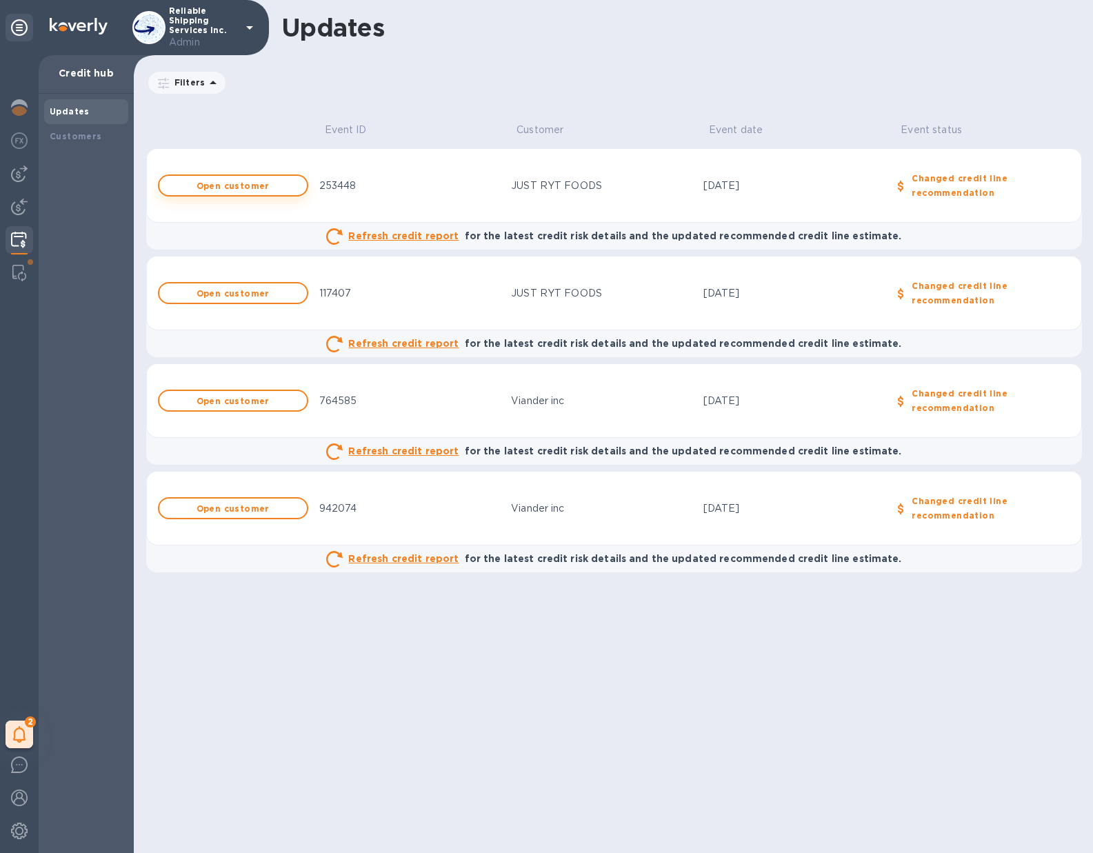
click at [240, 187] on b "Open customer" at bounding box center [233, 186] width 73 height 10
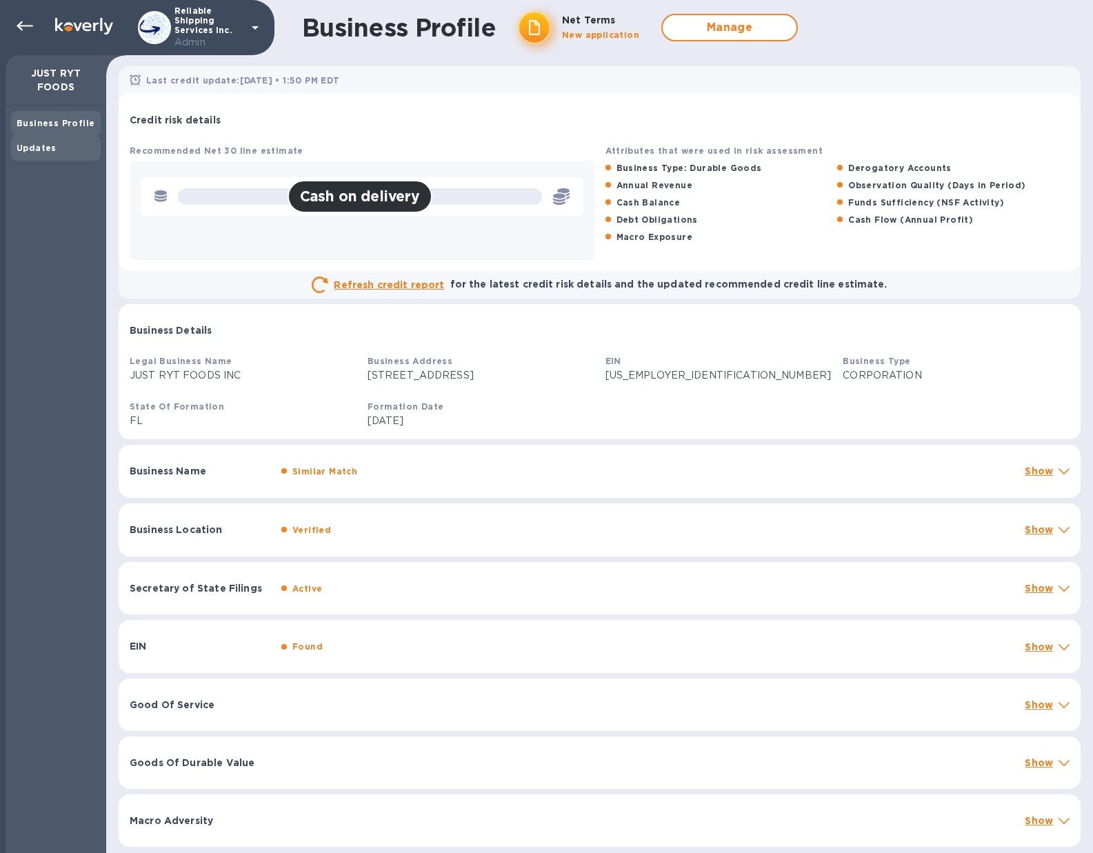
click at [43, 147] on b "Updates" at bounding box center [37, 148] width 40 height 10
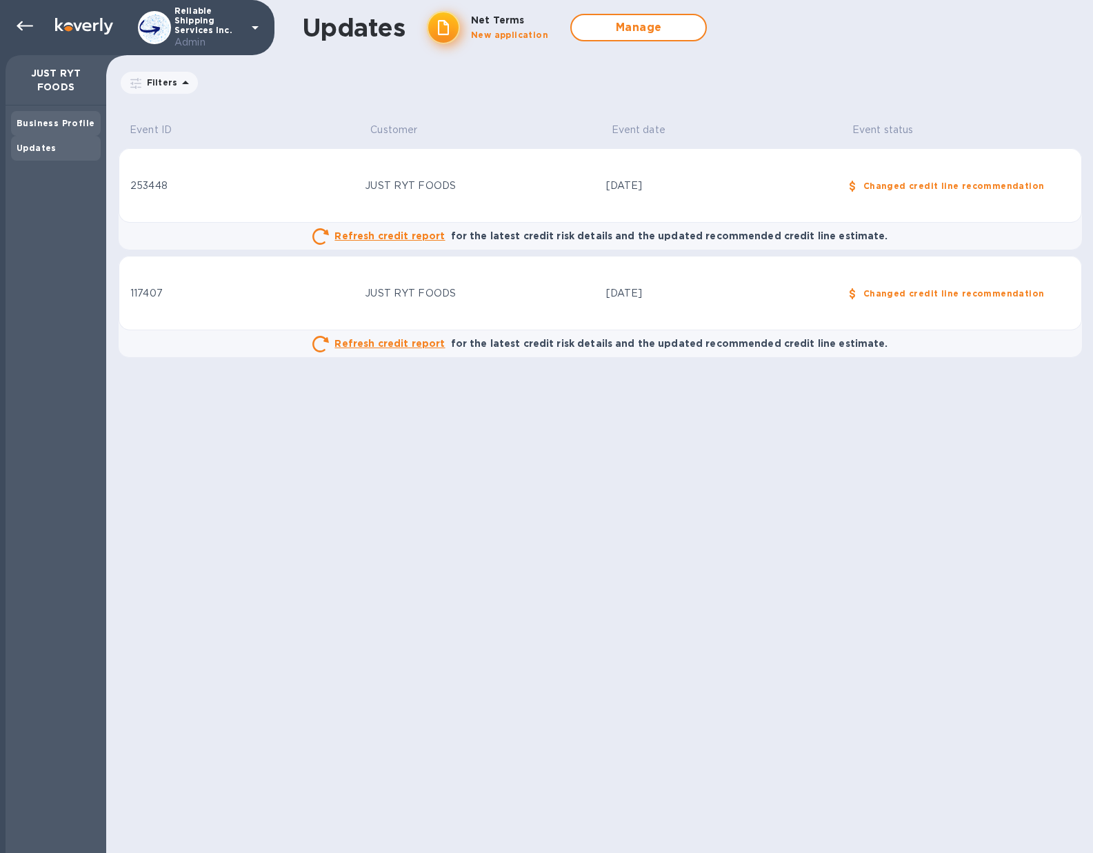
click at [73, 128] on b "Business Profile" at bounding box center [56, 123] width 78 height 10
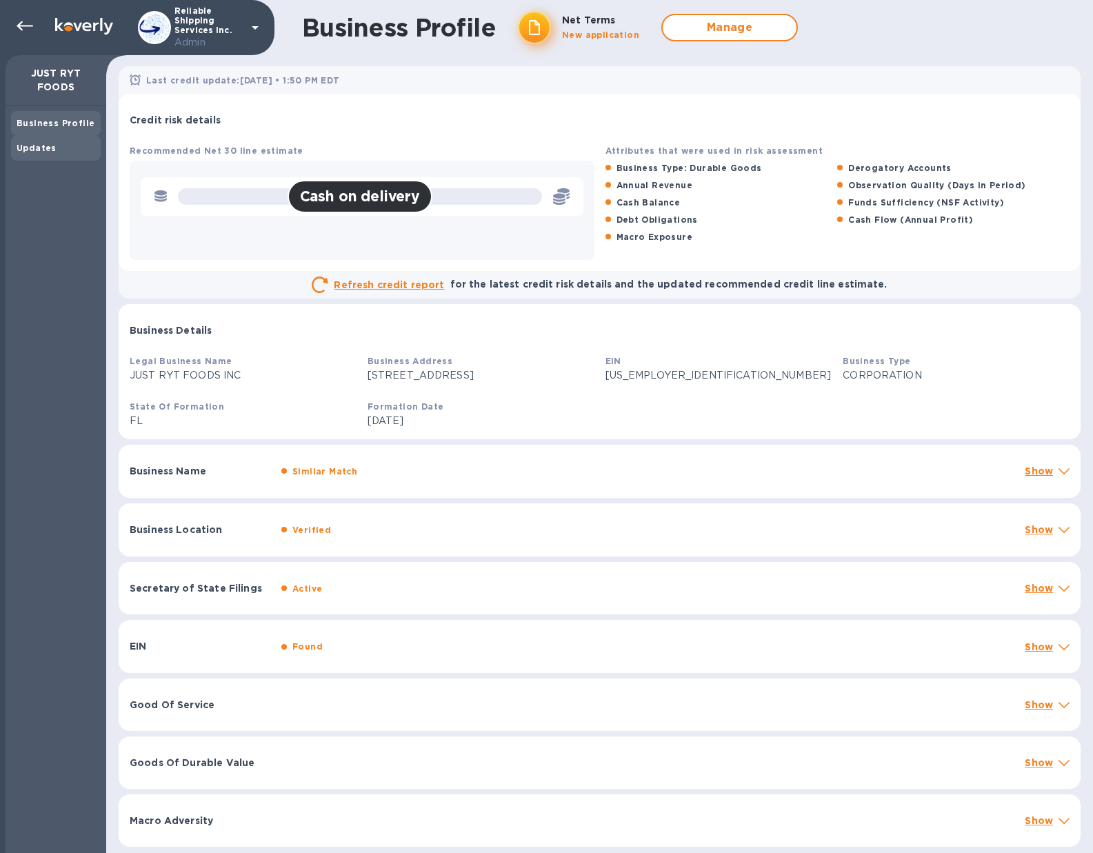
click at [28, 150] on b "Updates" at bounding box center [37, 148] width 40 height 10
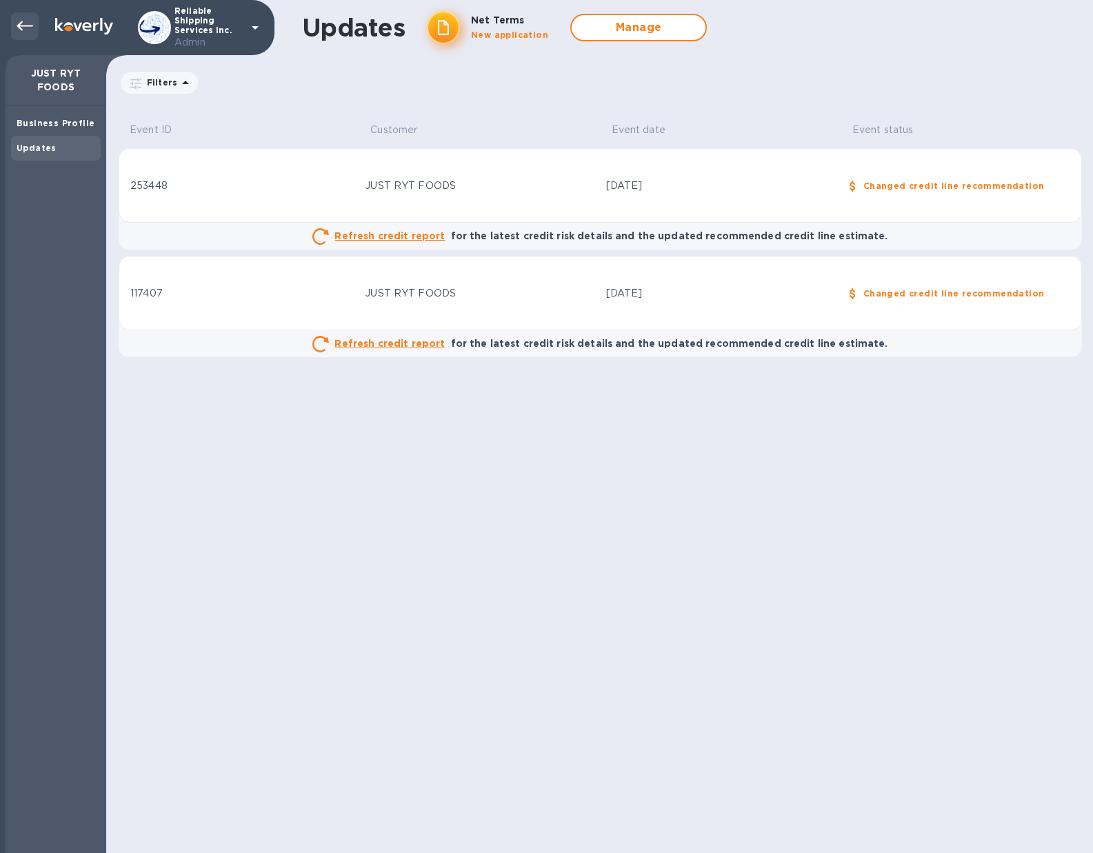
click at [26, 23] on icon at bounding box center [25, 26] width 17 height 17
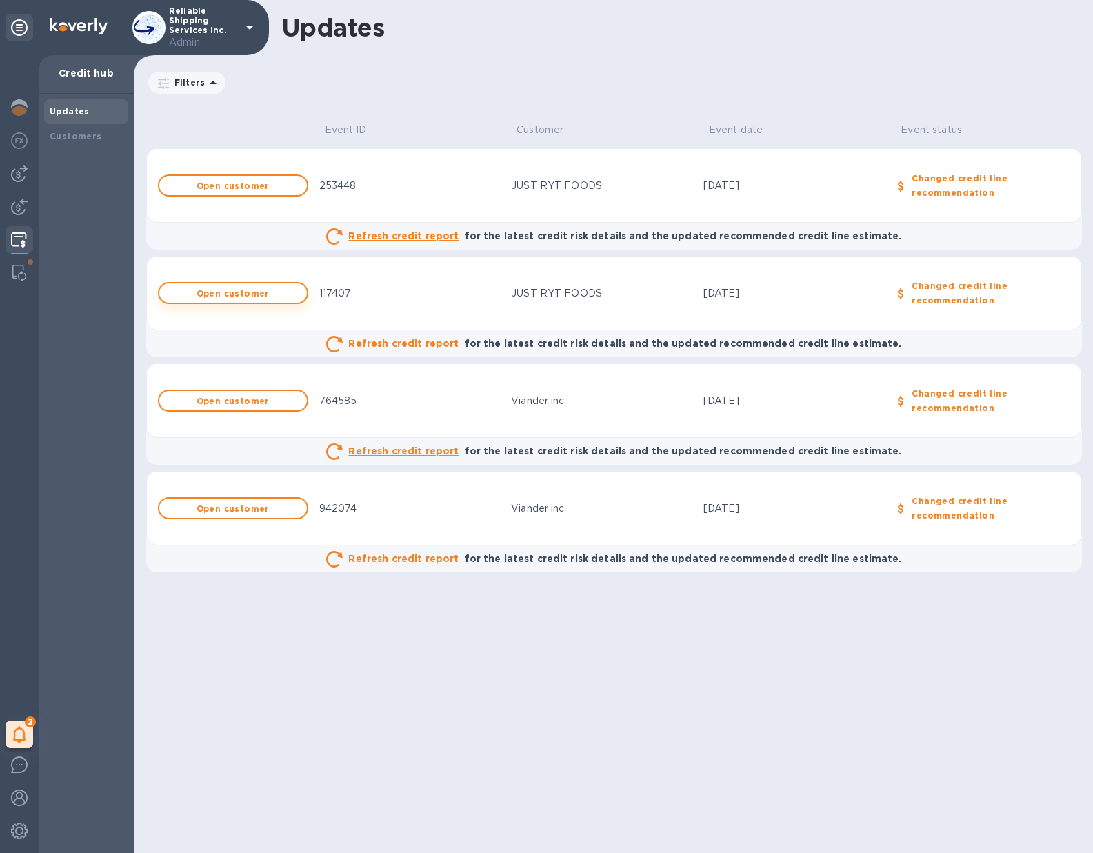
click at [237, 292] on b "Open customer" at bounding box center [233, 293] width 73 height 10
